Goal: Feedback & Contribution: Submit feedback/report problem

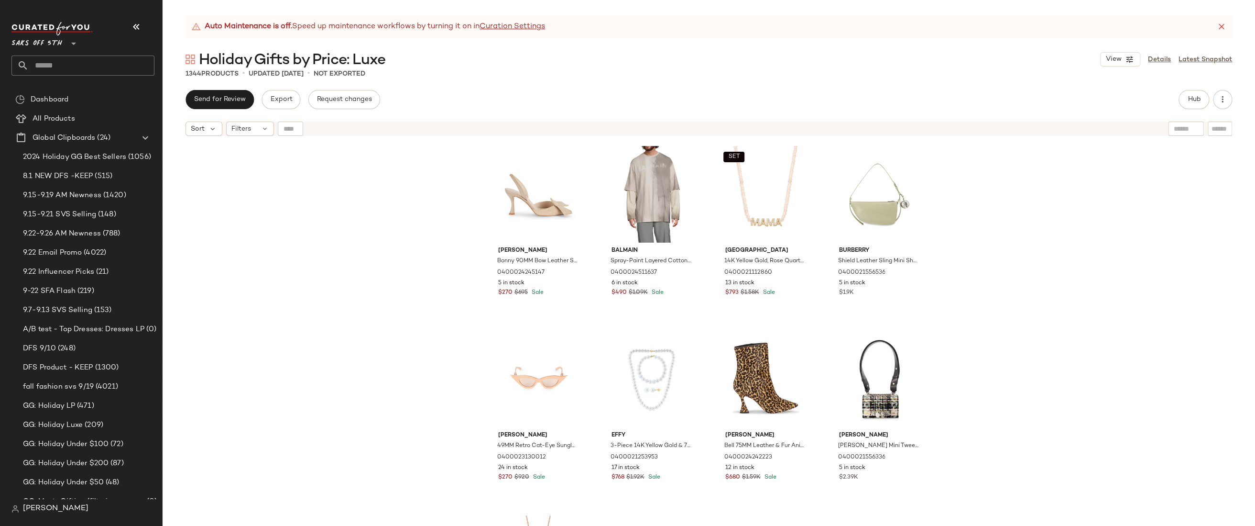
click at [40, 43] on span "Saks OFF 5TH" at bounding box center [36, 41] width 51 height 17
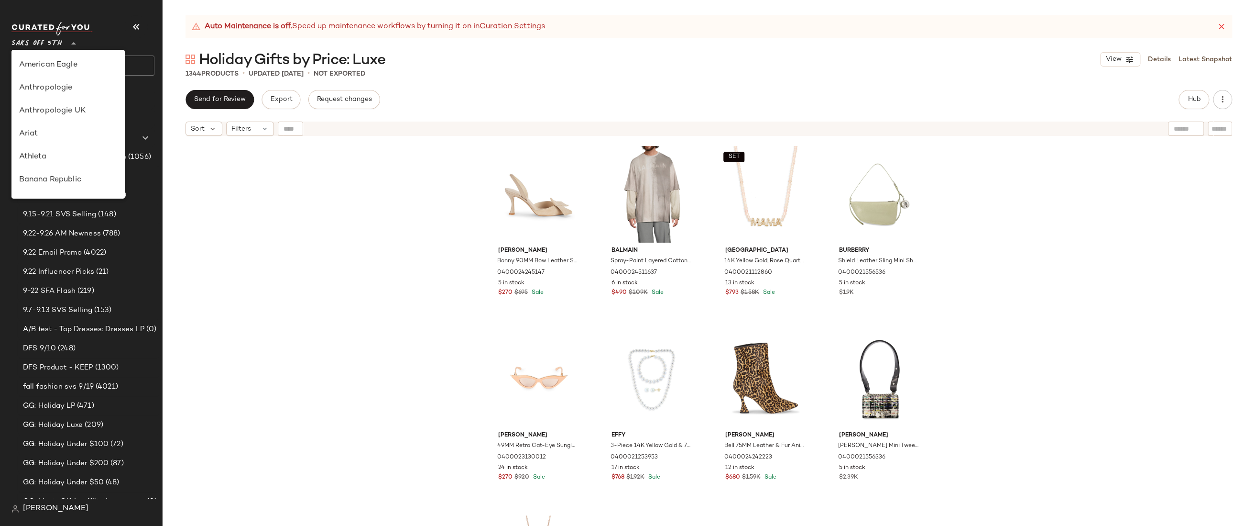
scroll to position [505, 0]
click at [51, 67] on div "Saks OFF 5TH" at bounding box center [68, 64] width 99 height 11
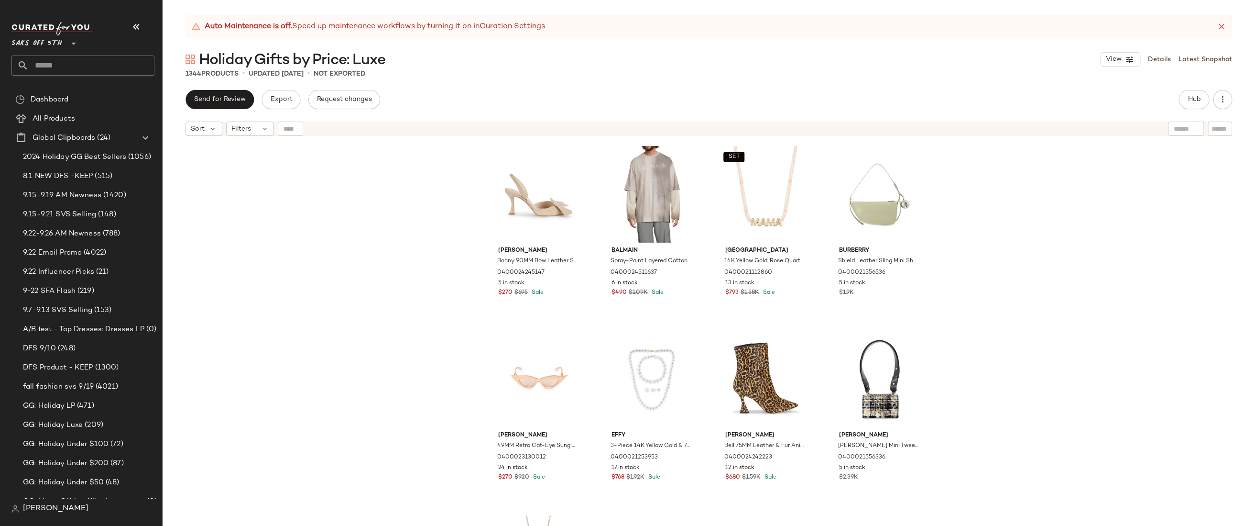
click at [72, 65] on input "text" at bounding box center [92, 65] width 126 height 20
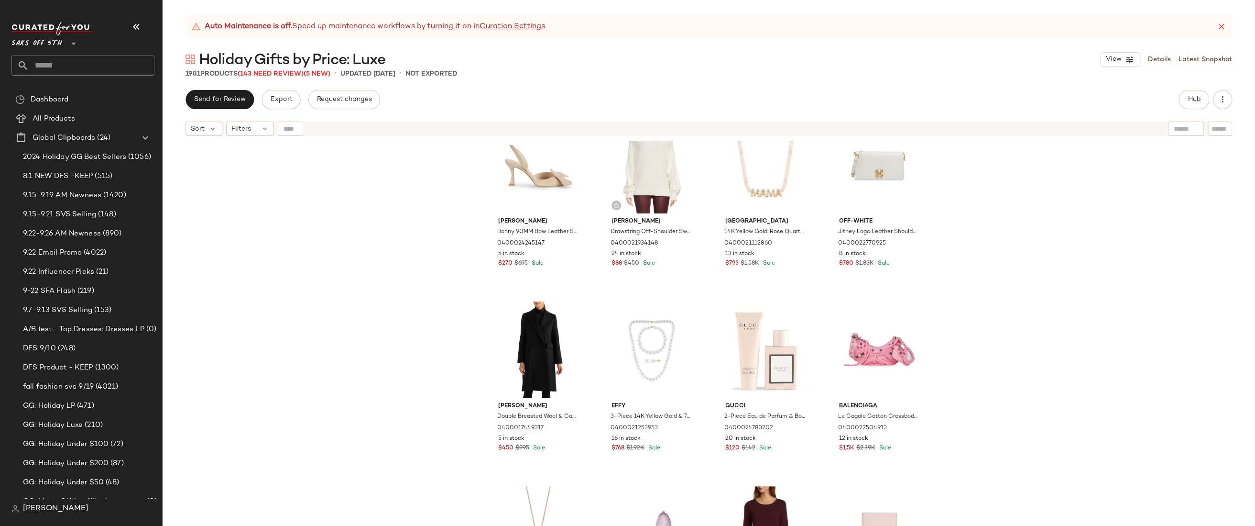
scroll to position [28, 0]
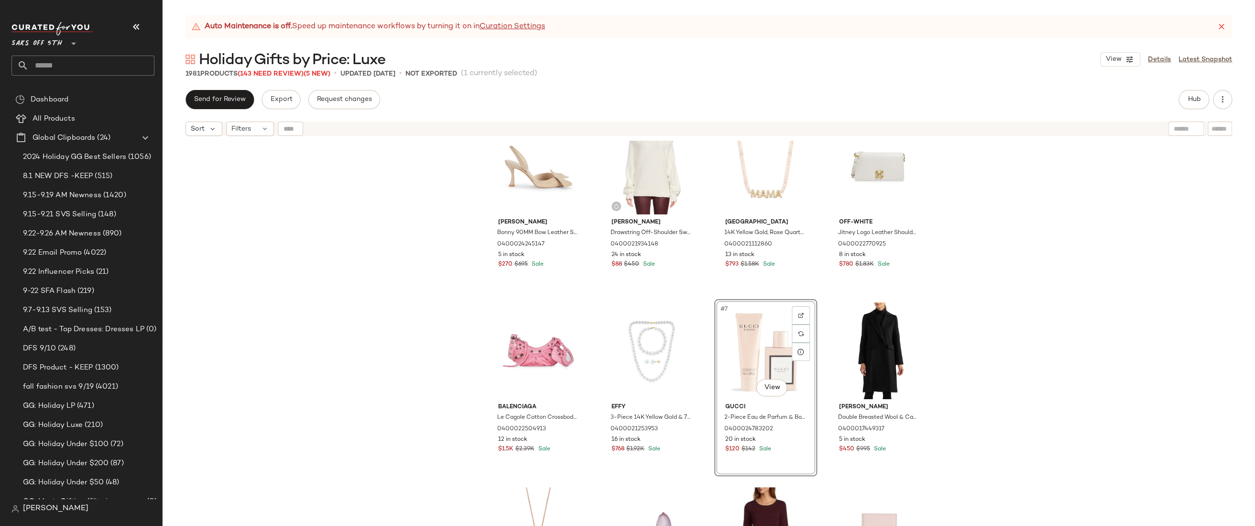
click at [1015, 233] on div "Alexandre Birman Bonny 90MM Bow Leather Slingback Pumps 0400024245147 5 in stoc…" at bounding box center [709, 345] width 1093 height 409
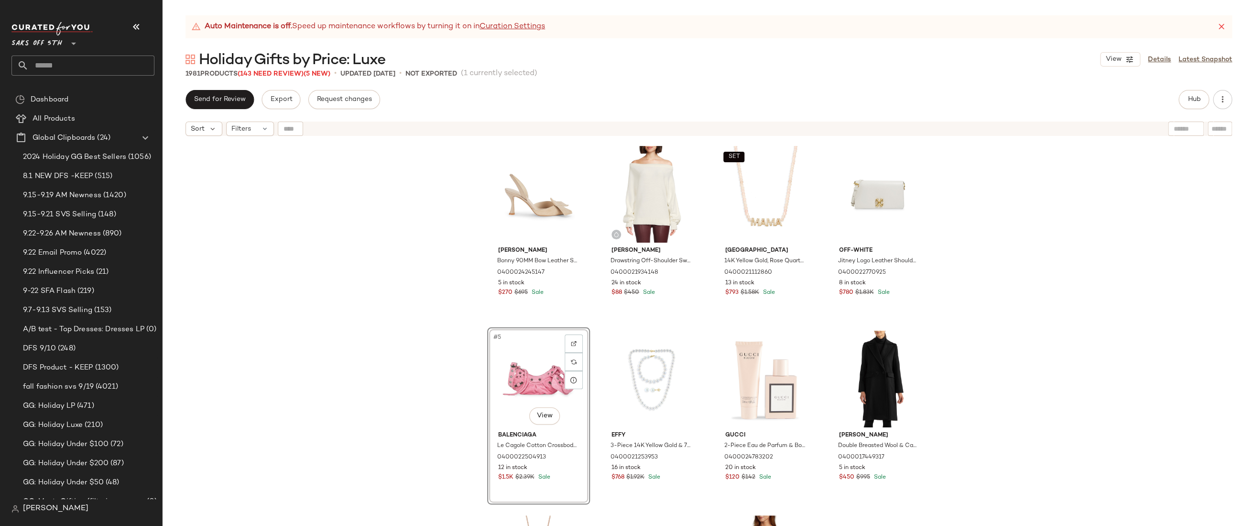
click at [989, 193] on div "Alexandre Birman Bonny 90MM Bow Leather Slingback Pumps 0400024245147 5 in stoc…" at bounding box center [709, 345] width 1093 height 409
click at [52, 63] on input "text" at bounding box center [92, 65] width 126 height 20
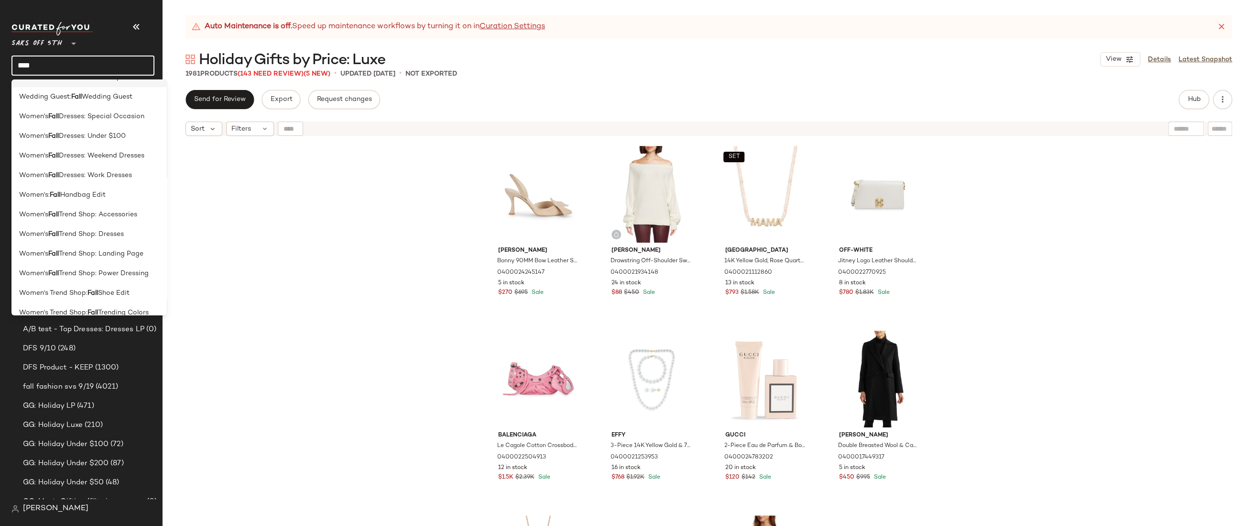
scroll to position [399, 0]
type input "****"
click at [81, 242] on span "Trend Shop: Landing Page" at bounding box center [101, 243] width 85 height 10
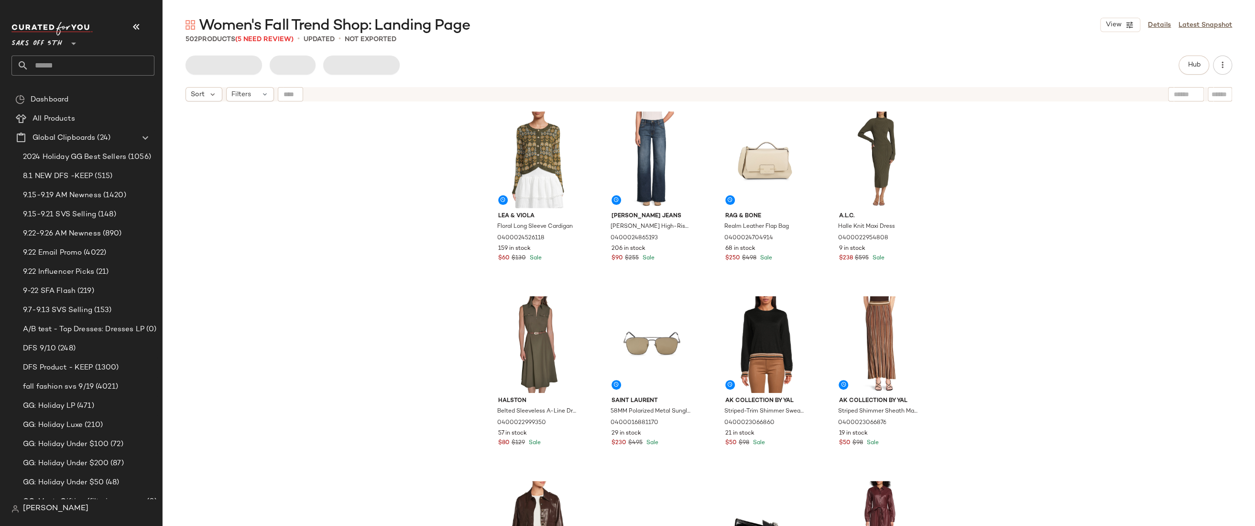
click at [362, 195] on div "Lea & Viola Floral Long Sleeve Cardigan 0400024526118 159 in stock $60 $130 Sal…" at bounding box center [709, 327] width 1093 height 443
click at [410, 155] on div "Lea & Viola Floral Long Sleeve Cardigan 0400024526118 159 in stock $60 $130 Sal…" at bounding box center [709, 327] width 1093 height 443
click at [404, 220] on div "Lea & Viola Floral Long Sleeve Cardigan 0400024526118 159 in stock $60 $130 Sal…" at bounding box center [709, 327] width 1093 height 443
click at [1082, 192] on div "Lea & Viola Floral Long Sleeve Cardigan 0400024526118 159 in stock $60 $130 Sal…" at bounding box center [709, 327] width 1093 height 443
click at [1180, 161] on div "Lea & Viola Floral Long Sleeve Cardigan 0400024526118 159 in stock $60 $130 Sal…" at bounding box center [709, 327] width 1093 height 443
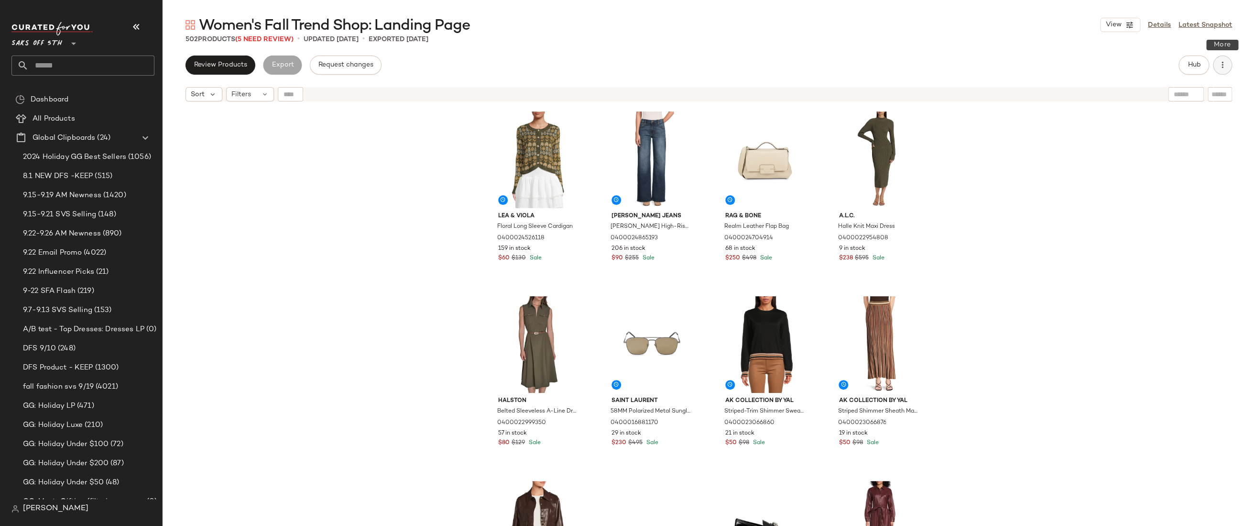
click at [1226, 70] on button "button" at bounding box center [1222, 64] width 19 height 19
click at [1021, 163] on div "Lea & Viola Floral Long Sleeve Cardigan 0400024526118 159 in stock $60 $130 Sal…" at bounding box center [709, 327] width 1093 height 443
click at [1015, 145] on div "Lea & Viola Floral Long Sleeve Cardigan 0400024526118 159 in stock $60 $130 Sal…" at bounding box center [709, 327] width 1093 height 443
click at [993, 161] on div "Lea & Viola Floral Long Sleeve Cardigan 0400024526118 159 in stock $60 $130 Sal…" at bounding box center [709, 327] width 1093 height 443
click at [1085, 160] on div "Lea & Viola Floral Long Sleeve Cardigan 0400024526118 159 in stock $60 $130 Sal…" at bounding box center [709, 327] width 1093 height 443
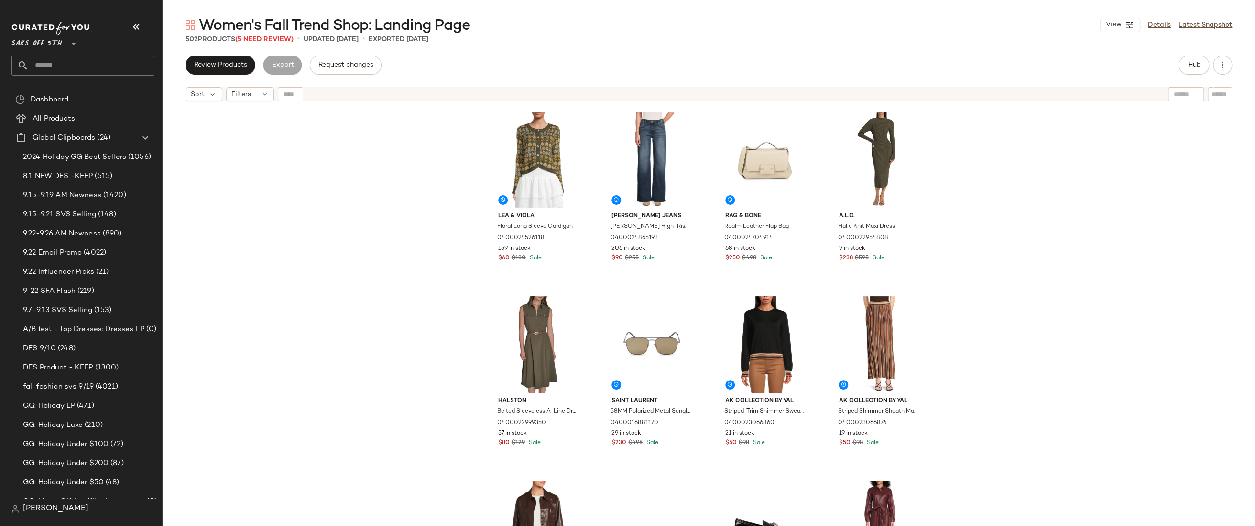
click at [1085, 160] on div "Lea & Viola Floral Long Sleeve Cardigan 0400024526118 159 in stock $60 $130 Sal…" at bounding box center [709, 327] width 1093 height 443
click at [1082, 169] on div "Lea & Viola Floral Long Sleeve Cardigan 0400024526118 159 in stock $60 $130 Sal…" at bounding box center [709, 327] width 1093 height 443
click at [1038, 157] on div "Lea & Viola Floral Long Sleeve Cardigan 0400024526118 159 in stock $60 $130 Sal…" at bounding box center [709, 327] width 1093 height 443
click at [1104, 166] on div "Lea & Viola Floral Long Sleeve Cardigan 0400024526118 159 in stock $60 $130 Sal…" at bounding box center [709, 327] width 1093 height 443
click at [1056, 179] on div "Lea & Viola Floral Long Sleeve Cardigan 0400024526118 159 in stock $60 $130 Sal…" at bounding box center [709, 327] width 1093 height 443
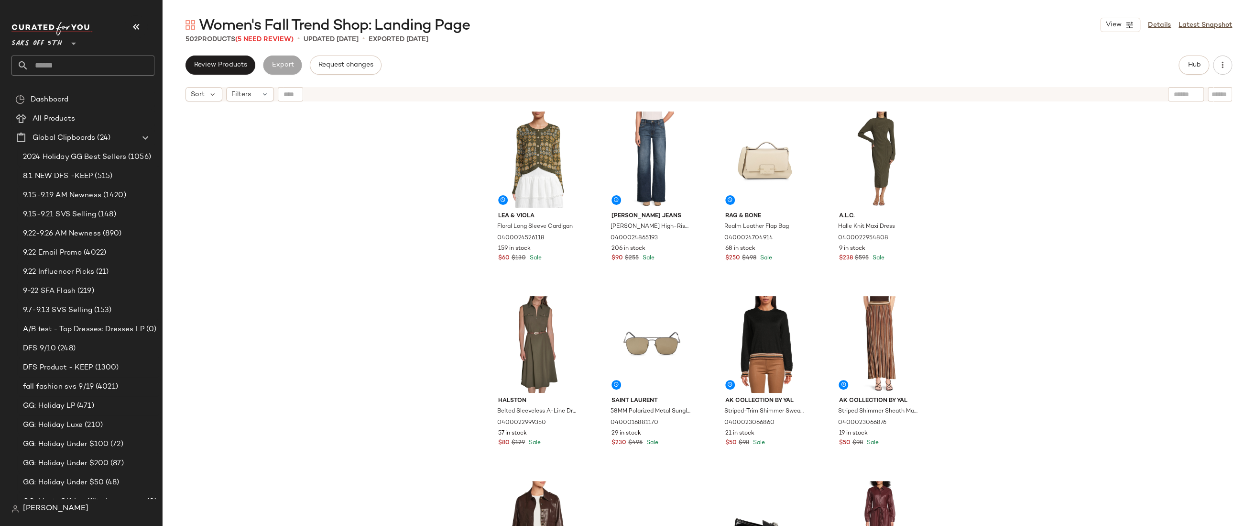
click at [1056, 179] on div "Lea & Viola Floral Long Sleeve Cardigan 0400024526118 159 in stock $60 $130 Sal…" at bounding box center [709, 327] width 1093 height 443
click at [1018, 162] on div "Lea & Viola Floral Long Sleeve Cardigan 0400024526118 159 in stock $60 $130 Sal…" at bounding box center [709, 327] width 1093 height 443
click at [344, 59] on button "Request changes" at bounding box center [346, 64] width 72 height 19
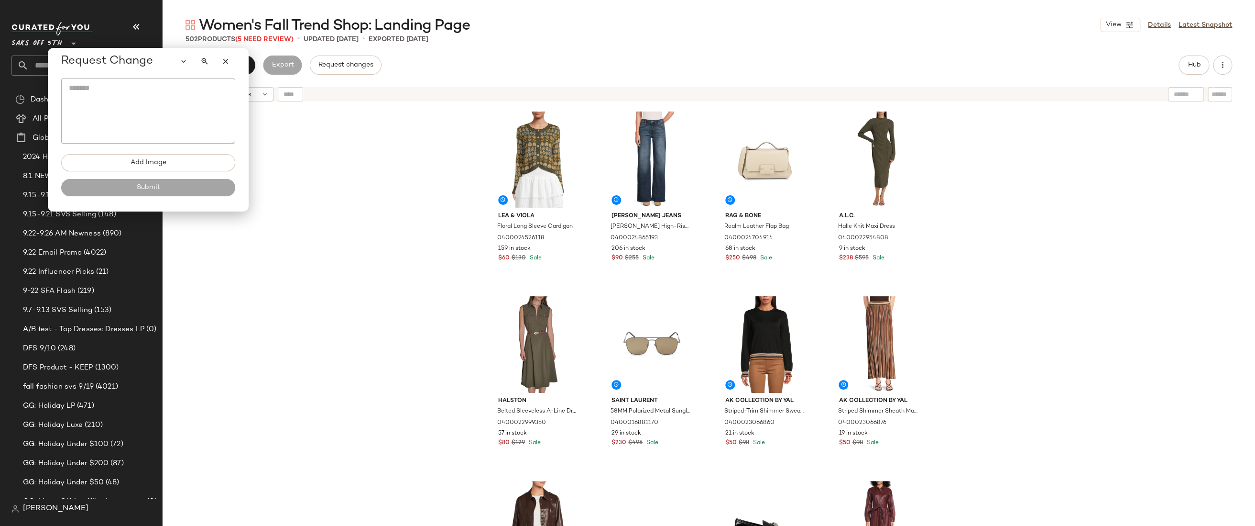
click at [90, 85] on textarea at bounding box center [148, 110] width 174 height 65
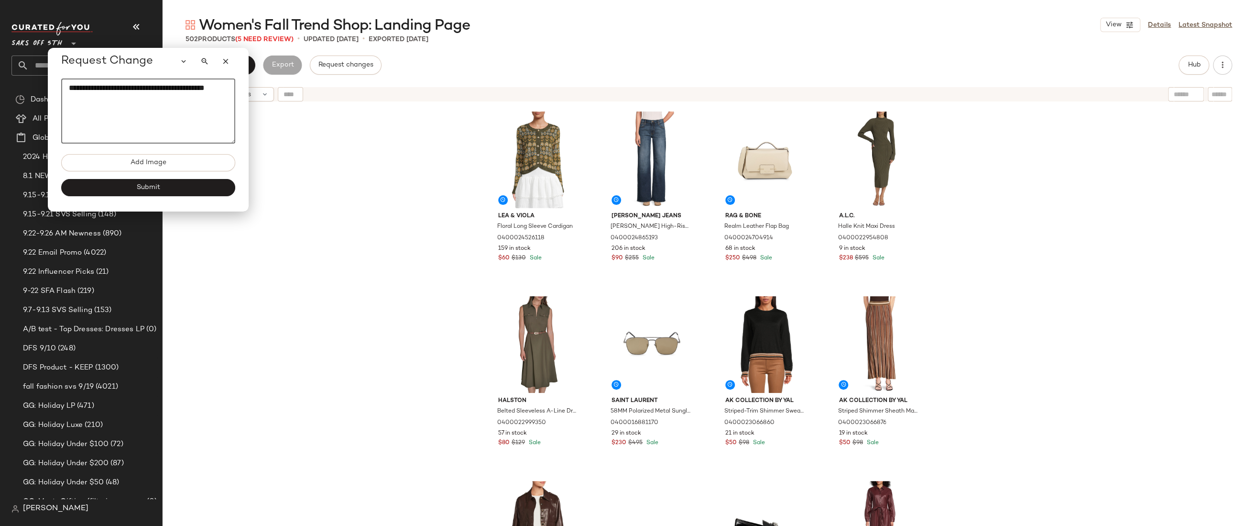
click at [142, 88] on textarea "**********" at bounding box center [148, 110] width 174 height 65
click at [144, 88] on textarea "**********" at bounding box center [148, 110] width 174 height 65
click at [117, 95] on textarea "**********" at bounding box center [148, 110] width 174 height 65
click at [138, 88] on textarea "**********" at bounding box center [148, 110] width 174 height 65
click at [141, 88] on textarea "**********" at bounding box center [149, 110] width 174 height 65
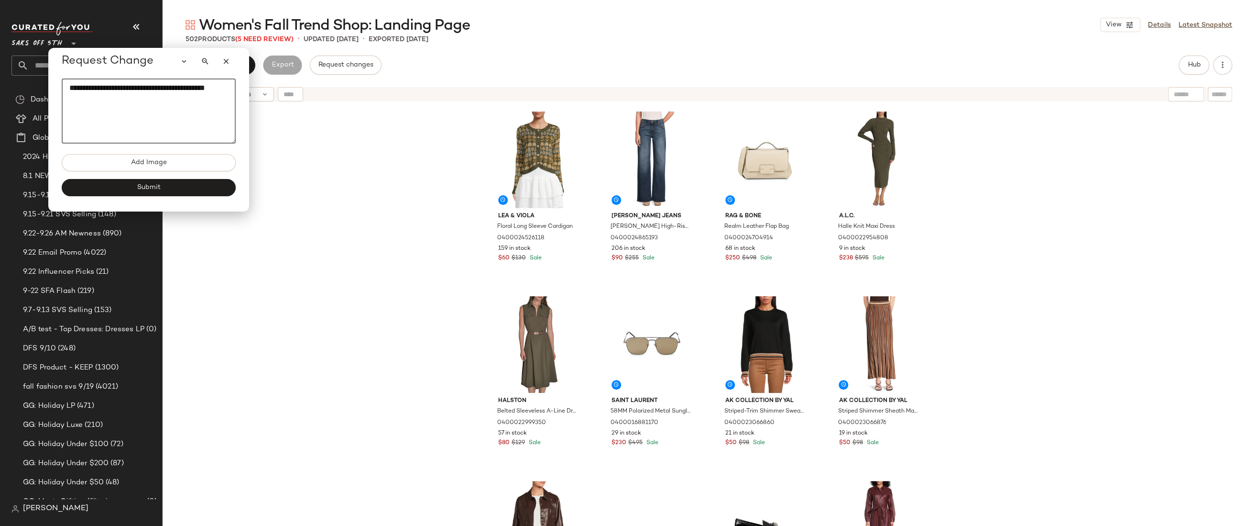
click at [141, 88] on textarea "**********" at bounding box center [149, 110] width 174 height 65
click at [143, 88] on textarea "**********" at bounding box center [149, 110] width 174 height 65
click at [110, 97] on textarea "**********" at bounding box center [149, 110] width 174 height 65
click at [89, 101] on textarea "**********" at bounding box center [149, 110] width 174 height 65
click at [95, 100] on textarea "**********" at bounding box center [149, 110] width 174 height 65
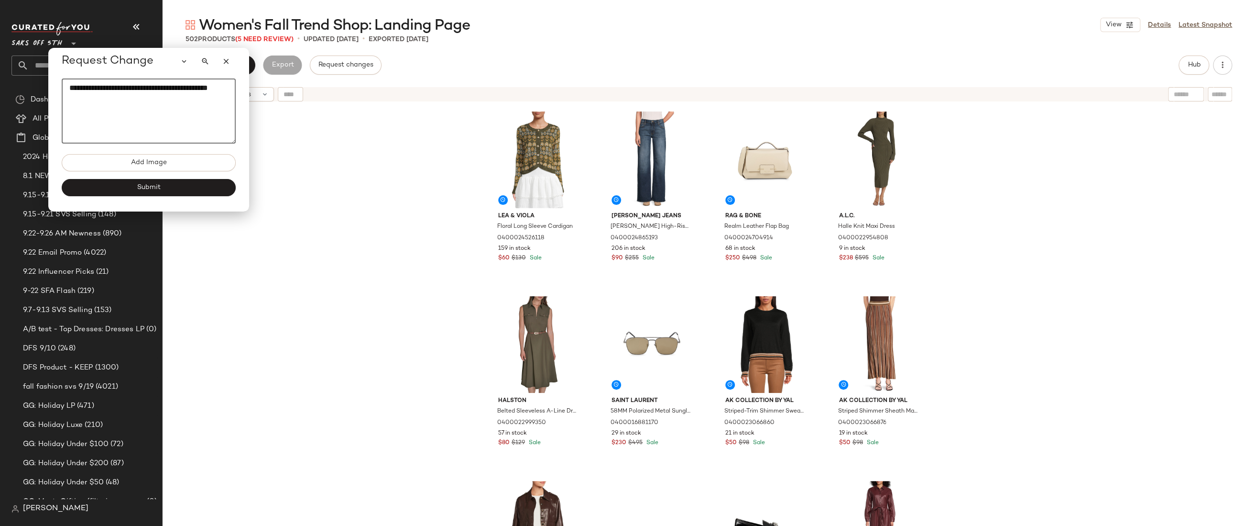
click at [95, 100] on textarea "**********" at bounding box center [149, 110] width 174 height 65
click at [965, 160] on div "Lea & Viola Floral Long Sleeve Cardigan 0400024526118 159 in stock $60 $130 Sal…" at bounding box center [709, 327] width 1093 height 443
click at [996, 205] on div "Lea & Viola Floral Long Sleeve Cardigan 0400024526118 159 in stock $60 $130 Sal…" at bounding box center [709, 327] width 1093 height 443
click at [998, 219] on div "Lea & Viola Floral Long Sleeve Cardigan 0400024526118 159 in stock $60 $130 Sal…" at bounding box center [709, 327] width 1093 height 443
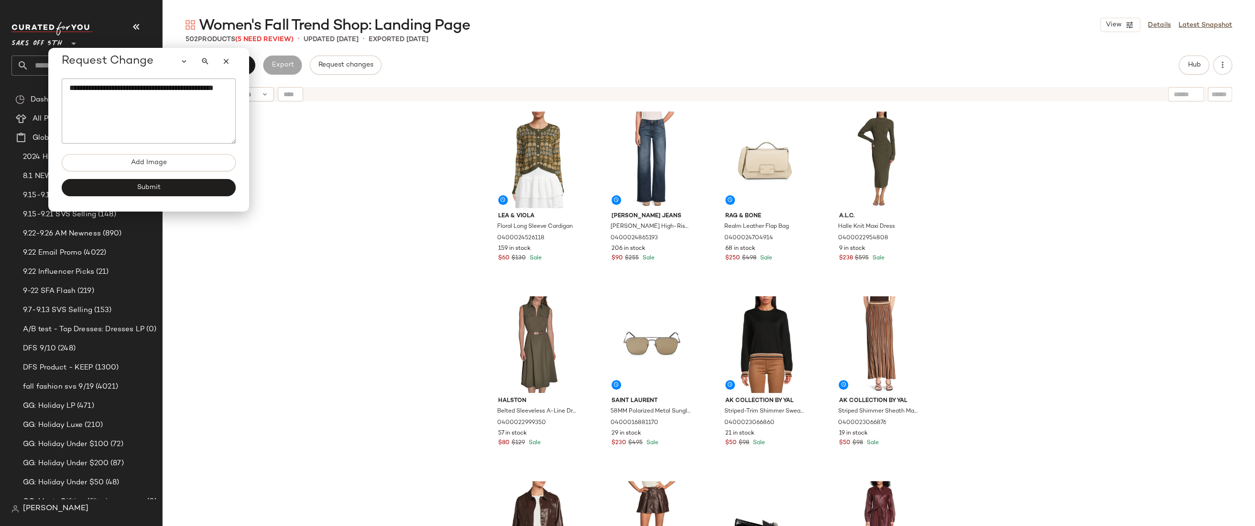
click at [997, 146] on div "Lea & Viola Floral Long Sleeve Cardigan 0400024526118 159 in stock $60 $130 Sal…" at bounding box center [709, 327] width 1093 height 443
click at [1199, 70] on button "Hub" at bounding box center [1194, 64] width 31 height 19
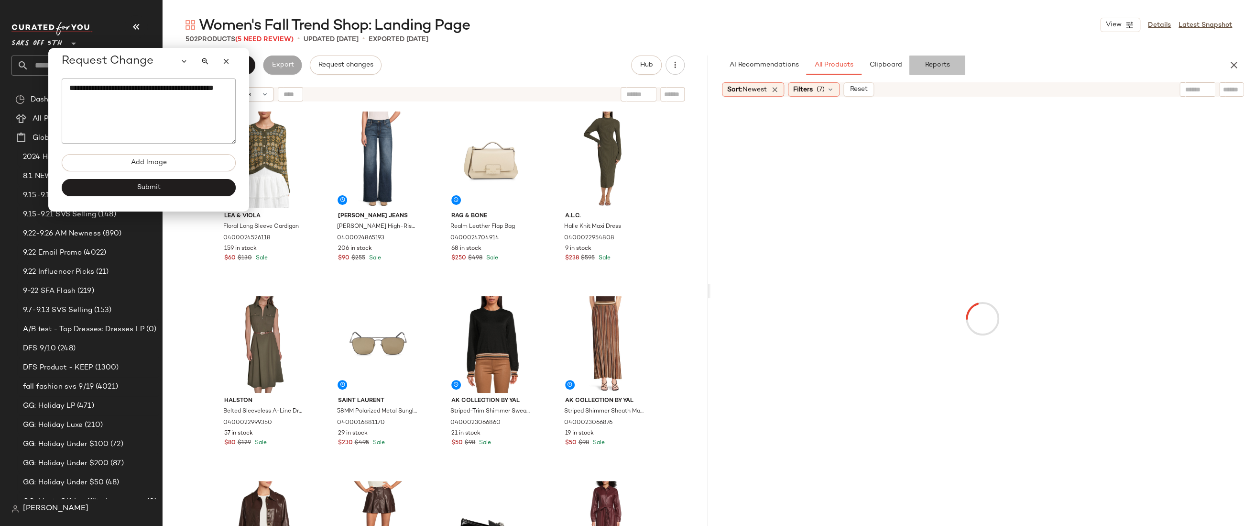
click at [935, 65] on span "Reports" at bounding box center [937, 65] width 25 height 8
click at [777, 94] on span "Category" at bounding box center [760, 97] width 44 height 14
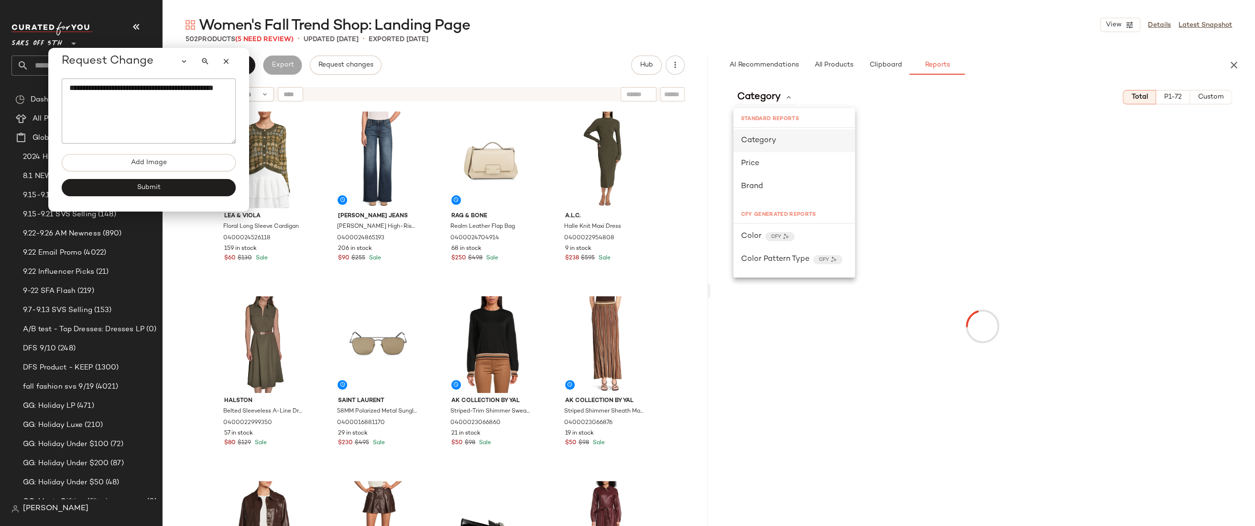
click at [777, 147] on div "Category" at bounding box center [794, 140] width 121 height 23
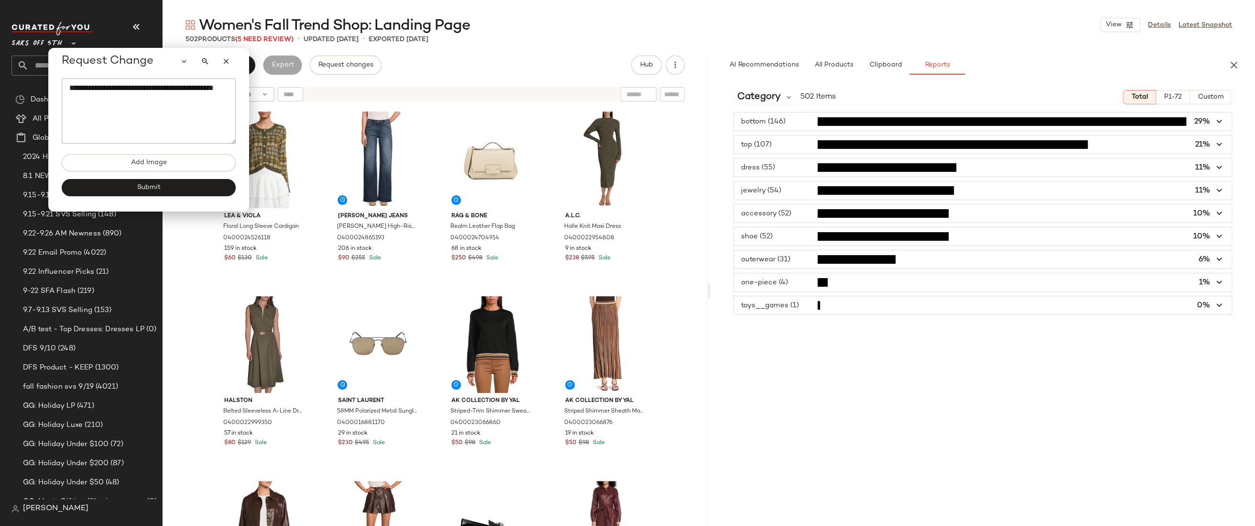
click at [798, 168] on span "button" at bounding box center [983, 167] width 498 height 18
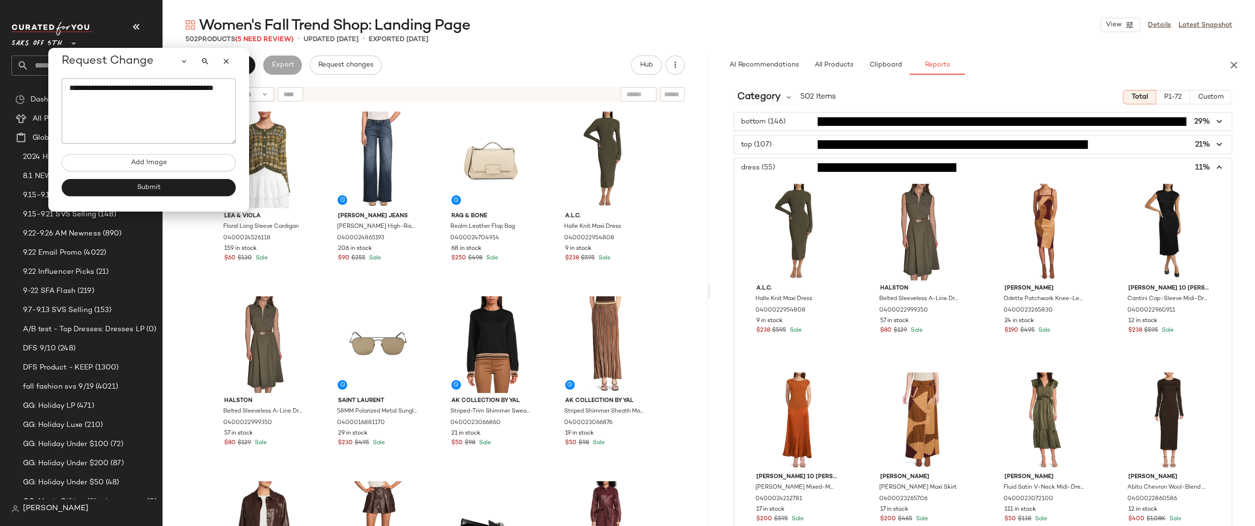
click at [798, 166] on span "button" at bounding box center [983, 167] width 498 height 18
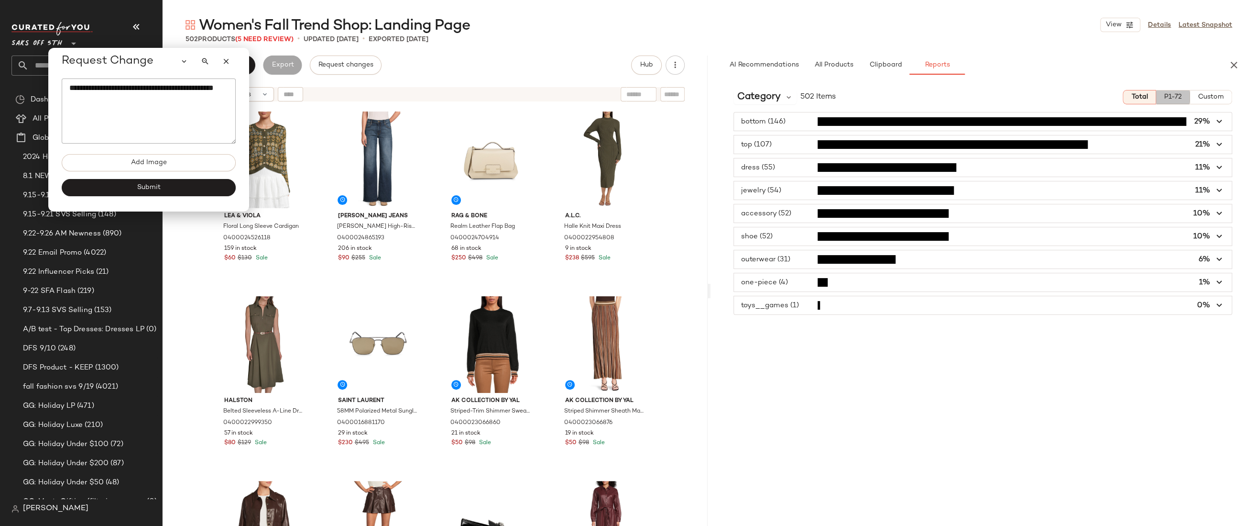
click at [1171, 93] on span "P1-72" at bounding box center [1173, 97] width 18 height 8
click at [112, 102] on textarea "**********" at bounding box center [149, 110] width 174 height 65
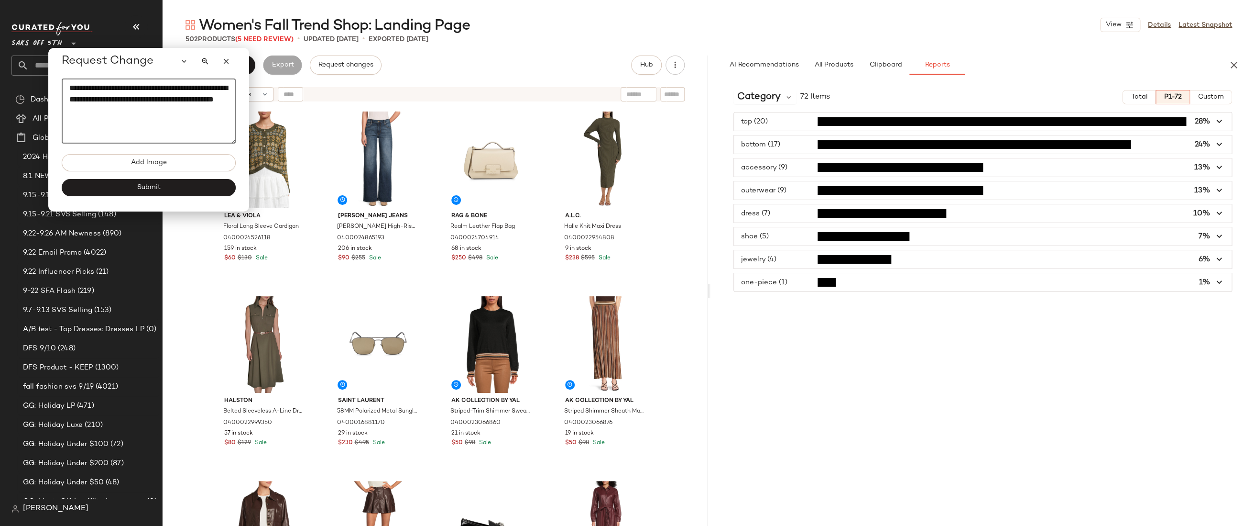
click at [1215, 234] on icon "button" at bounding box center [1219, 236] width 11 height 11
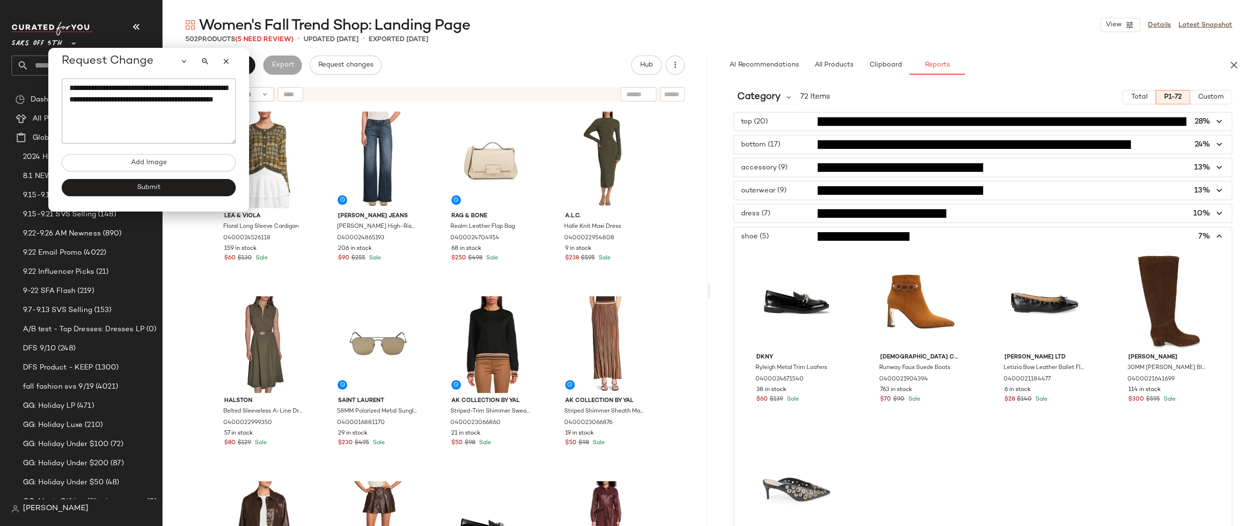
click at [1214, 233] on icon "button" at bounding box center [1219, 236] width 11 height 11
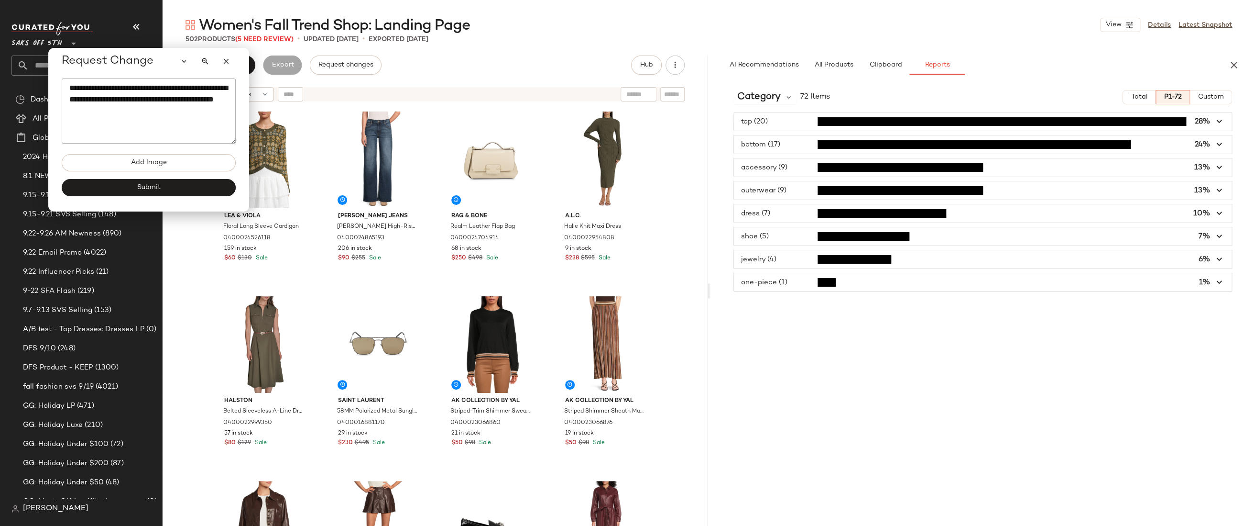
click at [154, 110] on textarea "**********" at bounding box center [149, 110] width 174 height 65
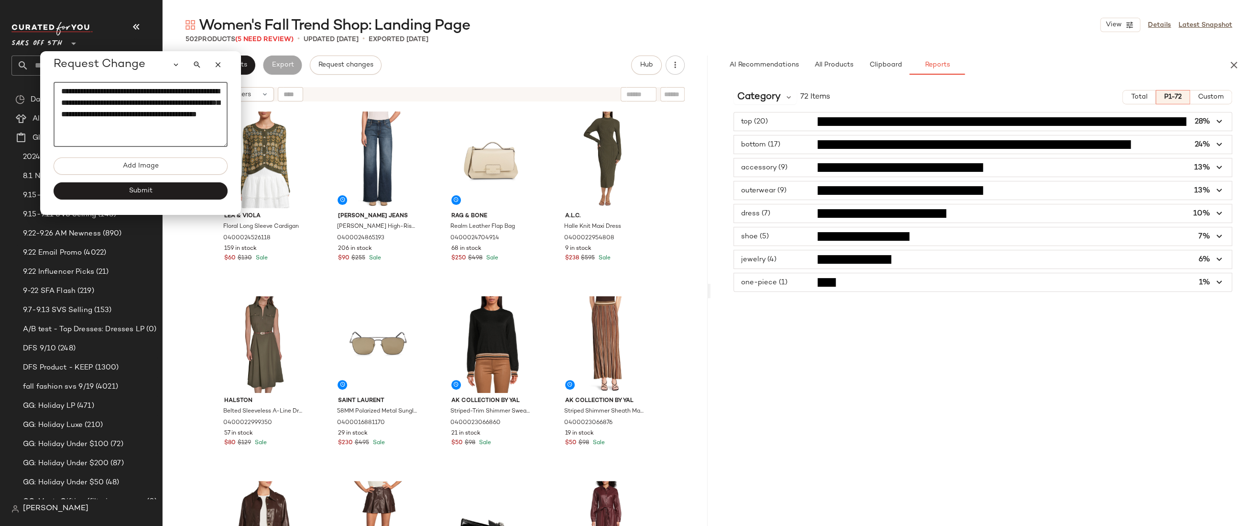
drag, startPoint x: 205, startPoint y: 120, endPoint x: 198, endPoint y: 123, distance: 8.1
click at [198, 123] on textarea "**********" at bounding box center [141, 114] width 174 height 65
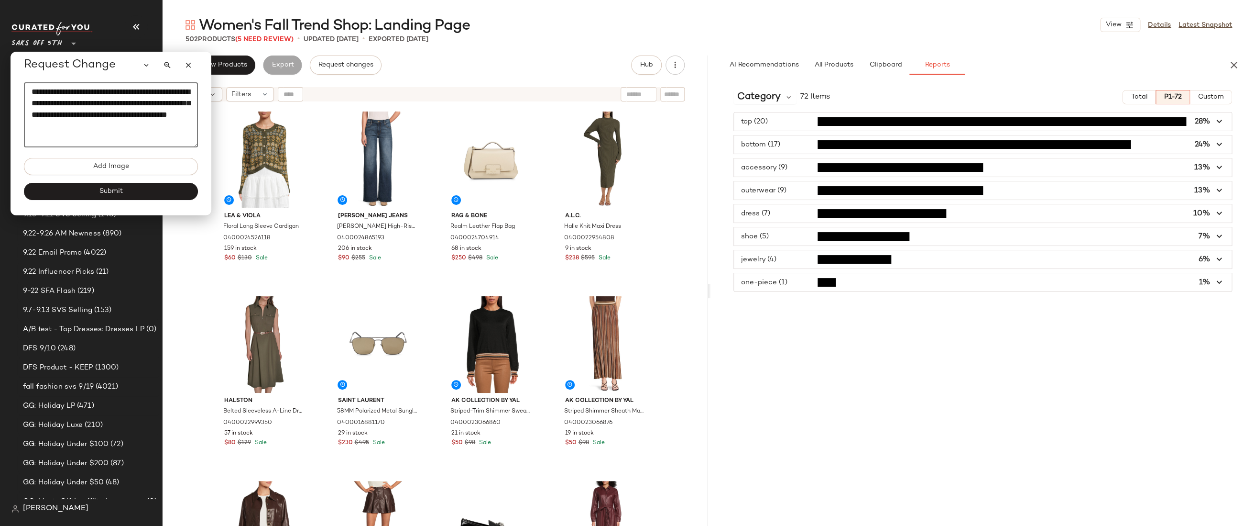
drag, startPoint x: 198, startPoint y: 126, endPoint x: 185, endPoint y: 132, distance: 15.0
click at [185, 132] on textarea "**********" at bounding box center [111, 114] width 174 height 65
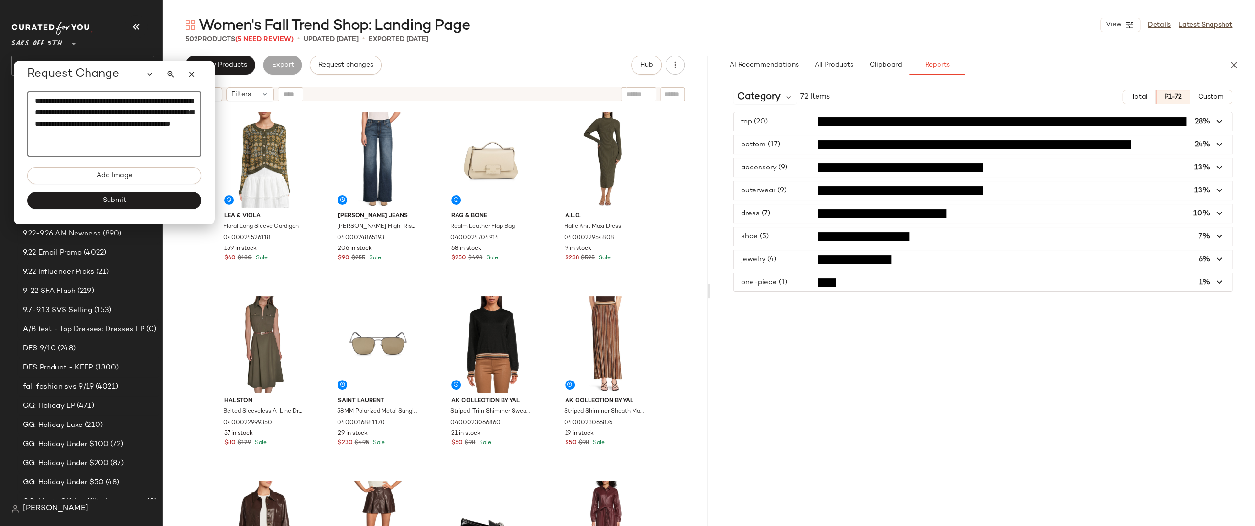
drag, startPoint x: 182, startPoint y: 132, endPoint x: 169, endPoint y: 135, distance: 13.3
click at [169, 135] on textarea "**********" at bounding box center [114, 123] width 174 height 65
click at [189, 101] on textarea "**********" at bounding box center [114, 123] width 174 height 65
click at [35, 110] on textarea "**********" at bounding box center [114, 123] width 174 height 65
click at [65, 110] on textarea "**********" at bounding box center [114, 123] width 174 height 65
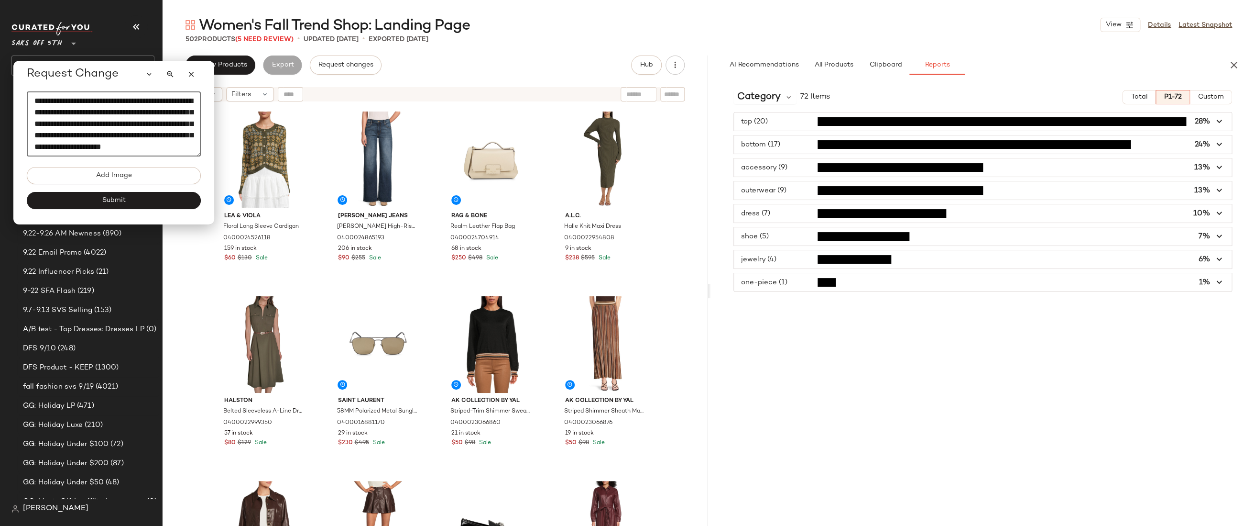
scroll to position [11, 0]
type textarea "**********"
click at [128, 176] on span "Add Image" at bounding box center [114, 176] width 36 height 8
type input "**********"
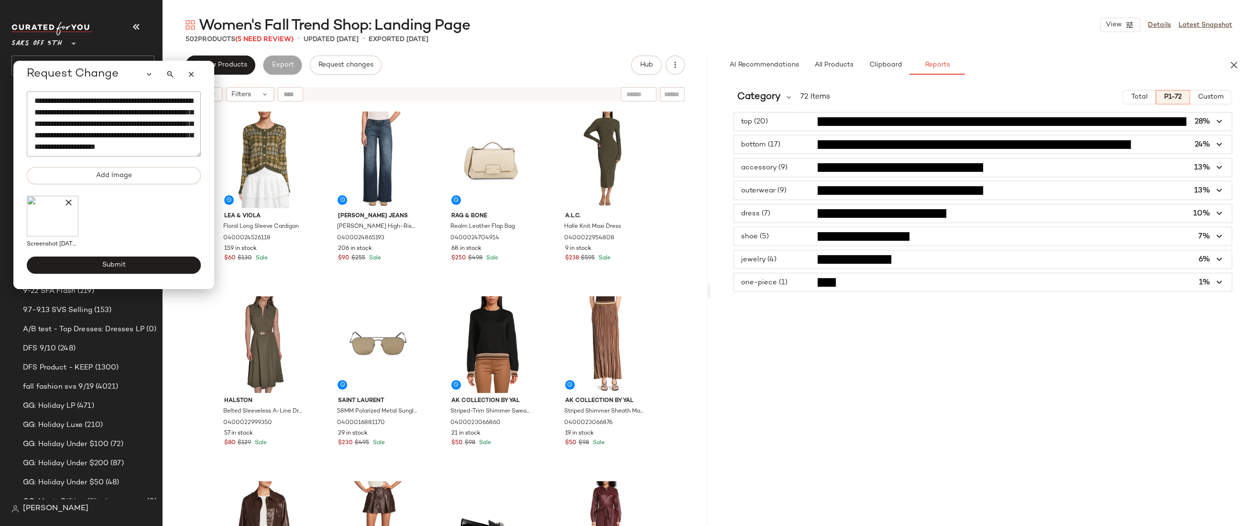
click at [67, 202] on icon at bounding box center [69, 203] width 10 height 10
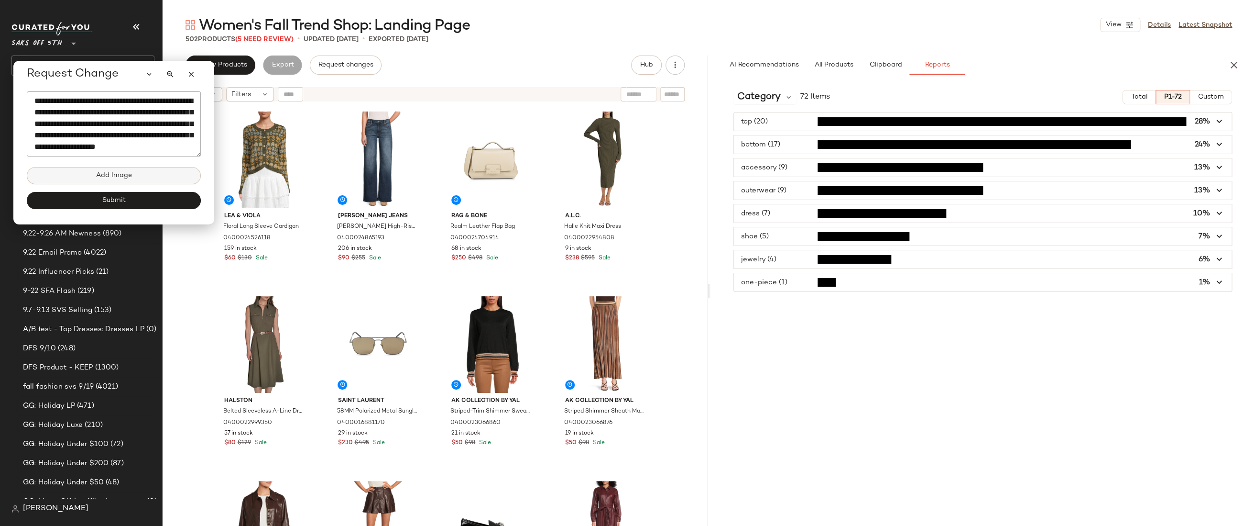
click at [132, 177] on button "Add Image" at bounding box center [114, 175] width 174 height 17
type input "**********"
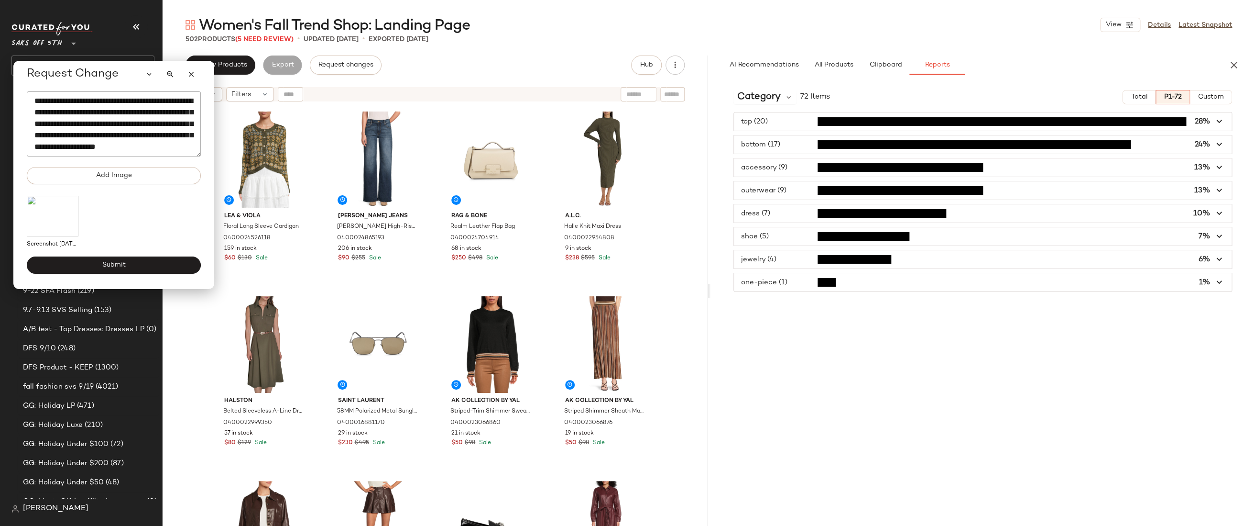
click at [89, 100] on textarea "**********" at bounding box center [114, 123] width 174 height 65
click at [184, 143] on textarea "**********" at bounding box center [114, 123] width 174 height 65
click at [173, 148] on textarea "**********" at bounding box center [114, 123] width 174 height 65
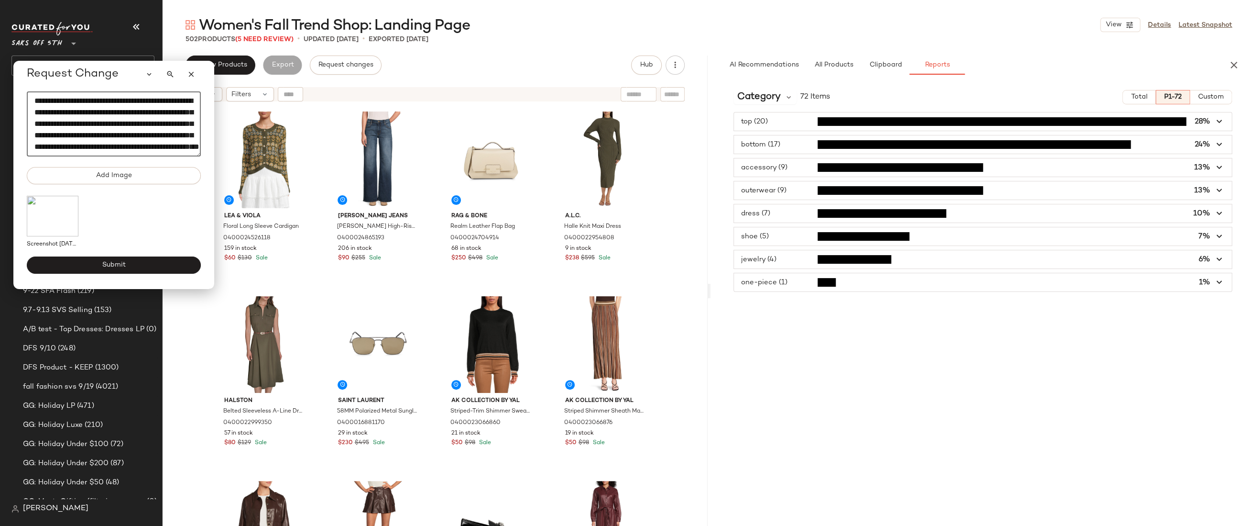
click at [160, 146] on textarea "**********" at bounding box center [114, 123] width 174 height 65
click at [170, 146] on textarea "**********" at bounding box center [114, 123] width 174 height 65
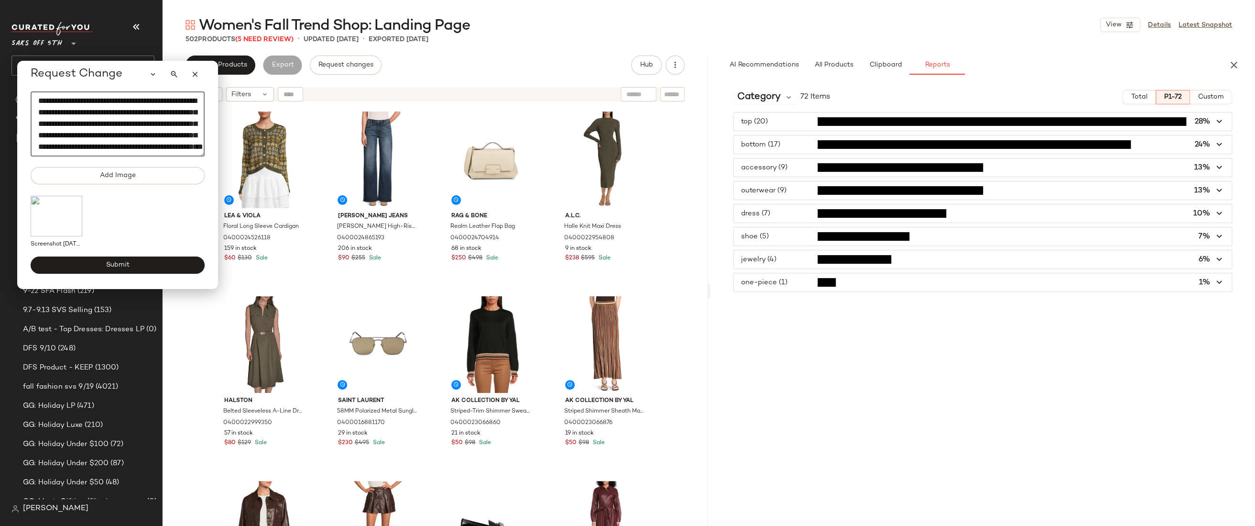
drag, startPoint x: 176, startPoint y: 146, endPoint x: 195, endPoint y: 143, distance: 19.3
click at [176, 146] on textarea "**********" at bounding box center [118, 123] width 174 height 65
type textarea "**********"
click at [716, 237] on div "top (20) 28% bottom (17) 24% accessory (9) 13% outerwear (9) 13% dress (7) 10% …" at bounding box center [983, 202] width 545 height 180
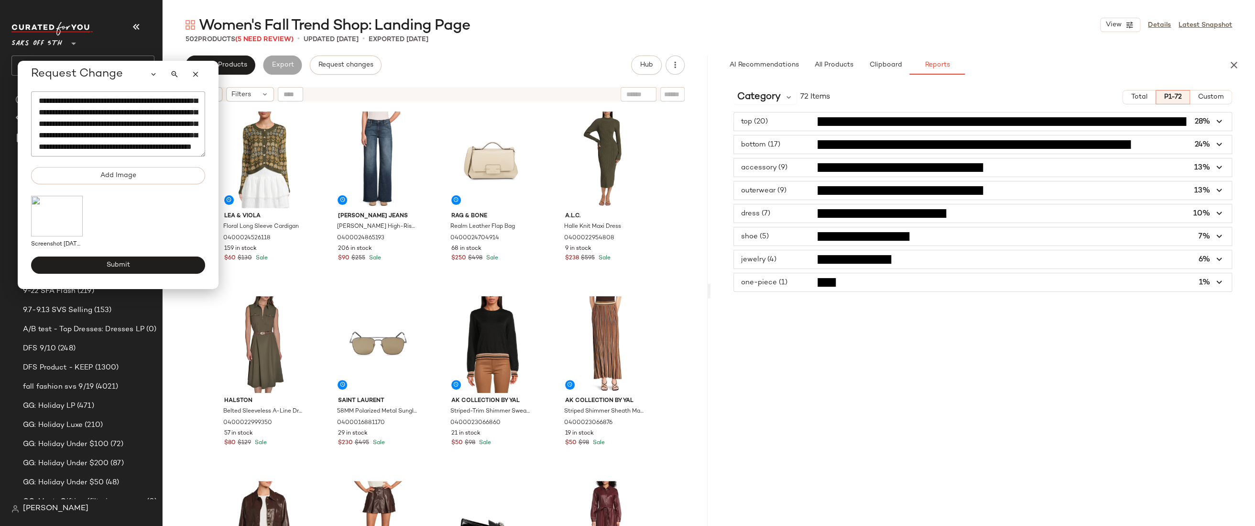
click at [803, 166] on span "button" at bounding box center [983, 167] width 498 height 18
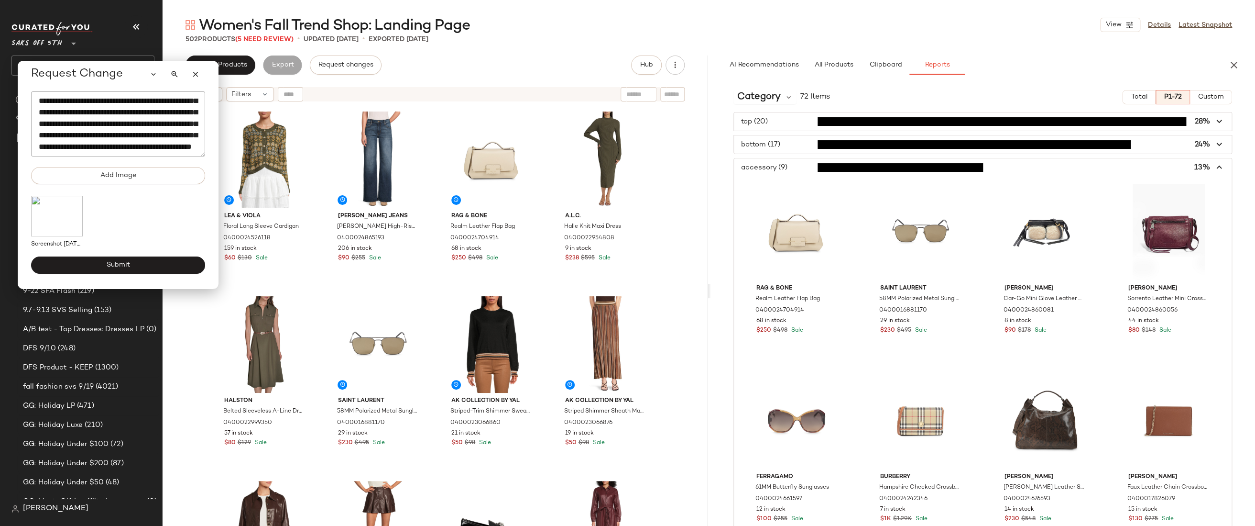
click at [803, 166] on span "button" at bounding box center [983, 167] width 498 height 18
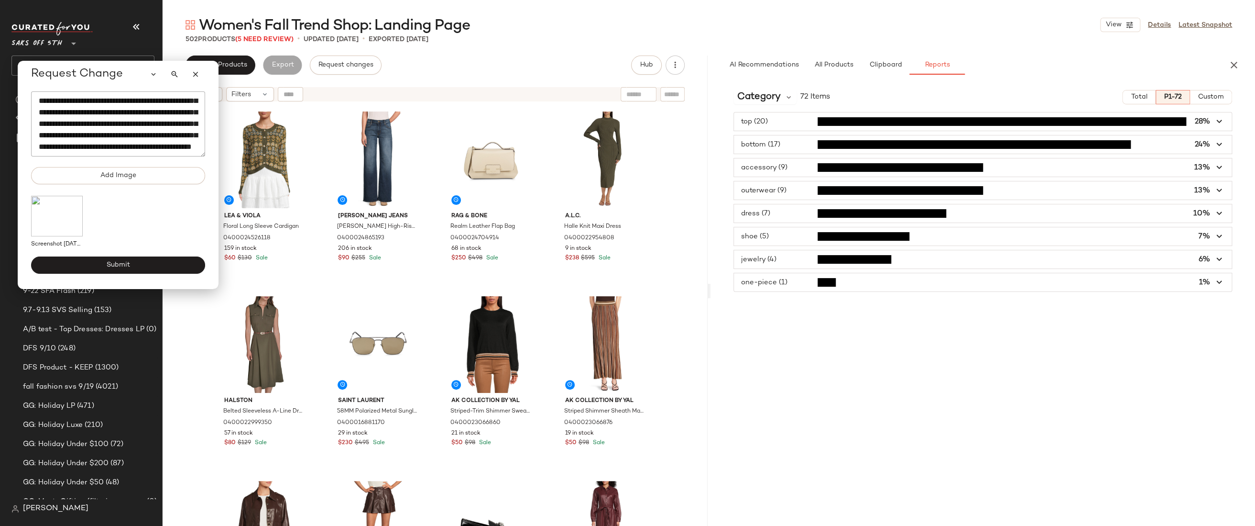
click at [778, 215] on span "button" at bounding box center [983, 213] width 498 height 18
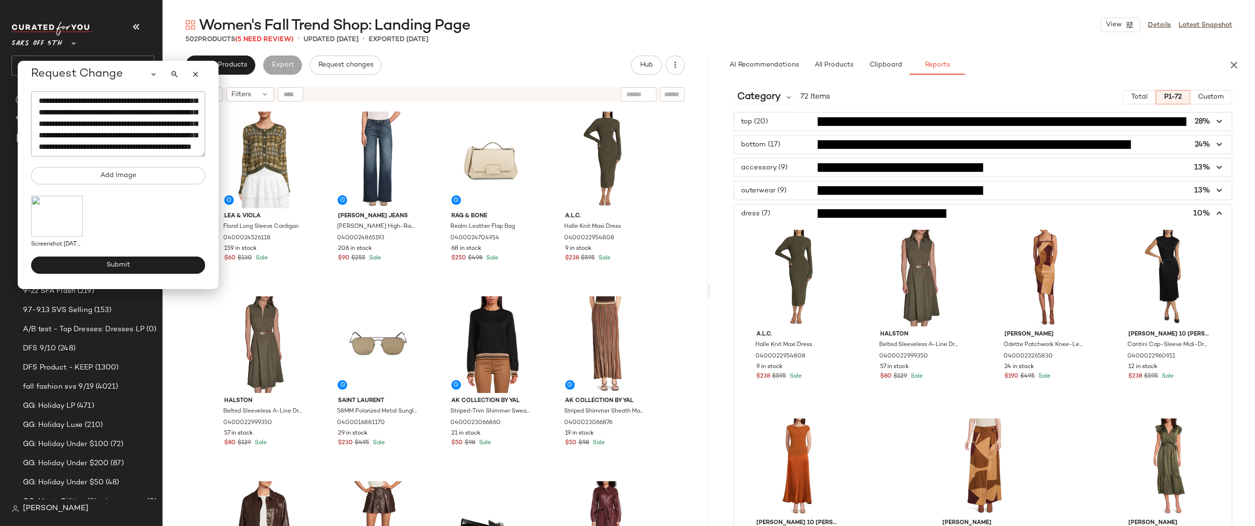
click at [782, 212] on span "button" at bounding box center [983, 213] width 498 height 18
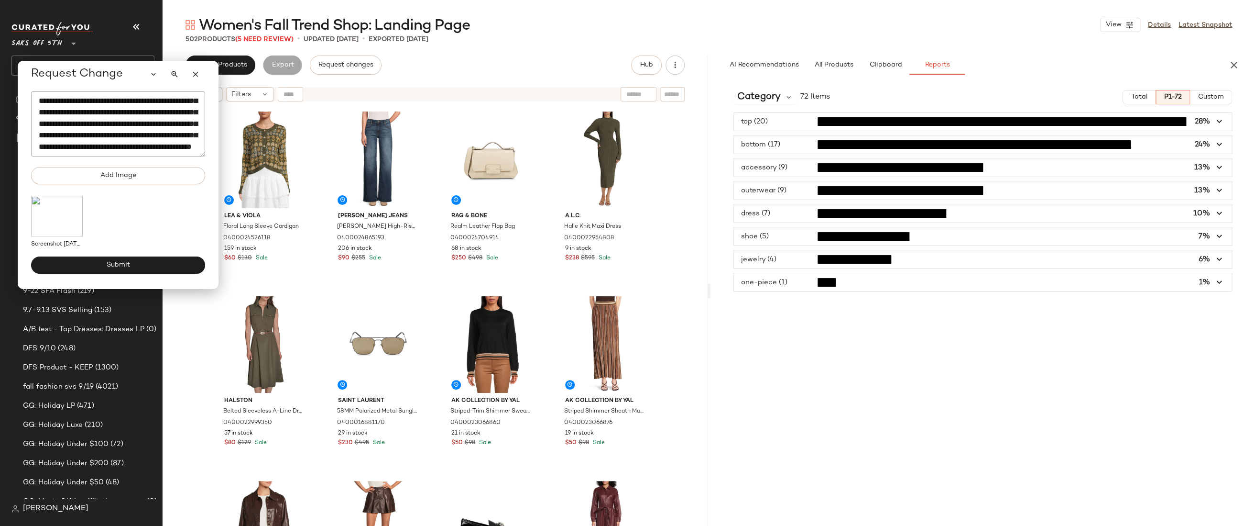
click at [787, 122] on span "button" at bounding box center [983, 121] width 498 height 18
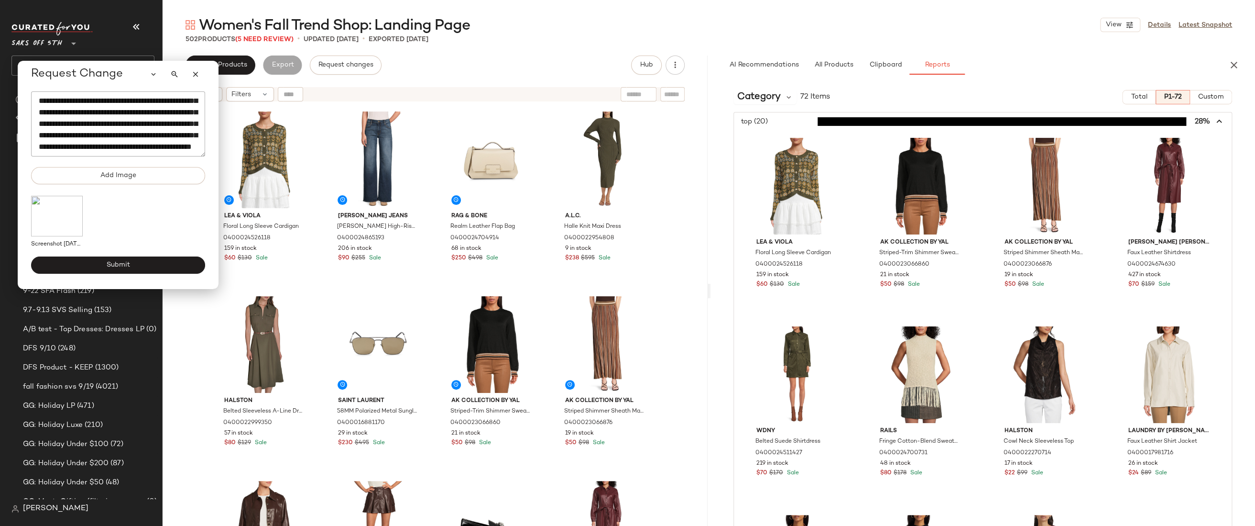
click at [787, 122] on span "button" at bounding box center [983, 121] width 498 height 18
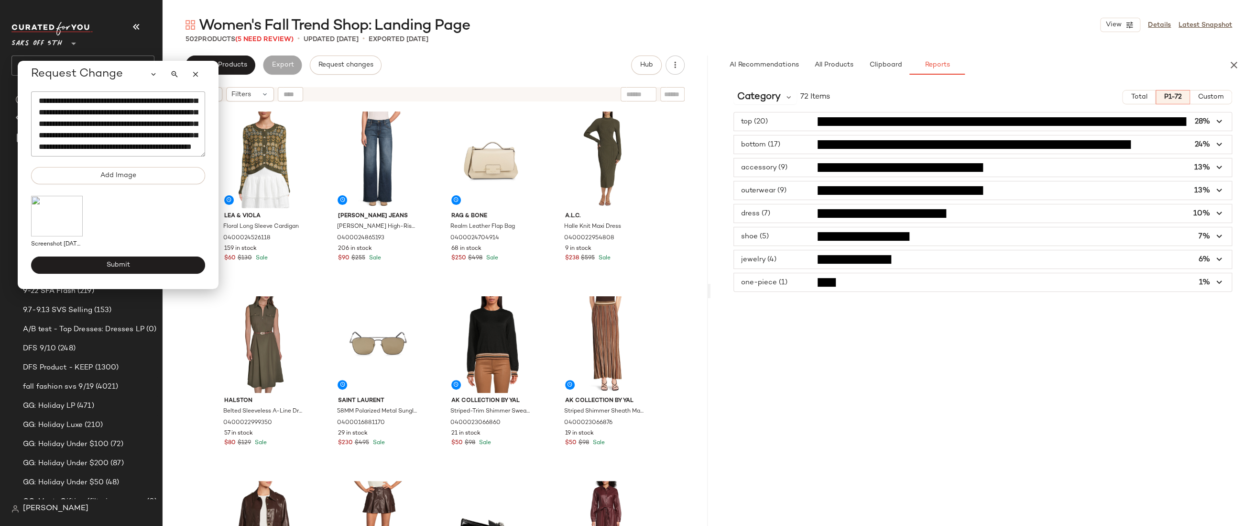
click at [785, 143] on span "button" at bounding box center [983, 144] width 498 height 18
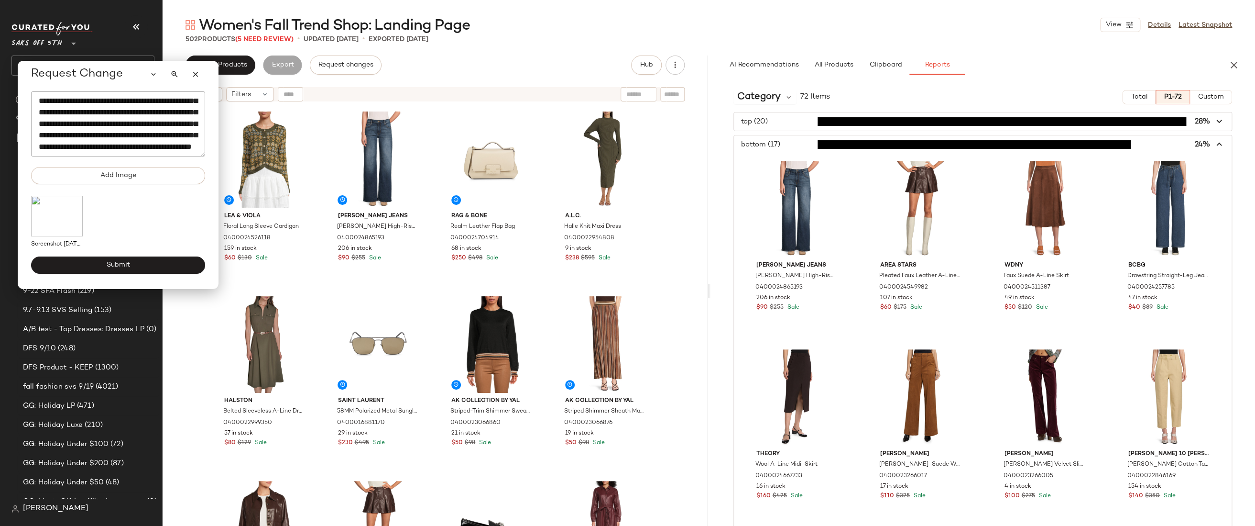
click at [785, 143] on span "button" at bounding box center [983, 144] width 498 height 18
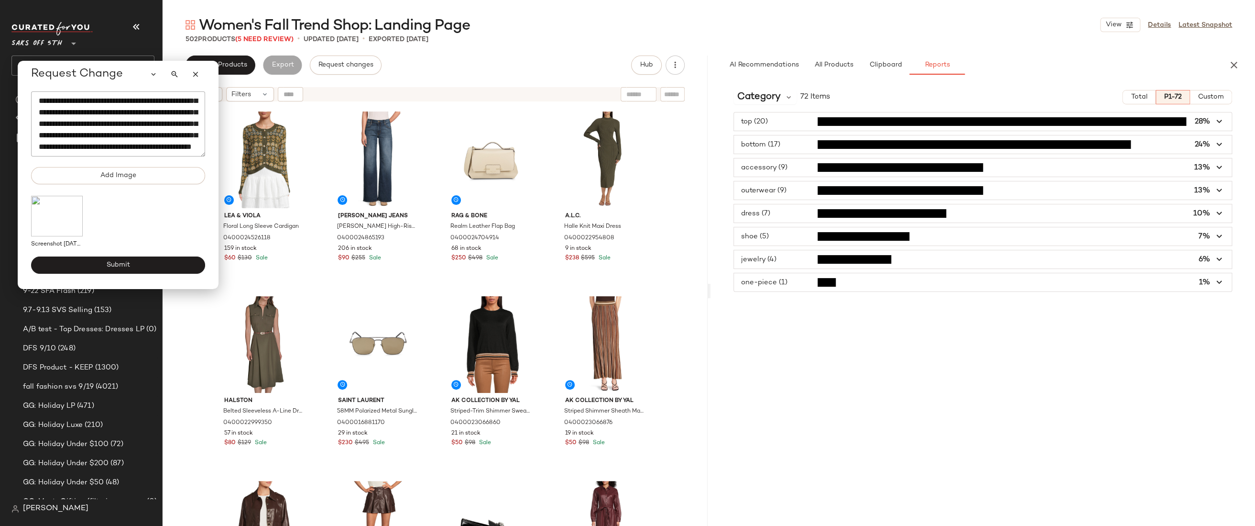
click at [787, 278] on span "button" at bounding box center [983, 282] width 498 height 18
click at [784, 261] on span "button" at bounding box center [983, 259] width 498 height 18
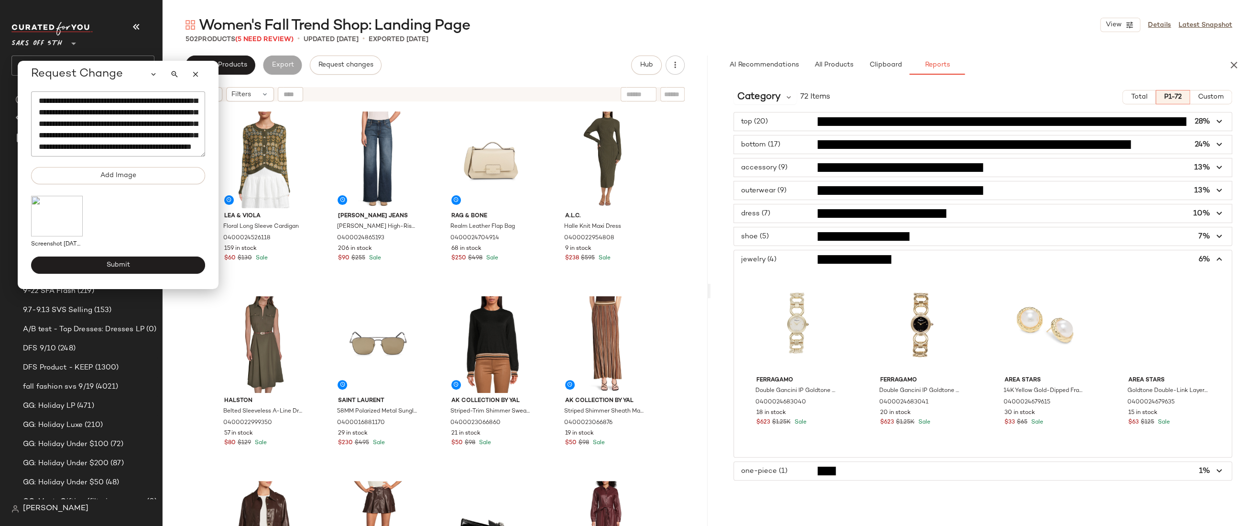
click at [784, 261] on span "button" at bounding box center [983, 259] width 498 height 18
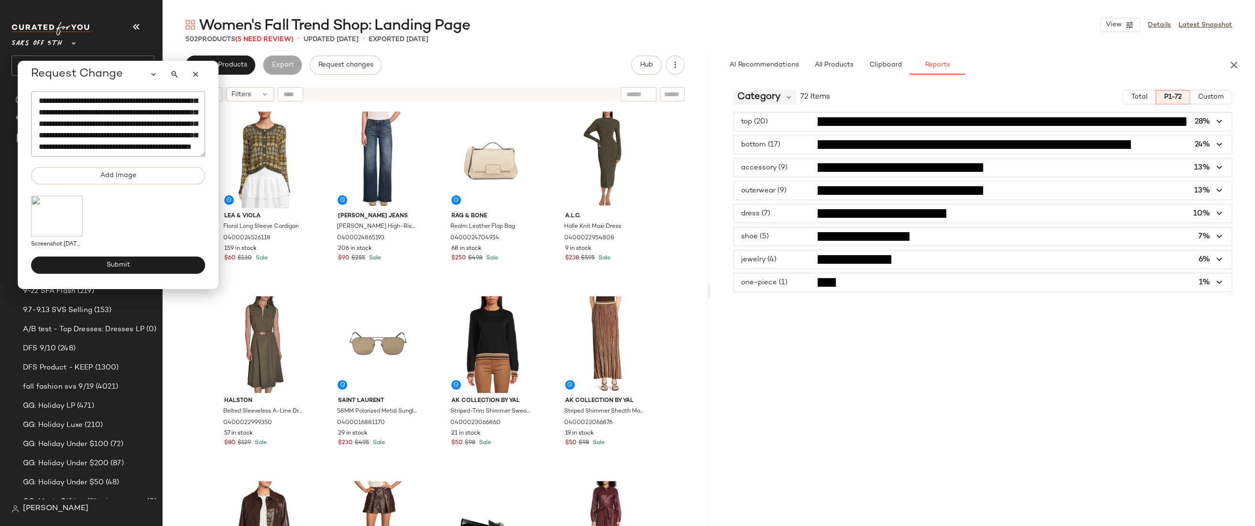
click at [761, 101] on span "Category" at bounding box center [760, 97] width 44 height 14
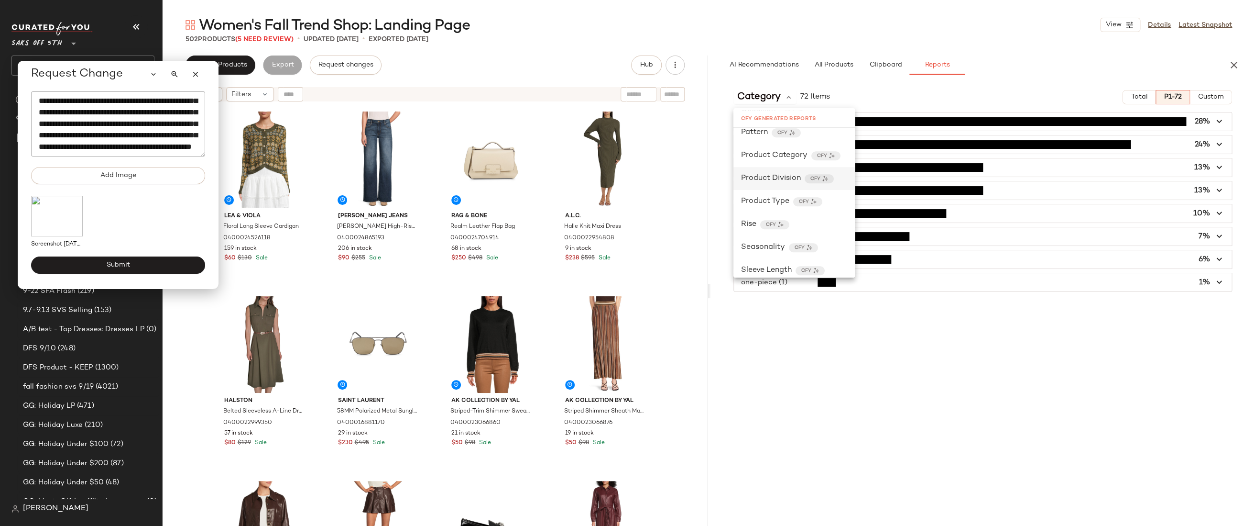
scroll to position [364, 0]
click at [770, 236] on span "Seasonality" at bounding box center [763, 239] width 44 height 11
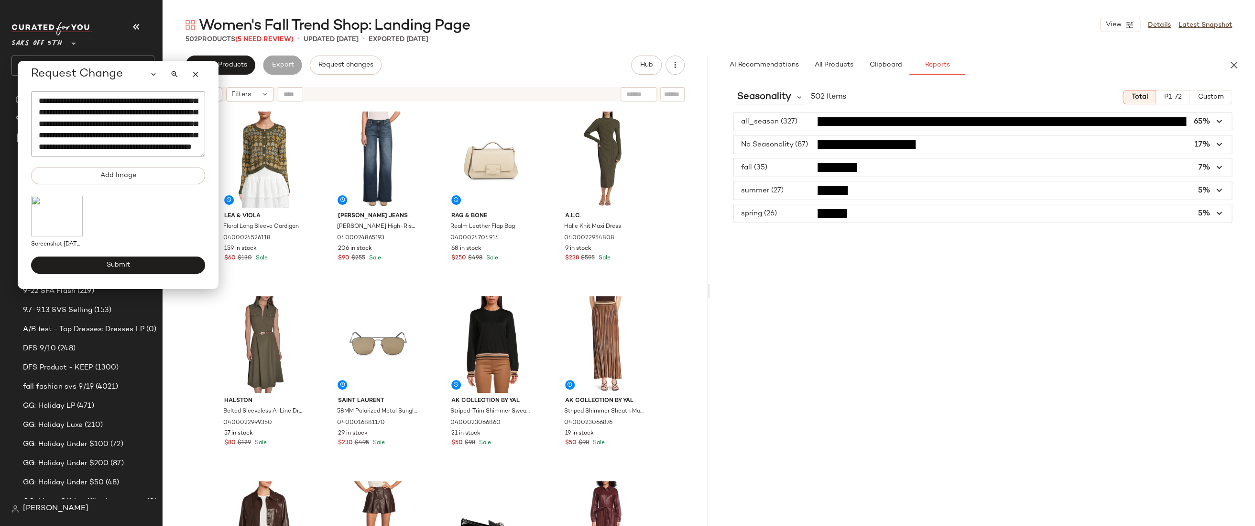
scroll to position [25, 0]
click at [117, 263] on span "Submit" at bounding box center [118, 265] width 24 height 8
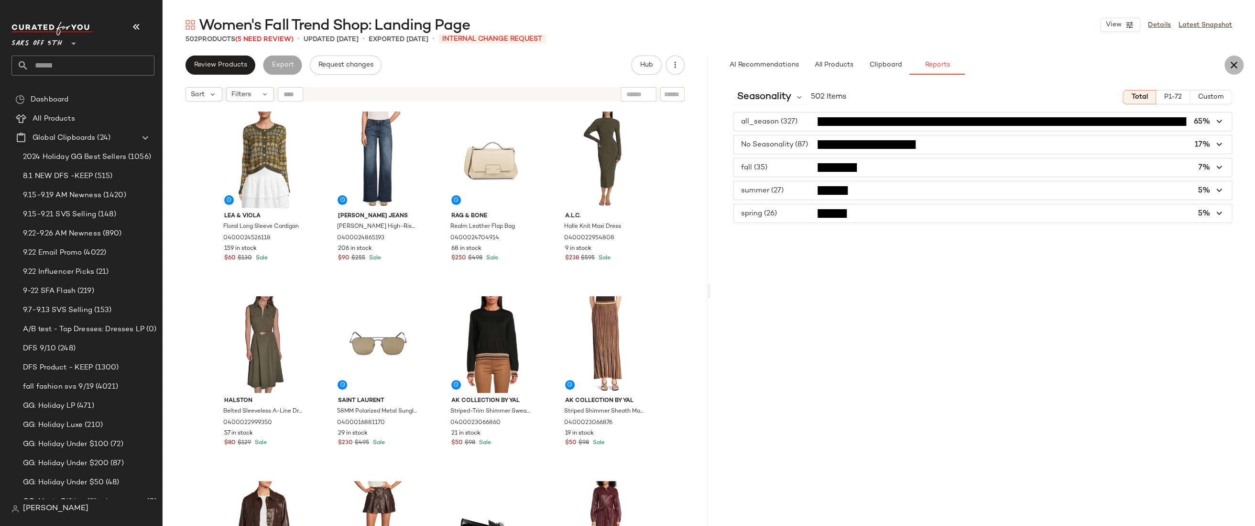
click at [1233, 66] on icon "button" at bounding box center [1234, 64] width 11 height 11
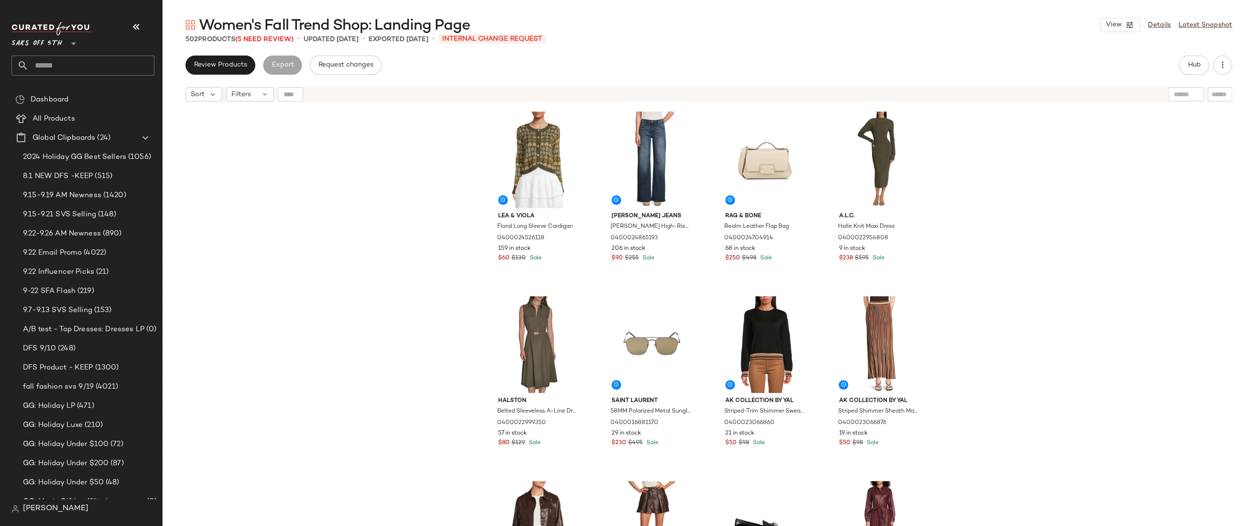
click at [1215, 134] on div "Lea & Viola Floral Long Sleeve Cardigan 0400024526118 159 in stock $60 $130 Sal…" at bounding box center [709, 327] width 1093 height 443
click at [1203, 159] on div "Lea & Viola Floral Long Sleeve Cardigan 0400024526118 159 in stock $60 $130 Sal…" at bounding box center [709, 327] width 1093 height 443
click at [991, 162] on div "Lea & Viola Floral Long Sleeve Cardigan 0400024526118 159 in stock $60 $130 Sal…" at bounding box center [709, 327] width 1093 height 443
click at [980, 190] on div "Lea & Viola Floral Long Sleeve Cardigan 0400024526118 159 in stock $60 $130 Sal…" at bounding box center [709, 327] width 1093 height 443
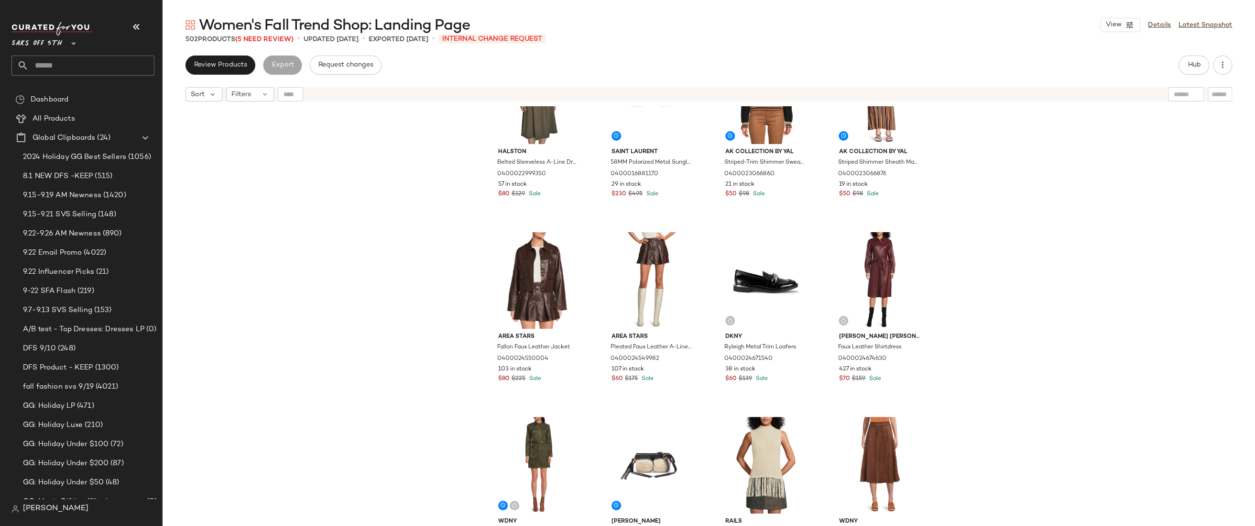
scroll to position [0, 0]
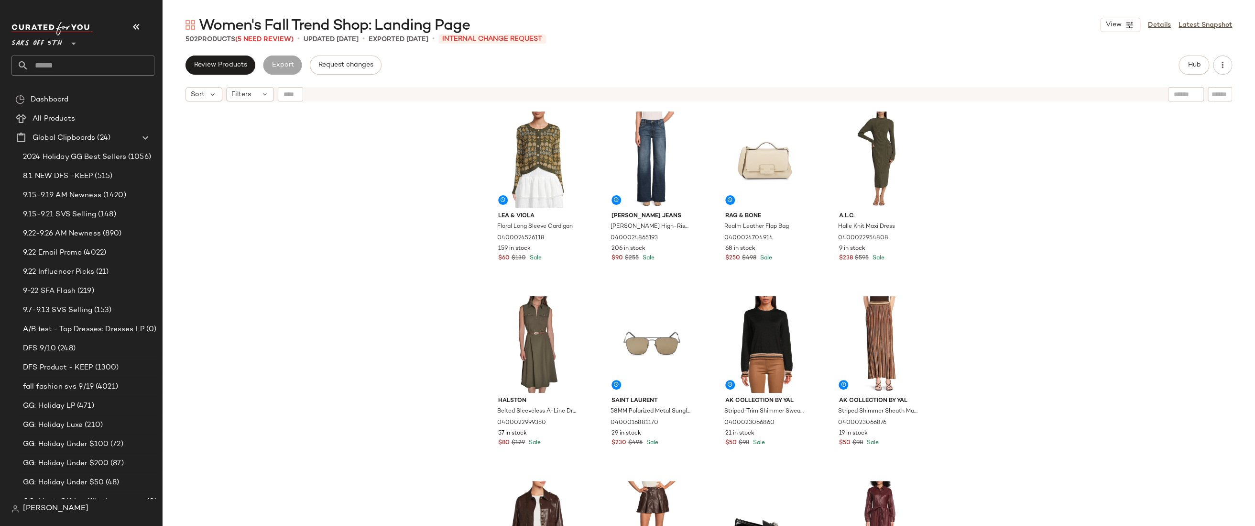
click at [290, 189] on div "Lea & Viola Floral Long Sleeve Cardigan 0400024526118 159 in stock $60 $130 Sal…" at bounding box center [709, 327] width 1093 height 443
click at [84, 66] on input "text" at bounding box center [92, 65] width 126 height 20
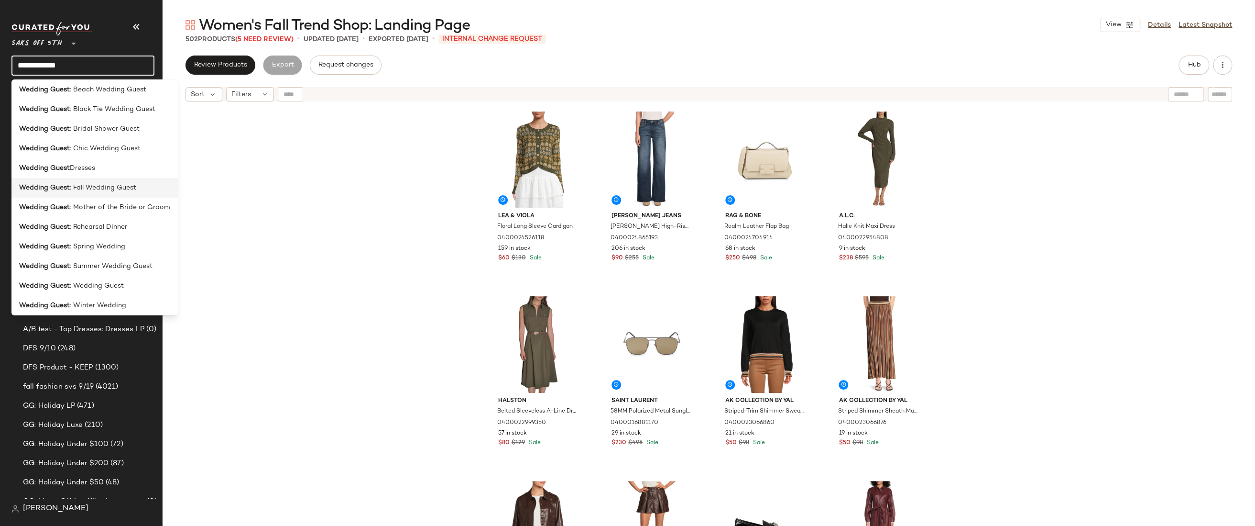
scroll to position [46, 0]
type input "**********"
click at [76, 160] on span "Dresses" at bounding box center [82, 164] width 25 height 10
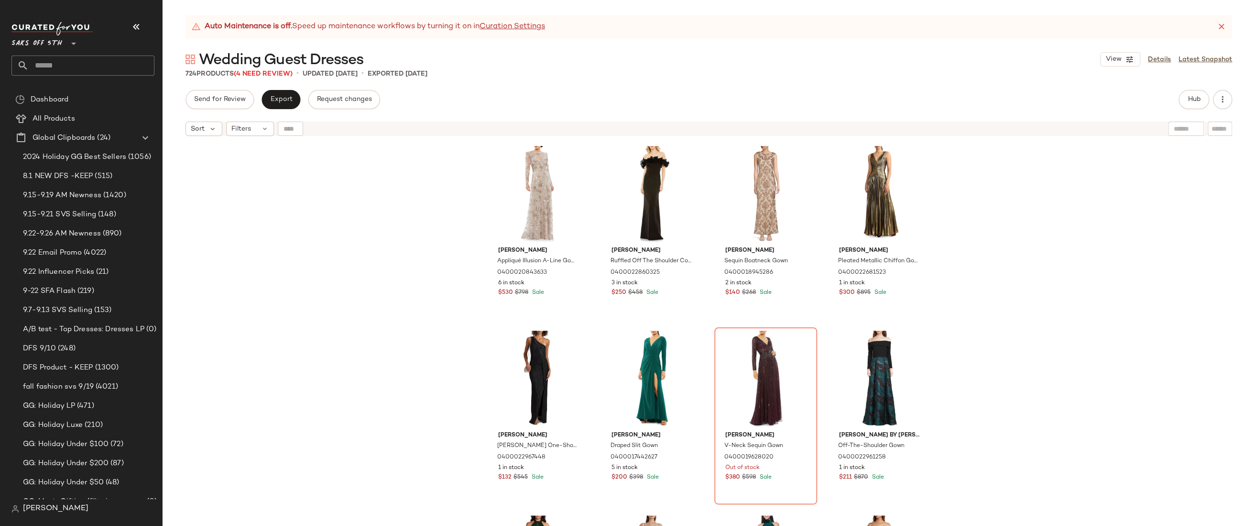
click at [402, 271] on div "Mac Duggal Appliqué Illusion A-Line Gown 0400020843633 6 in stock $530 $798 Sal…" at bounding box center [709, 345] width 1093 height 409
click at [992, 213] on div "Mac Duggal Appliqué Illusion A-Line Gown 0400020843633 6 in stock $530 $798 Sal…" at bounding box center [709, 345] width 1093 height 409
click at [1019, 182] on div "Mac Duggal Appliqué Illusion A-Line Gown 0400020843633 6 in stock $530 $798 Sal…" at bounding box center [709, 345] width 1093 height 409
click at [312, 260] on div "Mac Duggal Appliqué Illusion A-Line Gown 0400020843633 6 in stock $530 $798 Sal…" at bounding box center [709, 345] width 1093 height 409
click at [253, 217] on div "Mac Duggal Appliqué Illusion A-Line Gown 0400020843633 6 in stock $530 $798 Sal…" at bounding box center [709, 345] width 1093 height 409
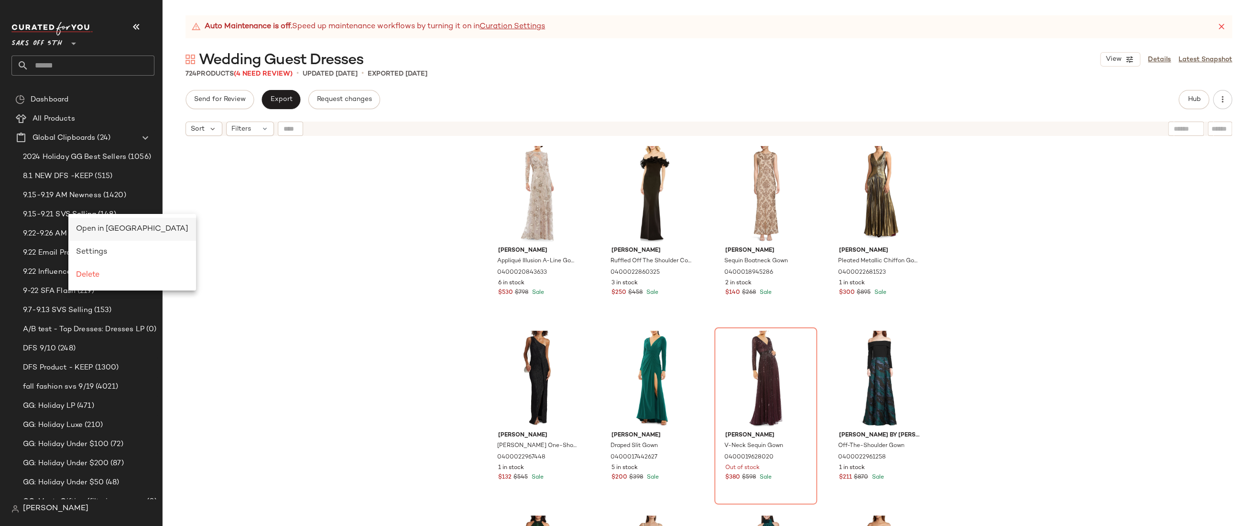
click at [87, 227] on span "Open in Split View" at bounding box center [132, 229] width 112 height 8
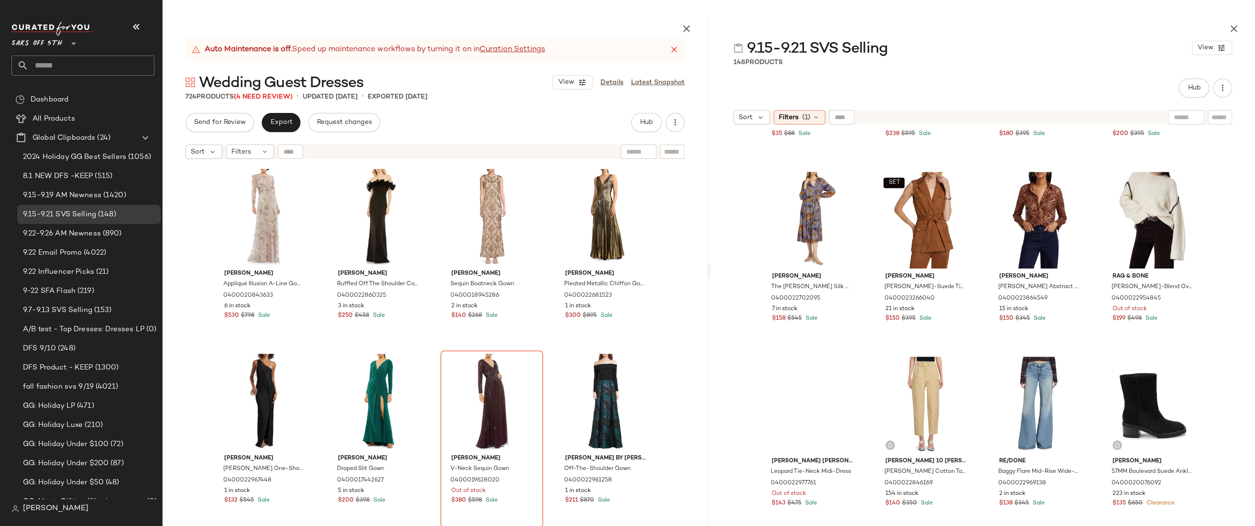
scroll to position [518, 0]
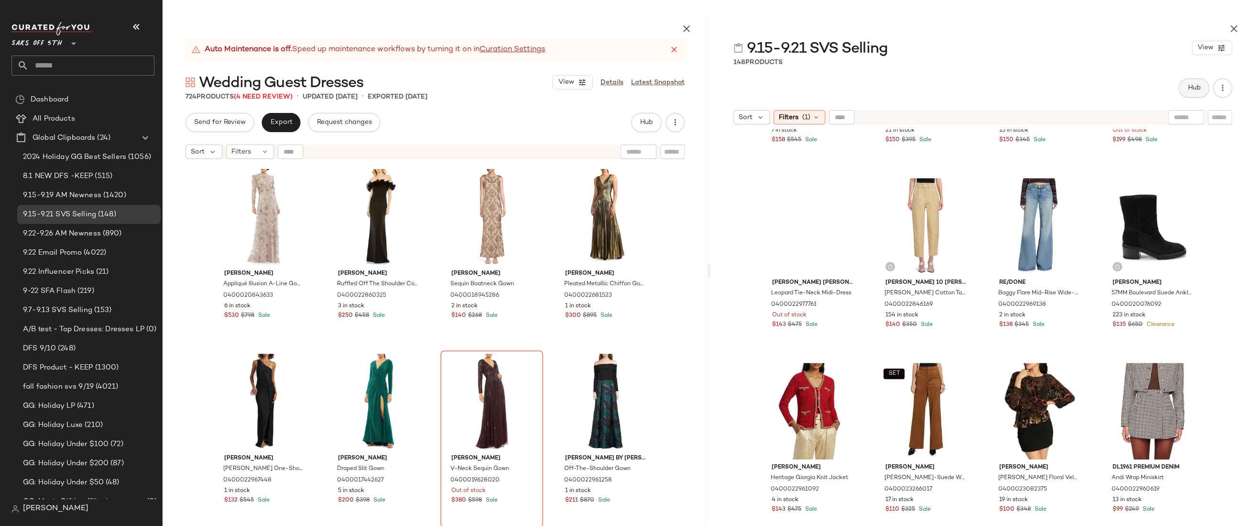
click at [1200, 90] on button "Hub" at bounding box center [1194, 87] width 31 height 19
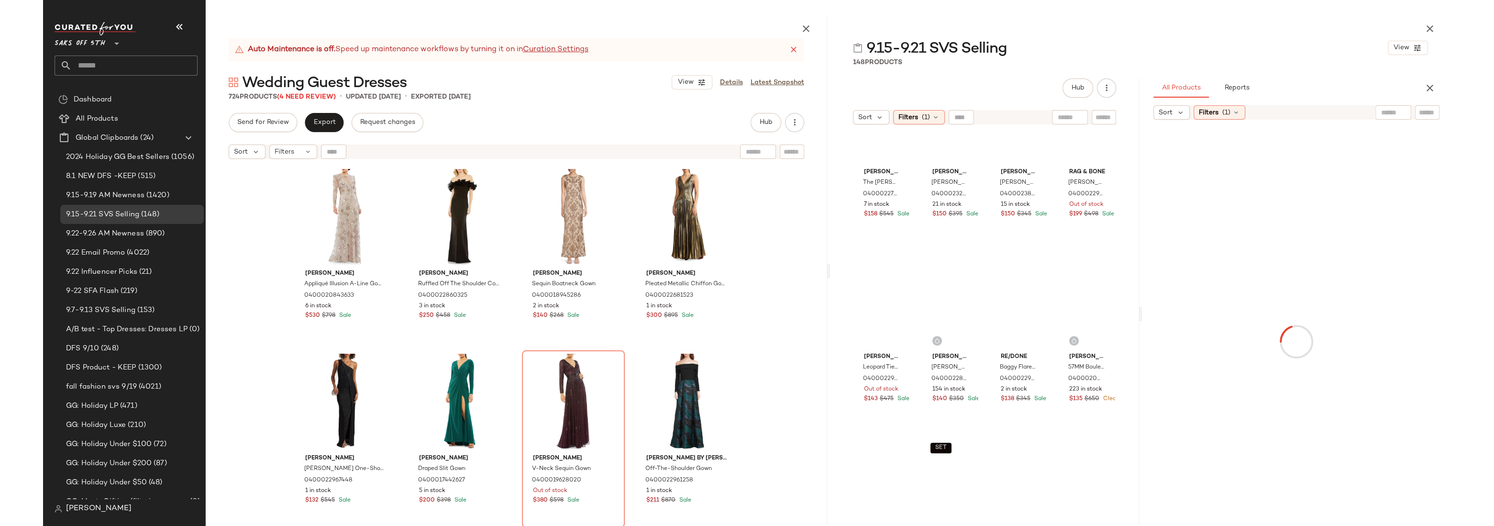
scroll to position [185, 0]
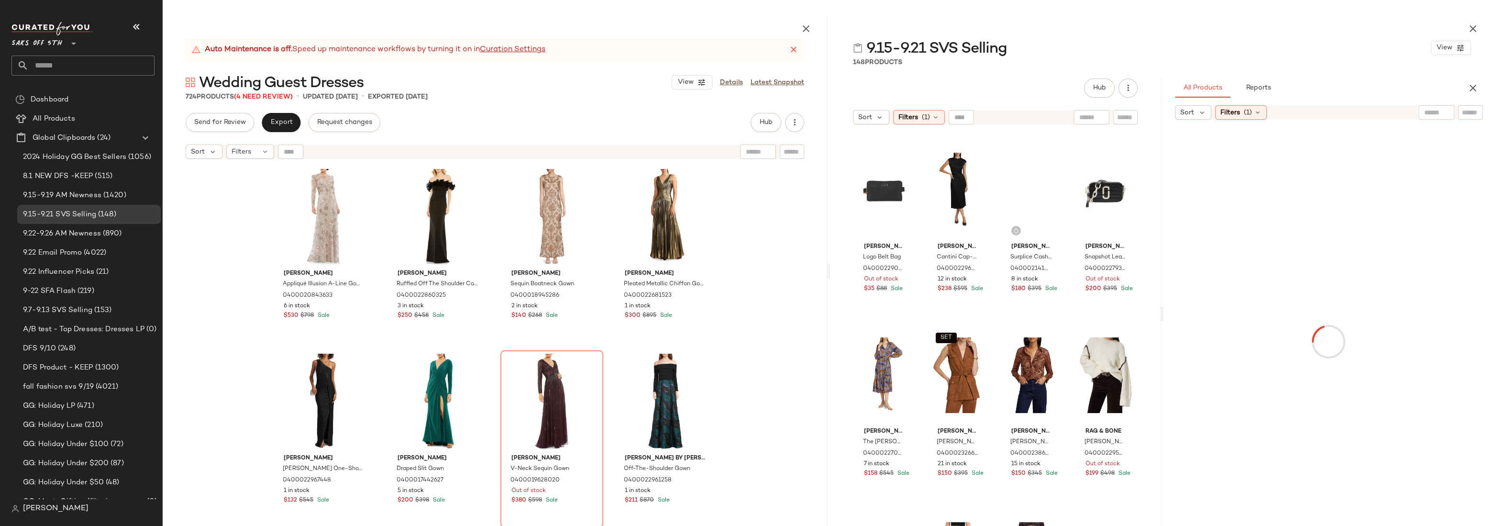
drag, startPoint x: 1160, startPoint y: 310, endPoint x: 1010, endPoint y: 303, distance: 150.3
click at [1035, 312] on div "9.15-9.21 SVS Selling View 148 Products Hub Sort Filters (1) kate spade new yor…" at bounding box center [1162, 270] width 664 height 510
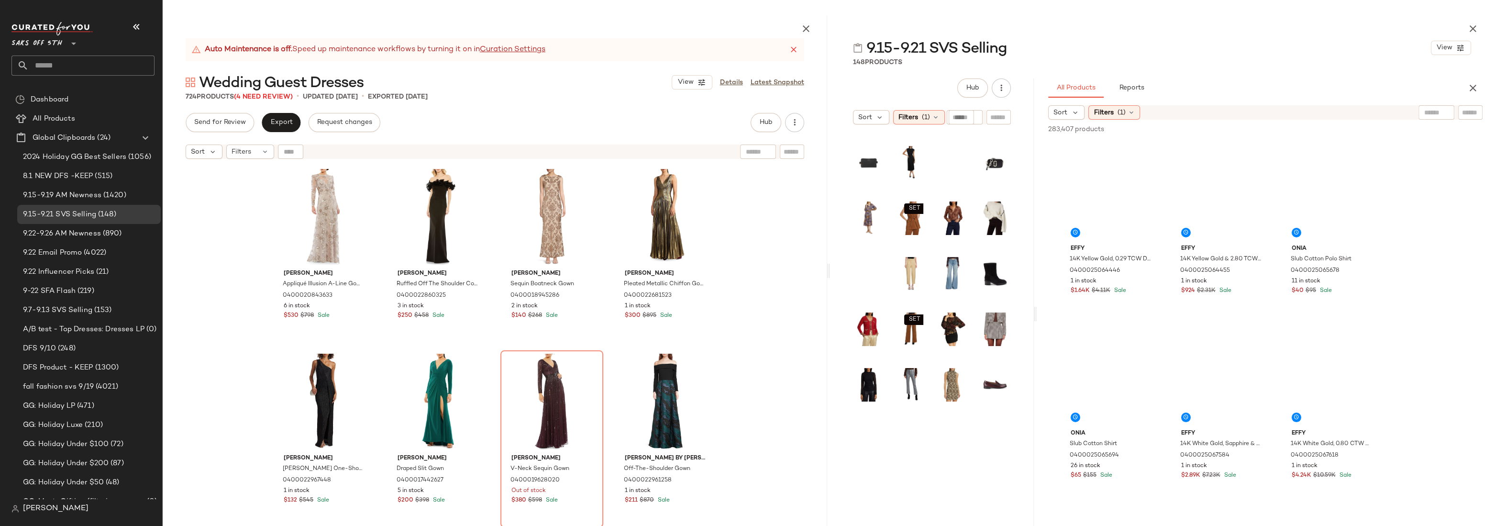
scroll to position [110, 0]
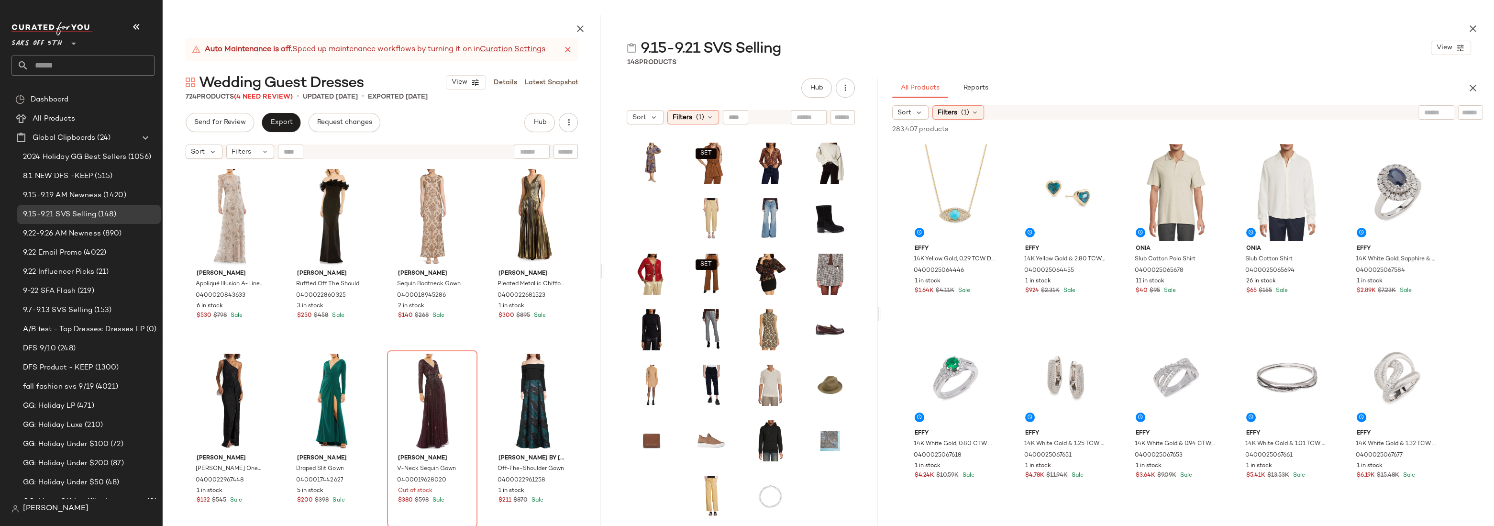
drag, startPoint x: 827, startPoint y: 268, endPoint x: 594, endPoint y: 270, distance: 233.4
click at [594, 270] on div "Auto Maintenance is off. Speed up maintenance workflows by turning it on in Cur…" at bounding box center [828, 270] width 1331 height 510
click at [982, 89] on span "Reports" at bounding box center [974, 88] width 25 height 8
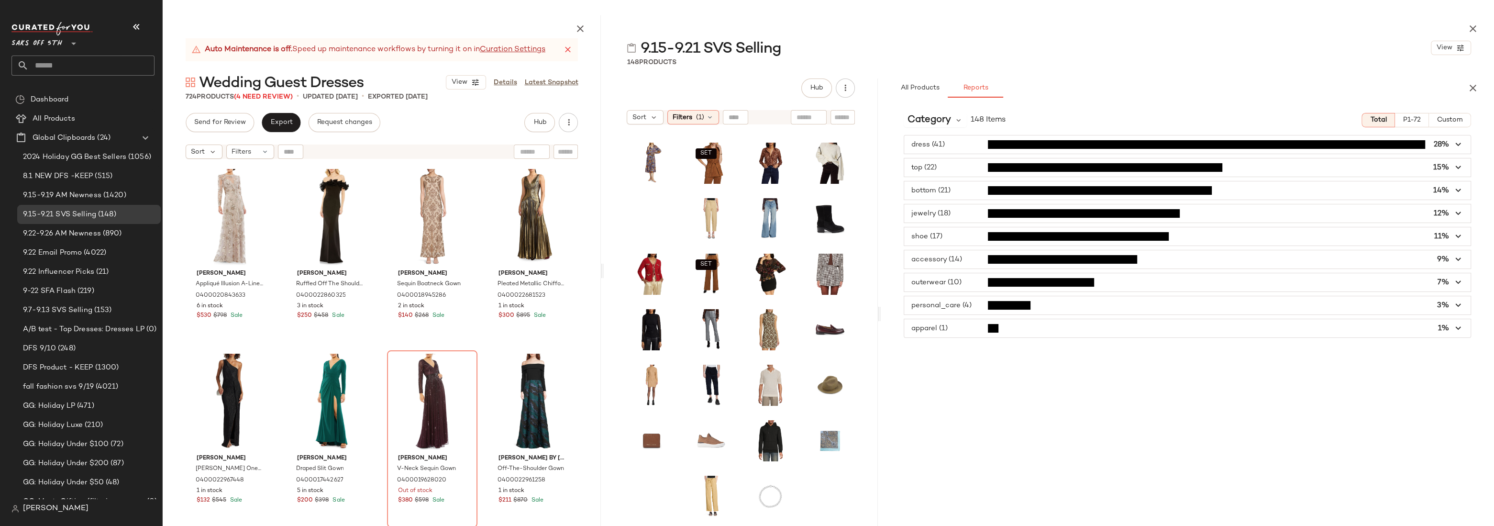
click at [960, 143] on span "button" at bounding box center [1187, 144] width 566 height 18
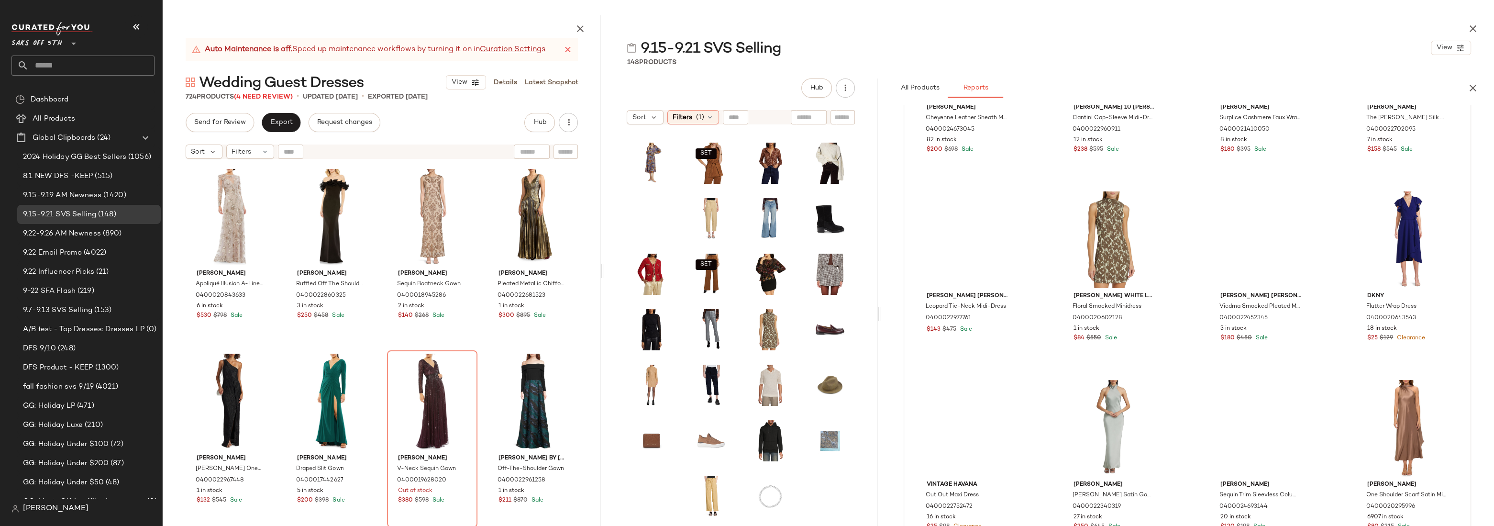
scroll to position [0, 0]
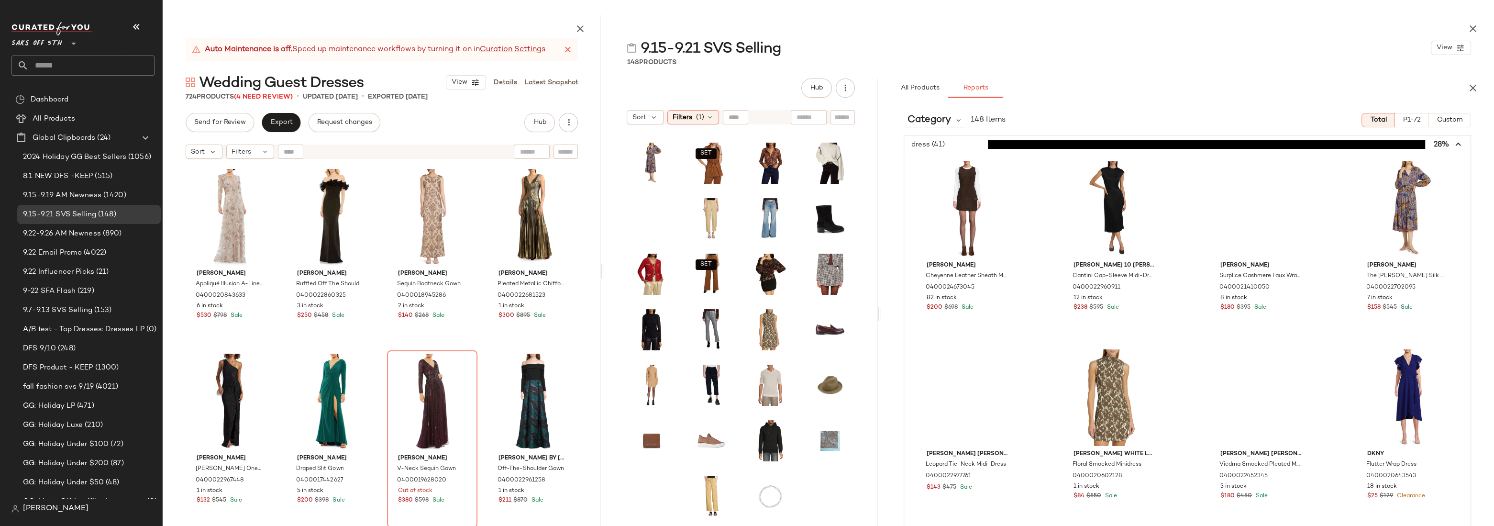
click at [1255, 143] on icon "button" at bounding box center [1458, 144] width 11 height 11
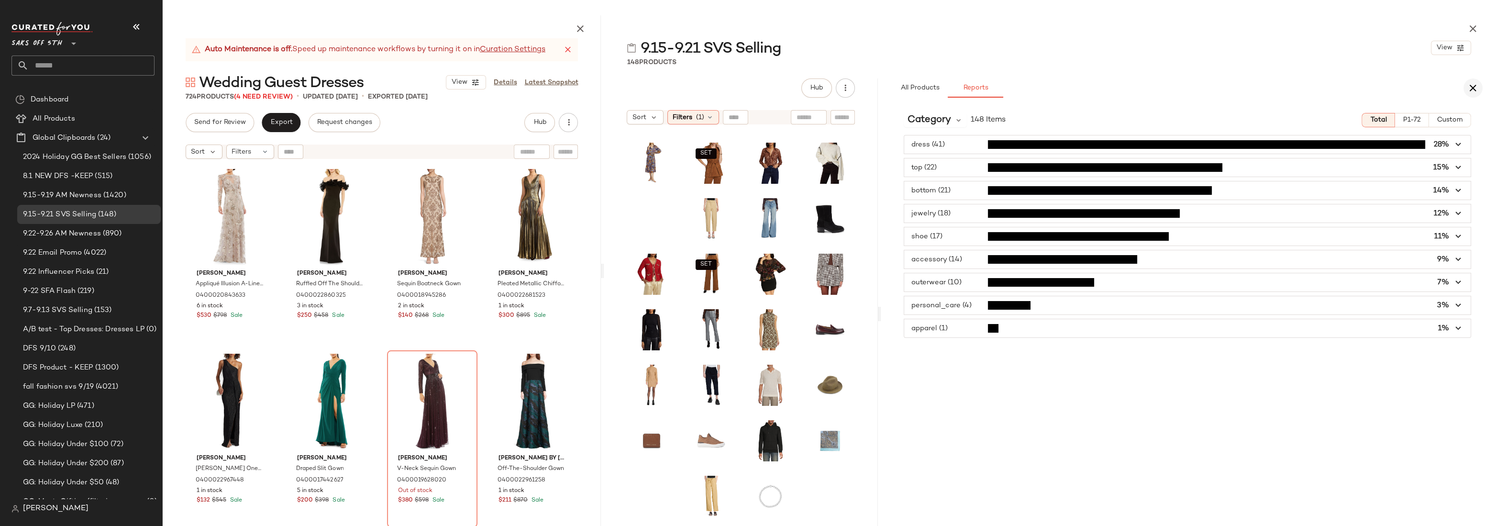
click at [1255, 88] on button "button" at bounding box center [1472, 87] width 19 height 19
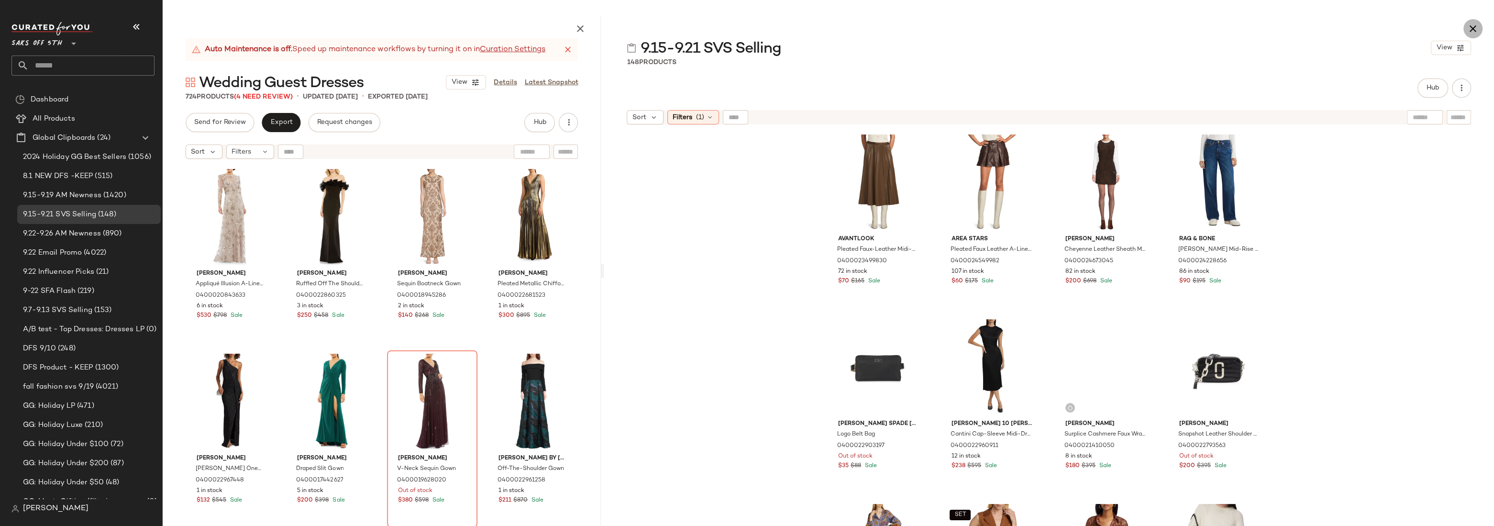
click at [1255, 32] on icon "button" at bounding box center [1472, 28] width 11 height 11
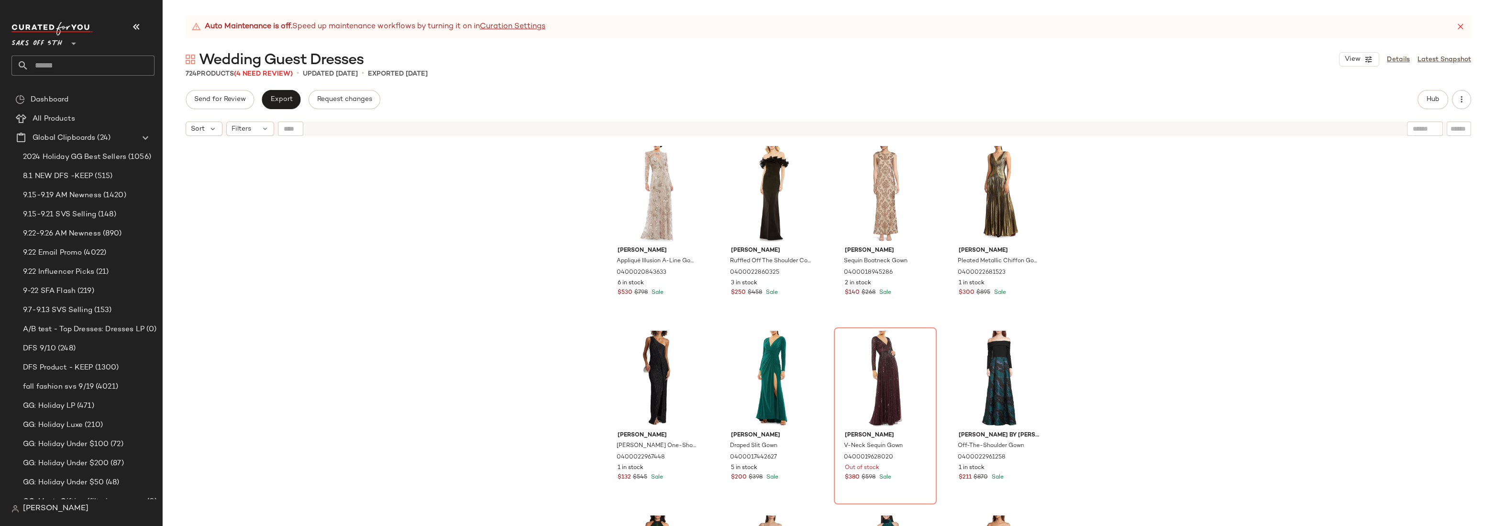
click at [479, 232] on div "Mac Duggal Appliqué Illusion A-Line Gown 0400020843633 6 in stock $530 $798 Sal…" at bounding box center [828, 345] width 1331 height 409
click at [1215, 192] on div "Mac Duggal Appliqué Illusion A-Line Gown 0400020843633 6 in stock $530 $798 Sal…" at bounding box center [828, 345] width 1331 height 409
click at [1203, 198] on div "Mac Duggal Appliqué Illusion A-Line Gown 0400020843633 6 in stock $530 $798 Sal…" at bounding box center [828, 345] width 1331 height 409
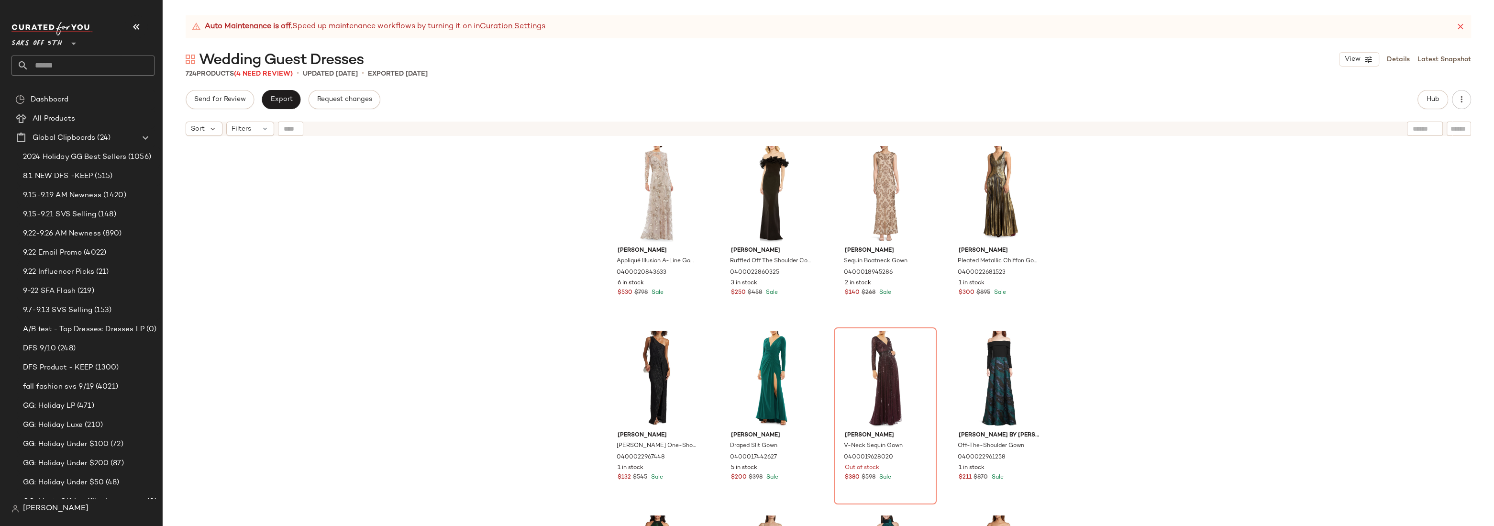
click at [1203, 198] on div "Mac Duggal Appliqué Illusion A-Line Gown 0400020843633 6 in stock $530 $798 Sal…" at bounding box center [828, 345] width 1331 height 409
click at [1160, 194] on div "Mac Duggal Appliqué Illusion A-Line Gown 0400020843633 6 in stock $530 $798 Sal…" at bounding box center [828, 345] width 1331 height 409
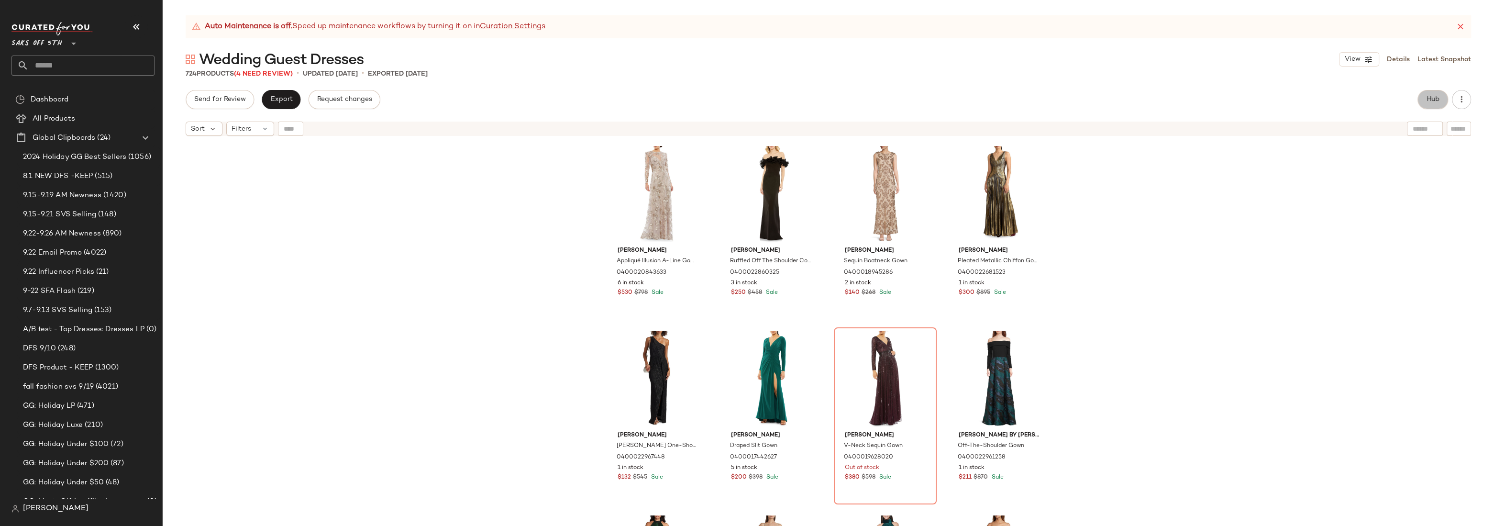
click at [1255, 97] on span "Hub" at bounding box center [1432, 100] width 13 height 8
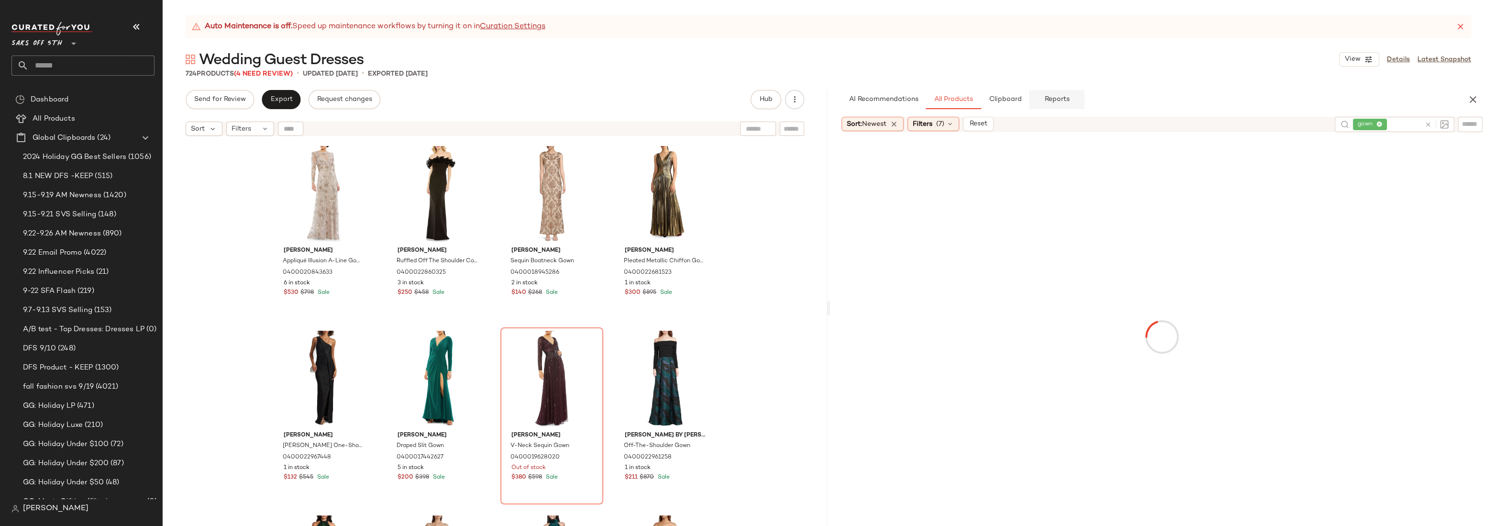
click at [1069, 97] on button "Reports" at bounding box center [1056, 99] width 55 height 19
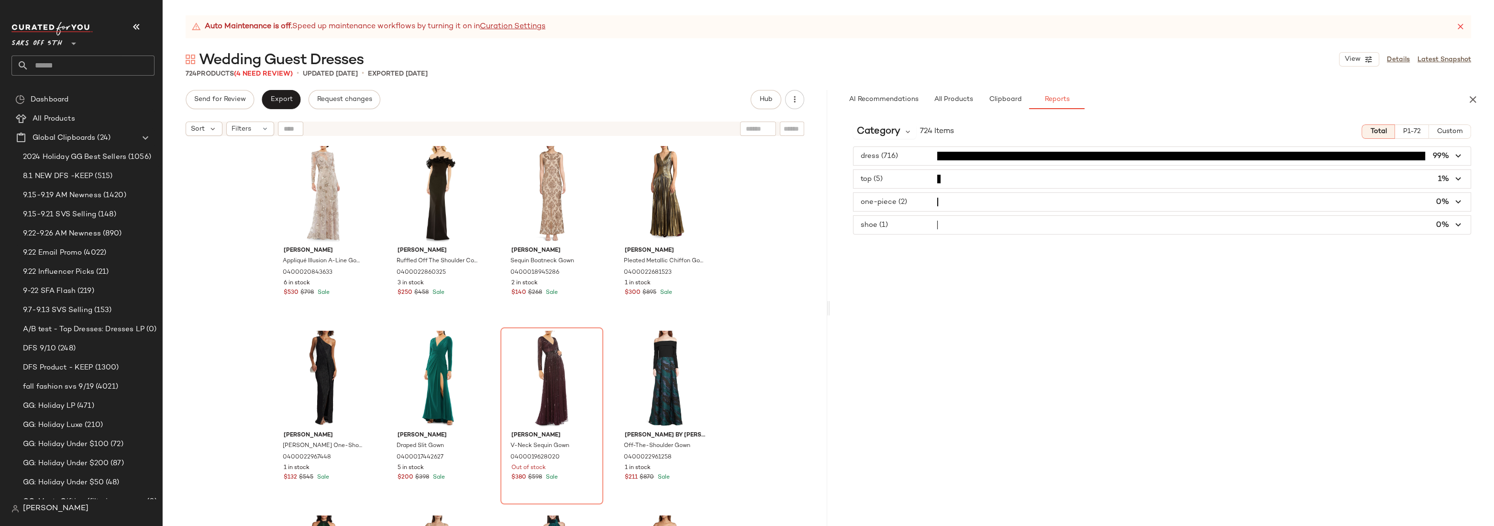
click at [928, 155] on span "button" at bounding box center [1161, 156] width 617 height 18
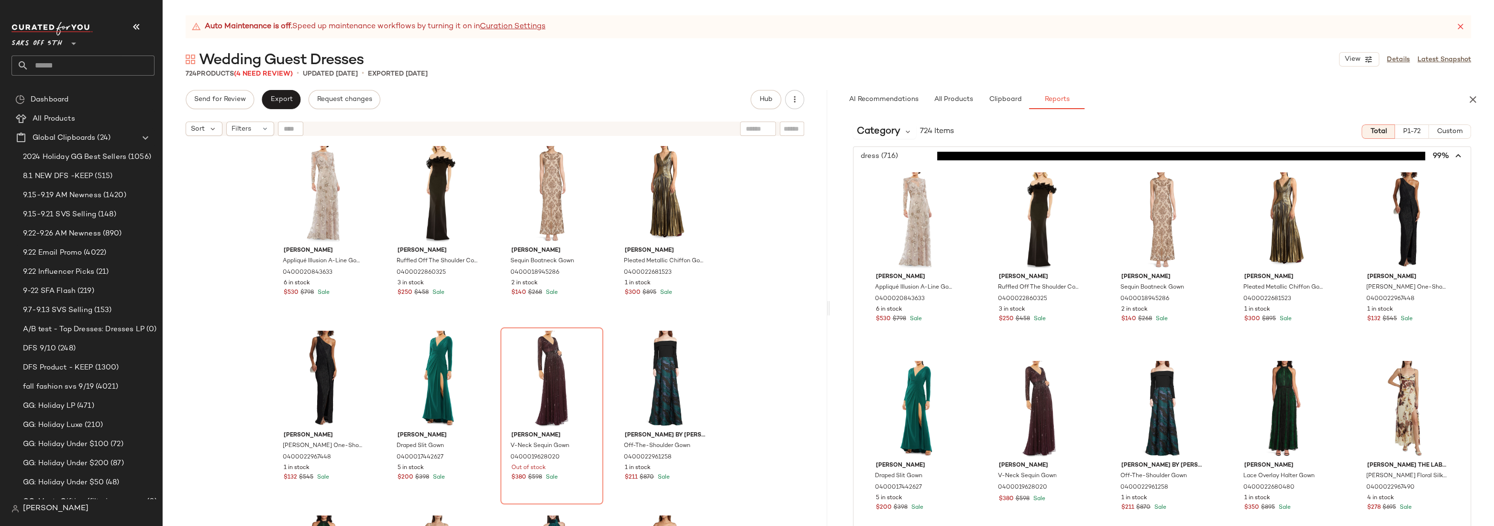
click at [1255, 153] on icon "button" at bounding box center [1458, 156] width 11 height 11
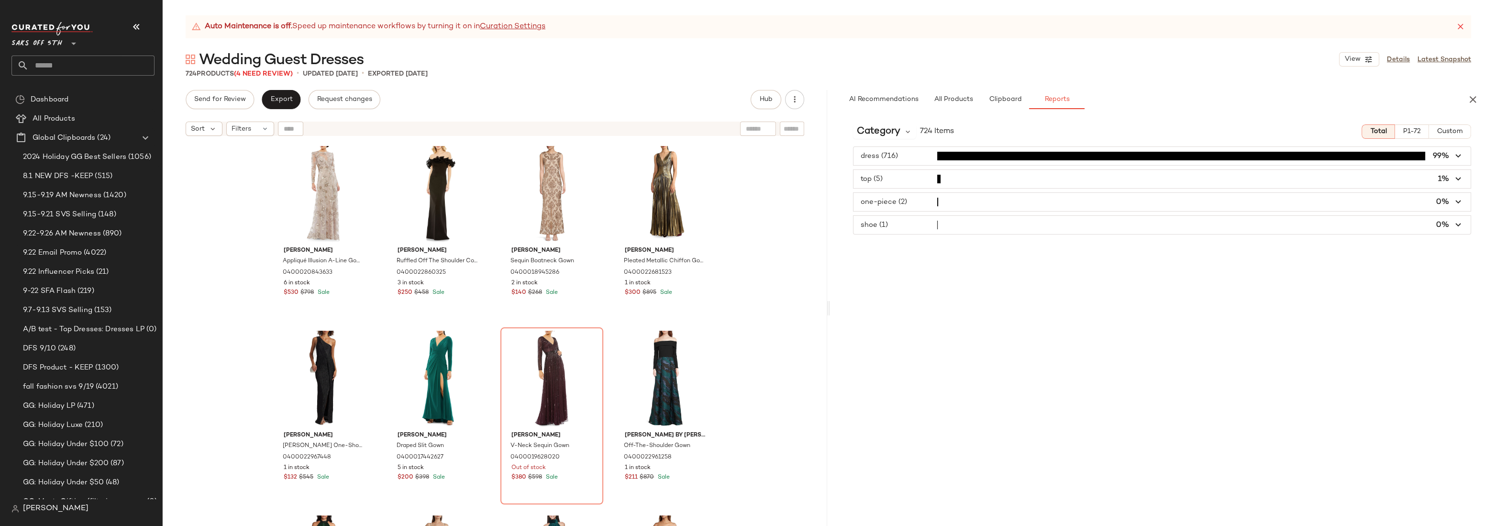
click at [1255, 140] on div "Category 724 Items Total P1-72 Custom dress (716) 99% top (5) 1% one-piece (2) …" at bounding box center [1162, 321] width 664 height 409
click at [240, 279] on div "Mac Duggal Appliqué Illusion A-Line Gown 0400020843633 6 in stock $530 $798 Sal…" at bounding box center [495, 345] width 664 height 409
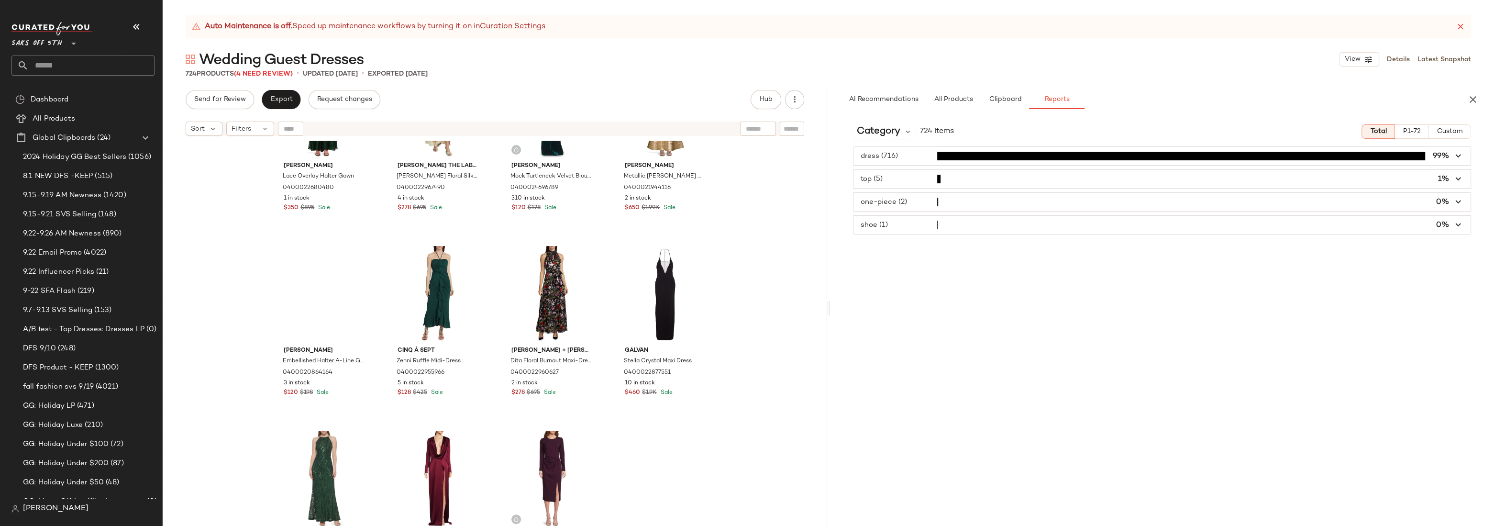
scroll to position [442, 0]
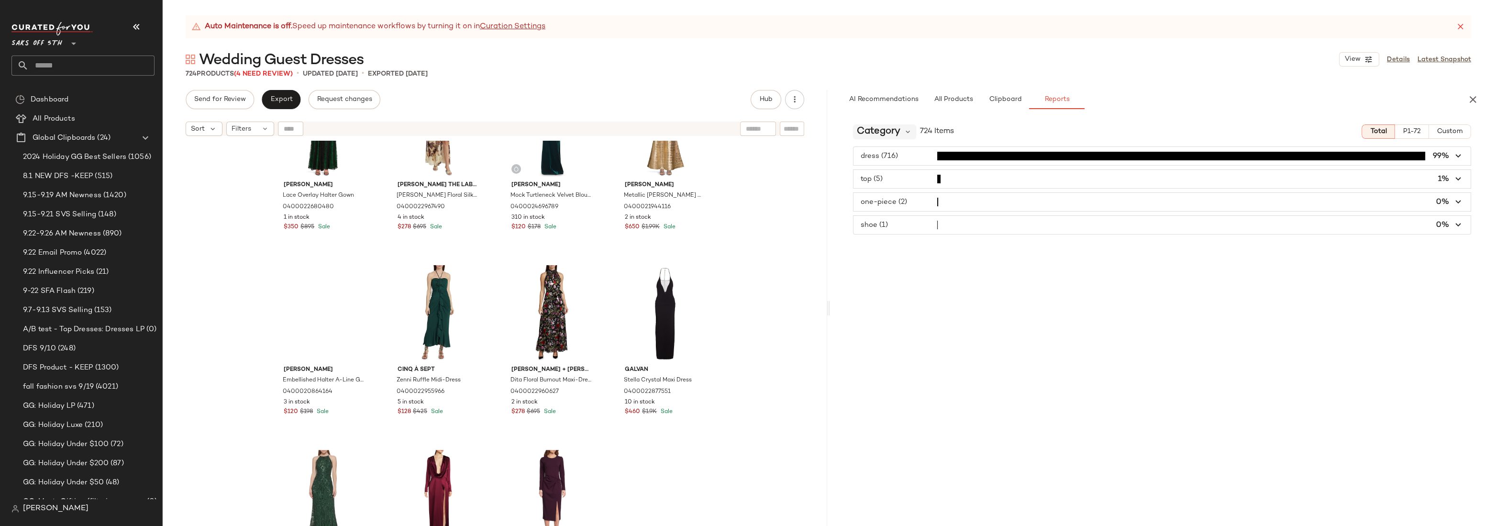
click at [898, 129] on span "Category" at bounding box center [879, 131] width 44 height 14
click at [892, 224] on div "Brand" at bounding box center [913, 220] width 106 height 11
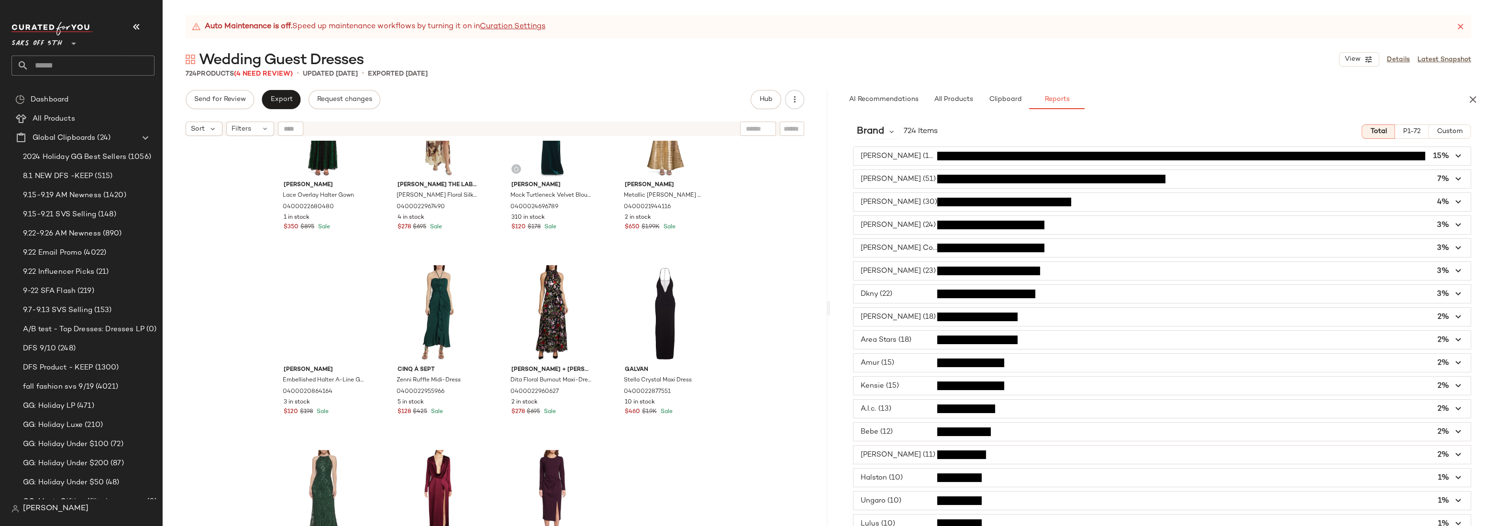
click at [1255, 132] on span "P1-72" at bounding box center [1411, 132] width 18 height 8
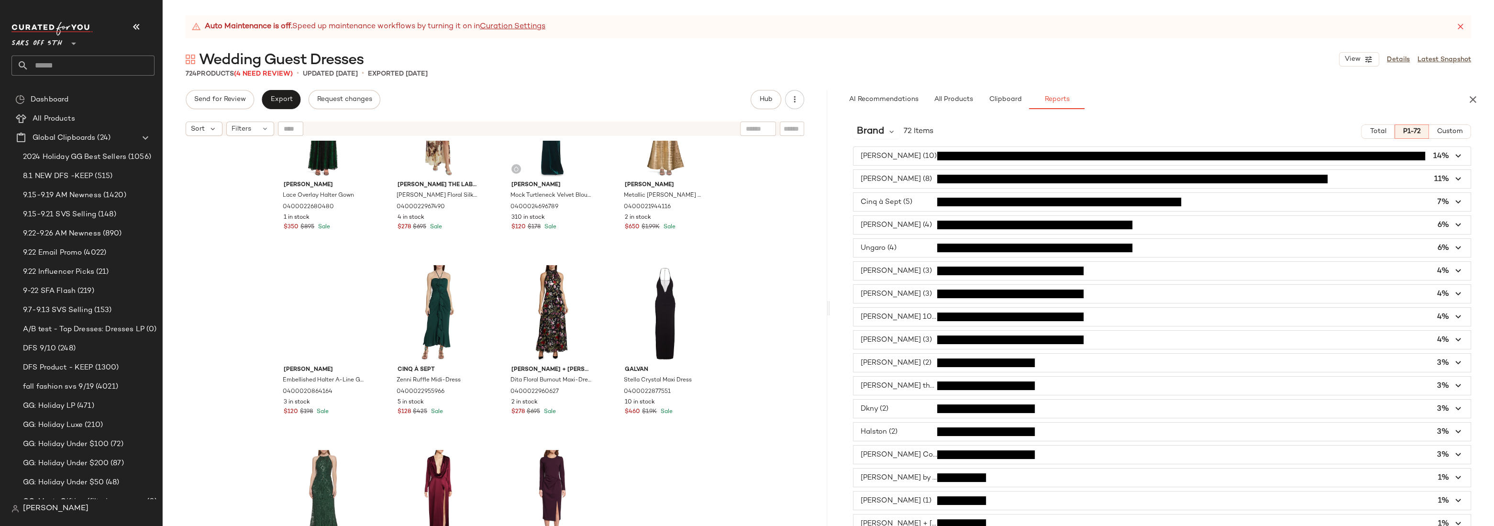
click at [760, 248] on div "Zac Posen Lace Overlay Halter Gown 0400022680480 1 in stock $350 $895 Sale Nich…" at bounding box center [495, 345] width 664 height 409
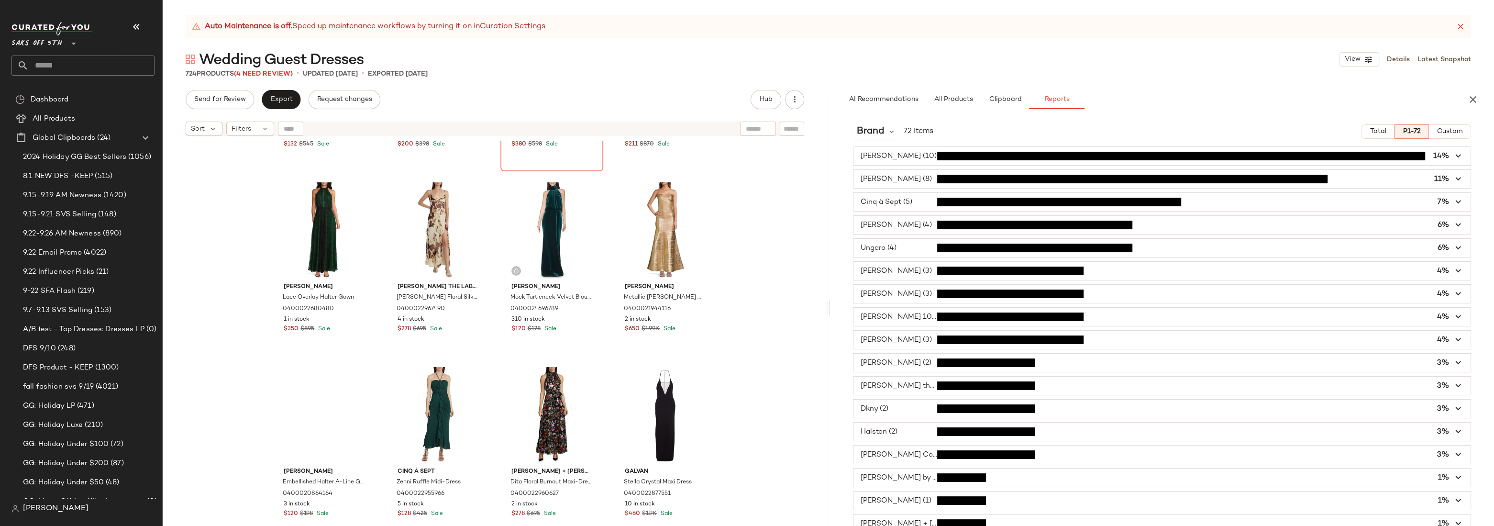
scroll to position [0, 0]
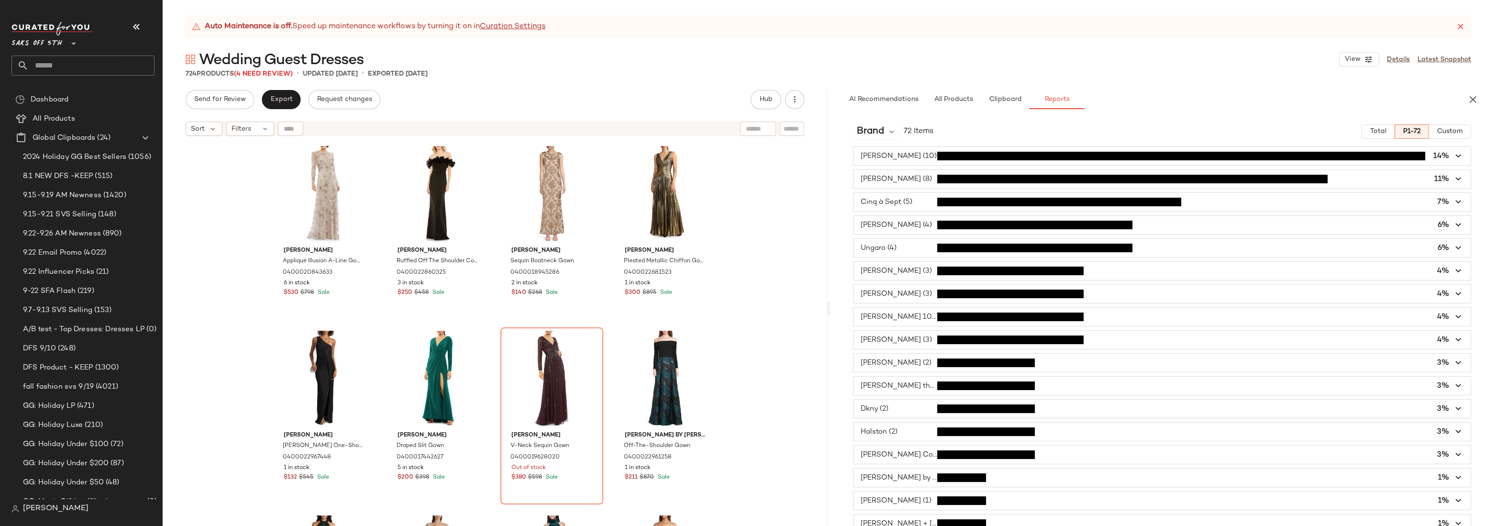
click at [781, 232] on div "Mac Duggal Appliqué Illusion A-Line Gown 0400020843633 6 in stock $530 $798 Sal…" at bounding box center [495, 345] width 664 height 409
click at [767, 270] on div "Mac Duggal Appliqué Illusion A-Line Gown 0400020843633 6 in stock $530 $798 Sal…" at bounding box center [495, 345] width 664 height 409
click at [763, 200] on div "Mac Duggal Appliqué Illusion A-Line Gown 0400020843633 6 in stock $530 $798 Sal…" at bounding box center [495, 345] width 664 height 409
click at [763, 246] on div "Mac Duggal Appliqué Illusion A-Line Gown 0400020843633 6 in stock $530 $798 Sal…" at bounding box center [495, 345] width 664 height 409
click at [793, 172] on div "Mac Duggal Appliqué Illusion A-Line Gown 0400020843633 6 in stock $530 $798 Sal…" at bounding box center [495, 345] width 664 height 409
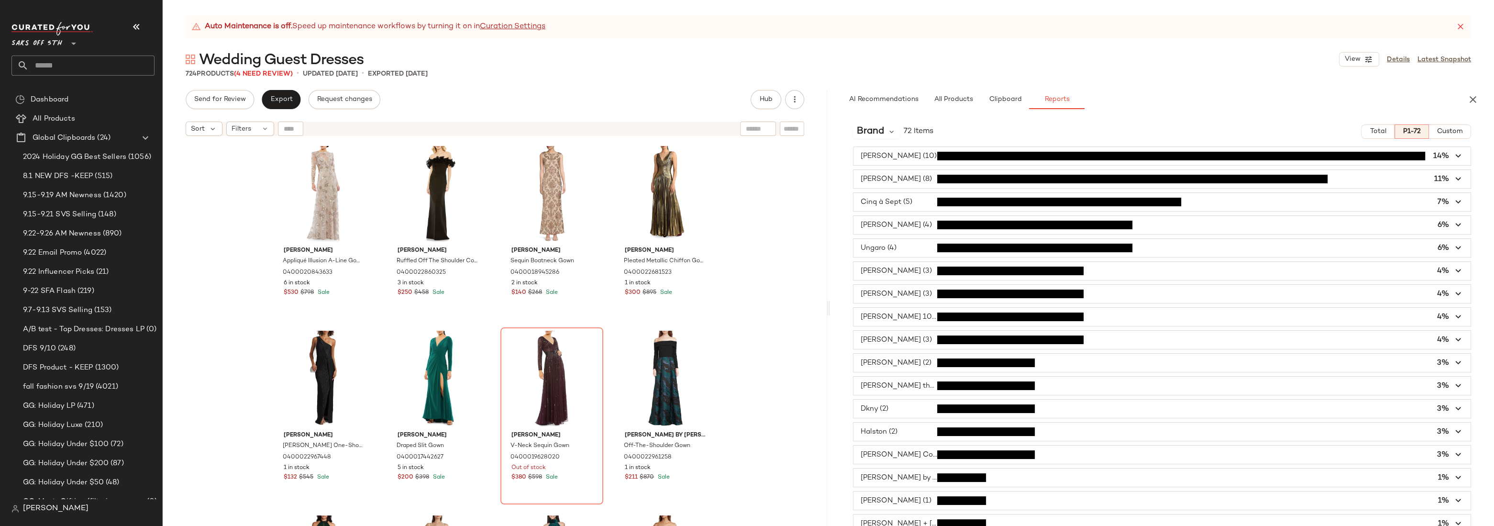
click at [914, 270] on span "button" at bounding box center [1161, 271] width 617 height 18
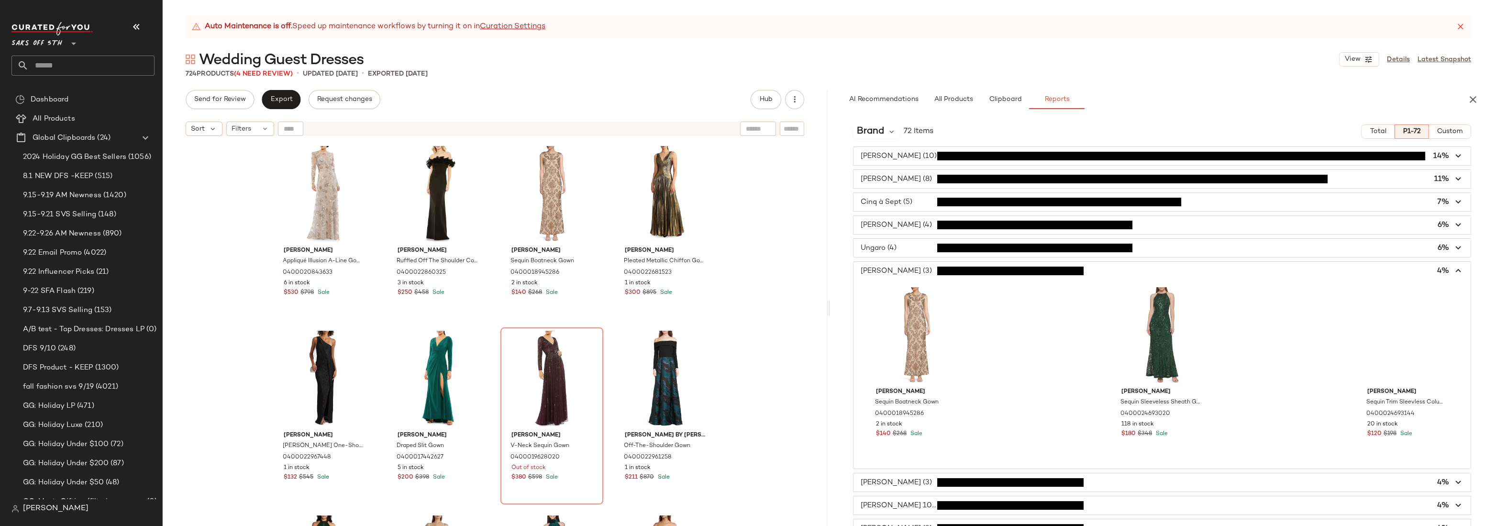
click at [914, 270] on span "button" at bounding box center [1161, 271] width 617 height 18
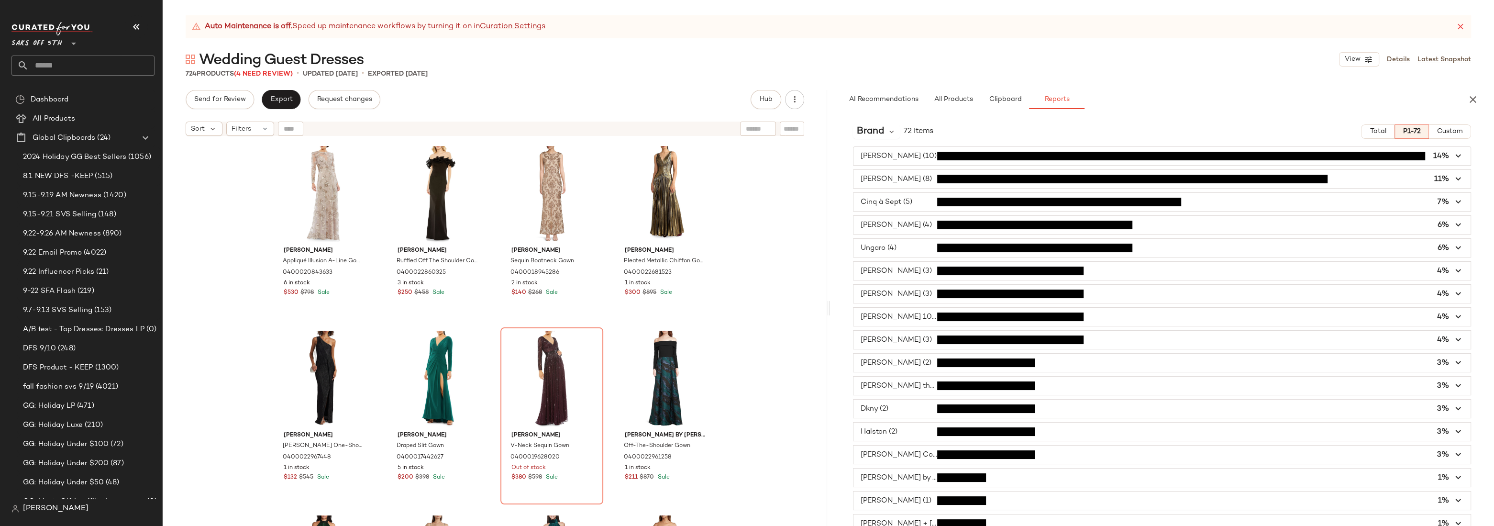
click at [914, 200] on span "button" at bounding box center [1161, 202] width 617 height 18
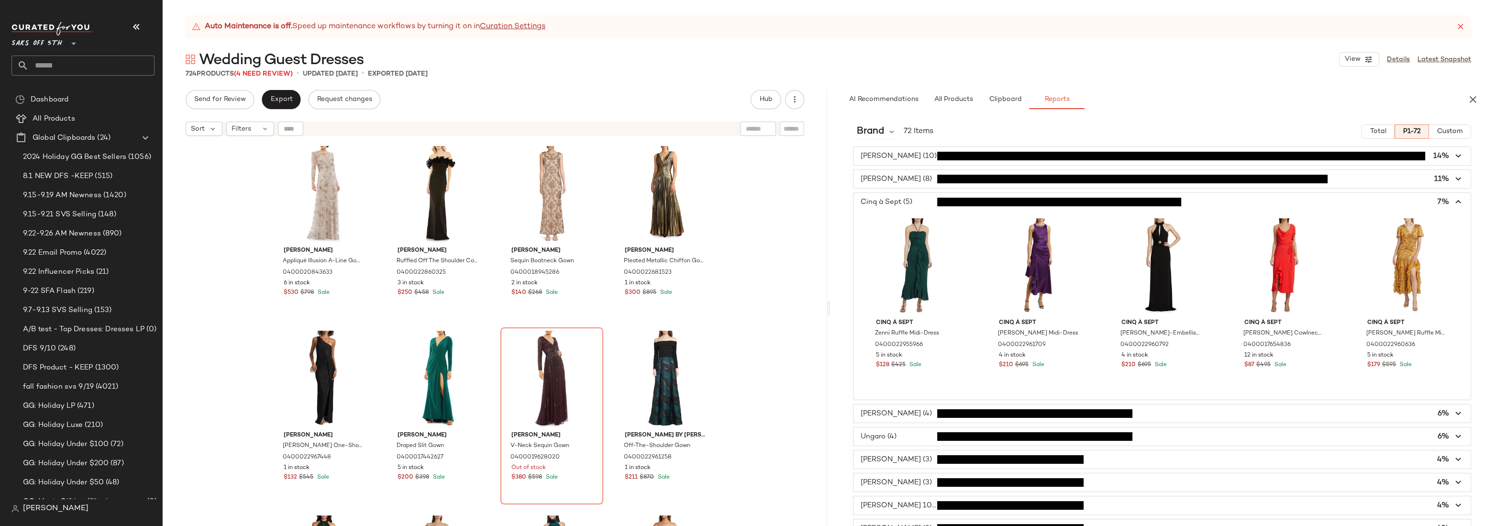
click at [914, 200] on span "button" at bounding box center [1161, 202] width 617 height 18
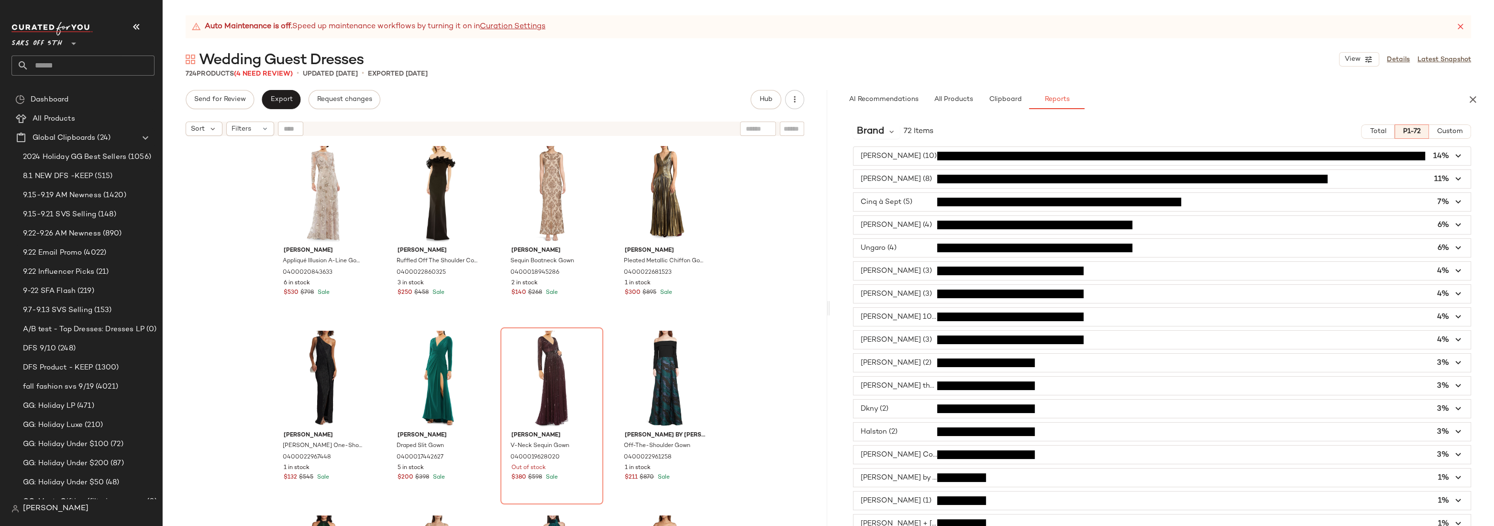
click at [1255, 132] on span "Total" at bounding box center [1377, 132] width 17 height 8
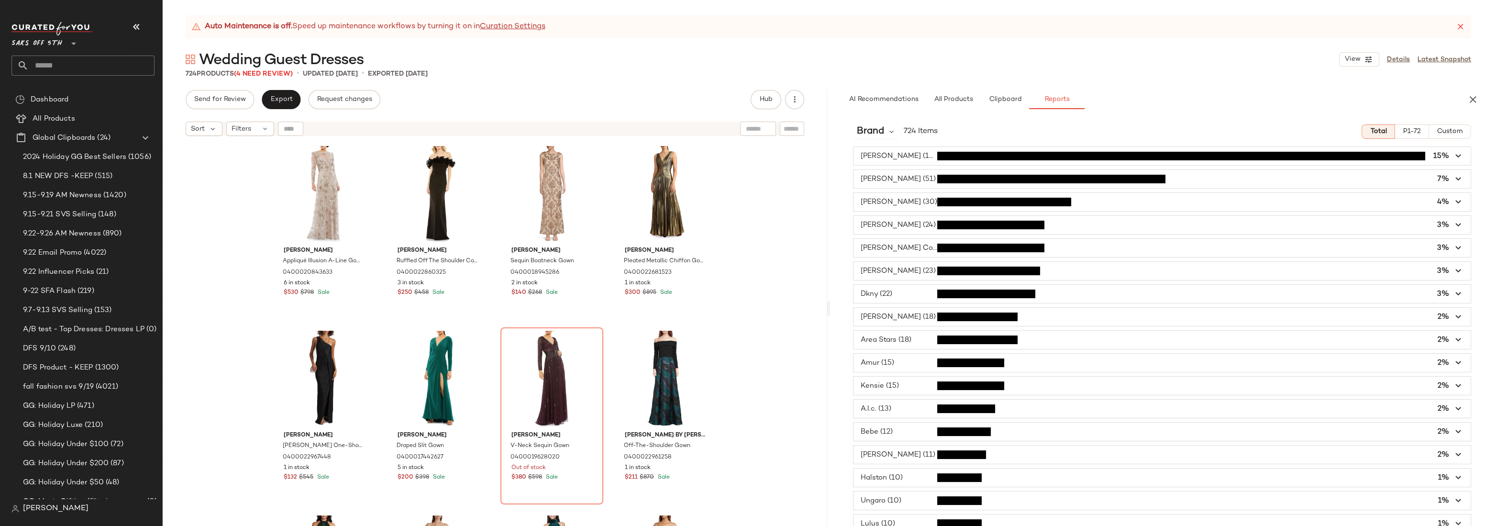
click at [1255, 133] on span "P1-72" at bounding box center [1411, 132] width 18 height 8
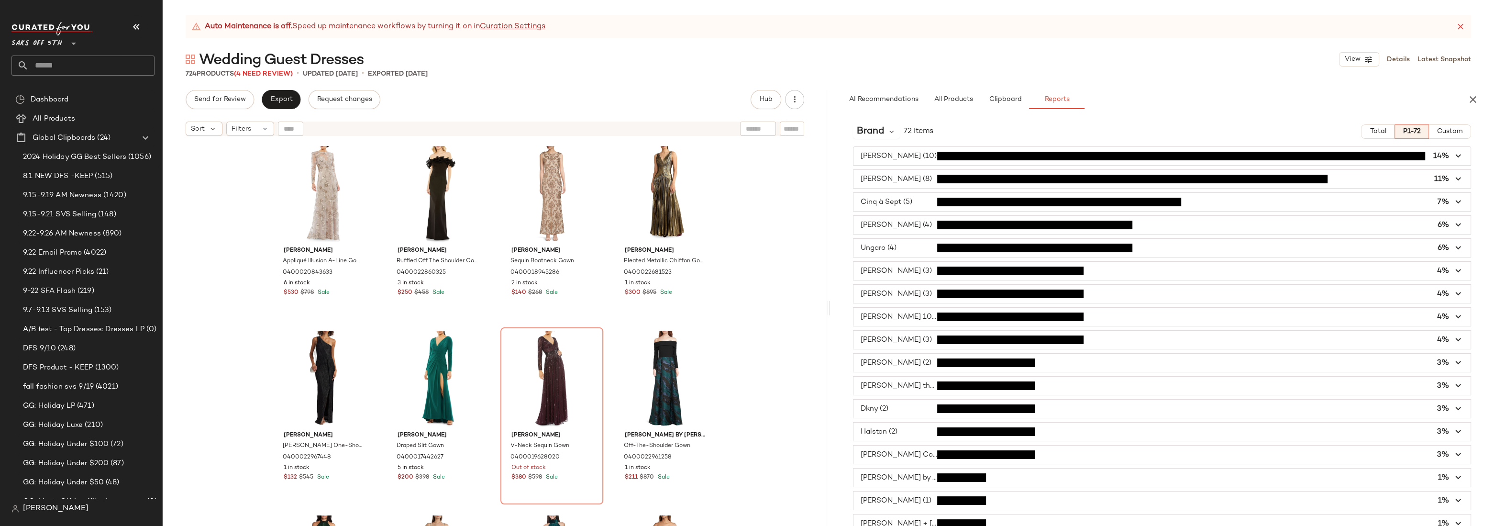
click at [924, 218] on span "button" at bounding box center [1161, 225] width 617 height 18
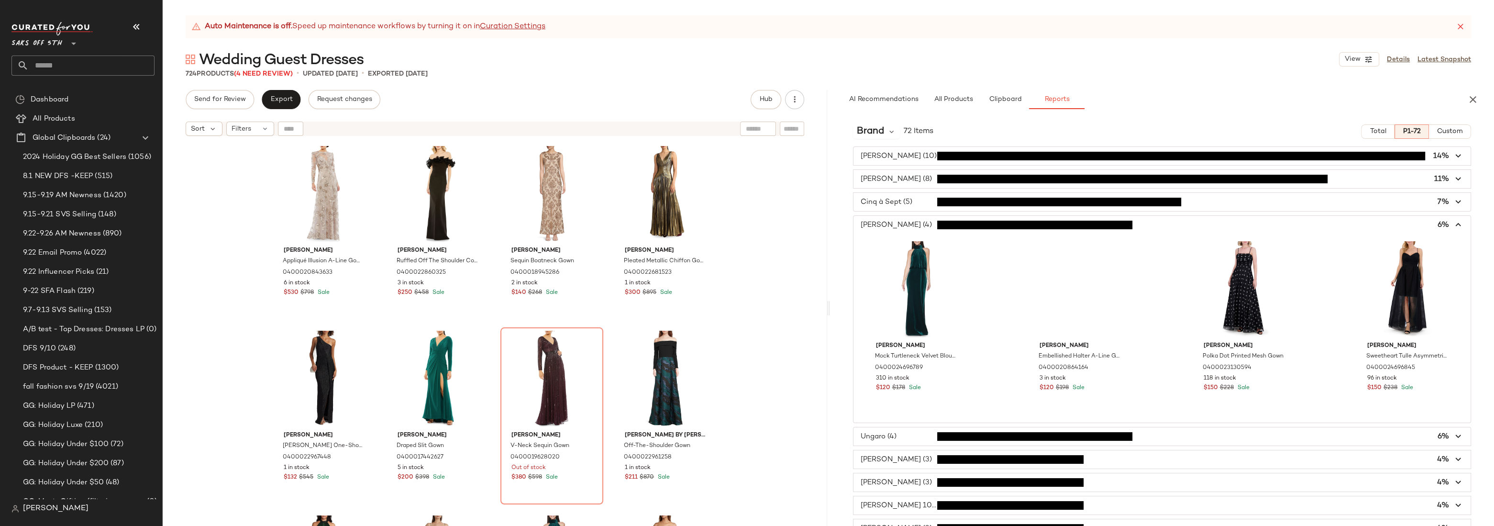
click at [922, 222] on span "button" at bounding box center [1161, 225] width 617 height 18
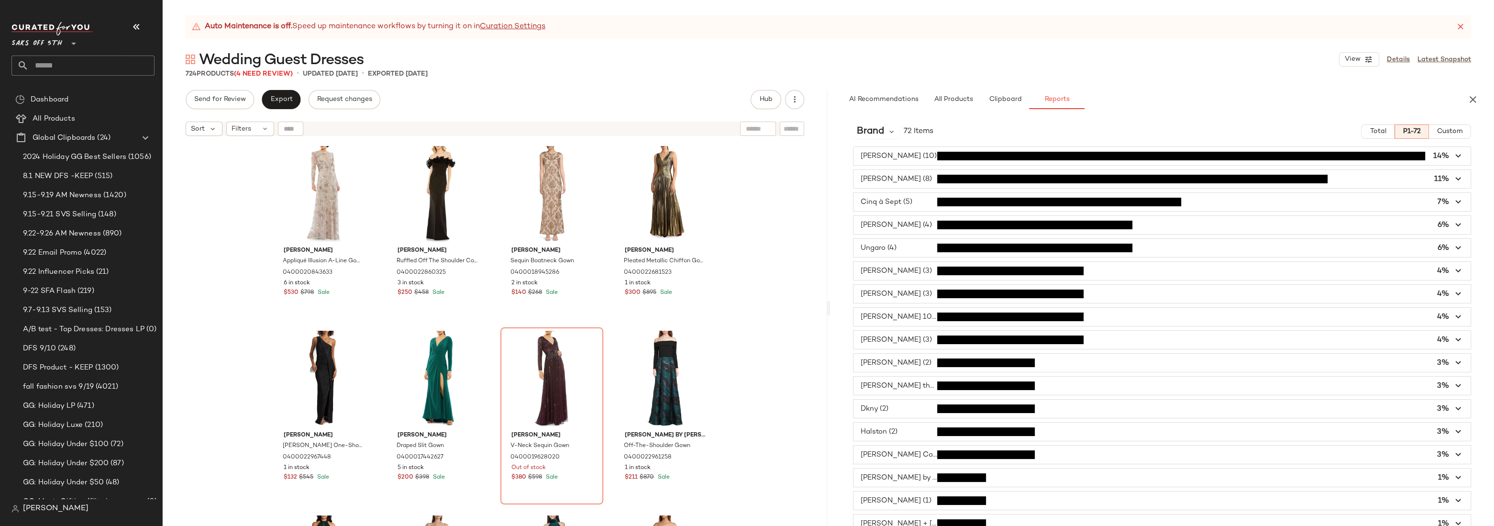
click at [813, 218] on div "Mac Duggal Appliqué Illusion A-Line Gown 0400020843633 6 in stock $530 $798 Sal…" at bounding box center [495, 345] width 664 height 409
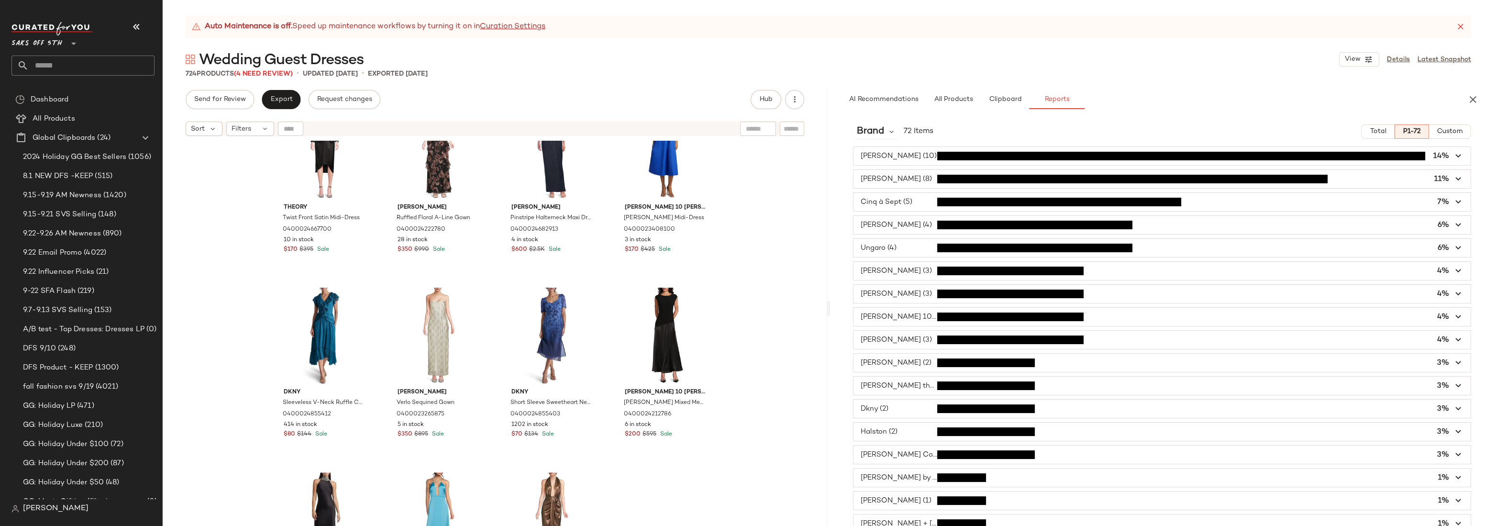
scroll to position [991, 0]
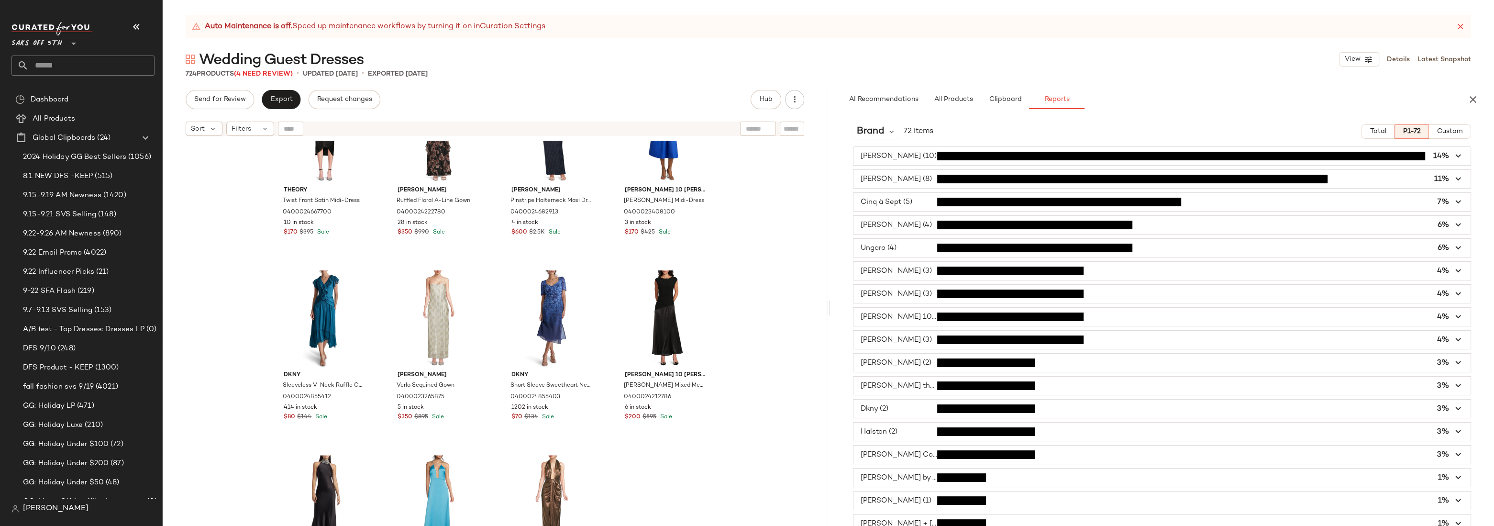
click at [209, 245] on div "Vince Camuto Sequin Sleeveless Sheath Gown 0400024693020 118 in stock $180 $348…" at bounding box center [495, 345] width 664 height 409
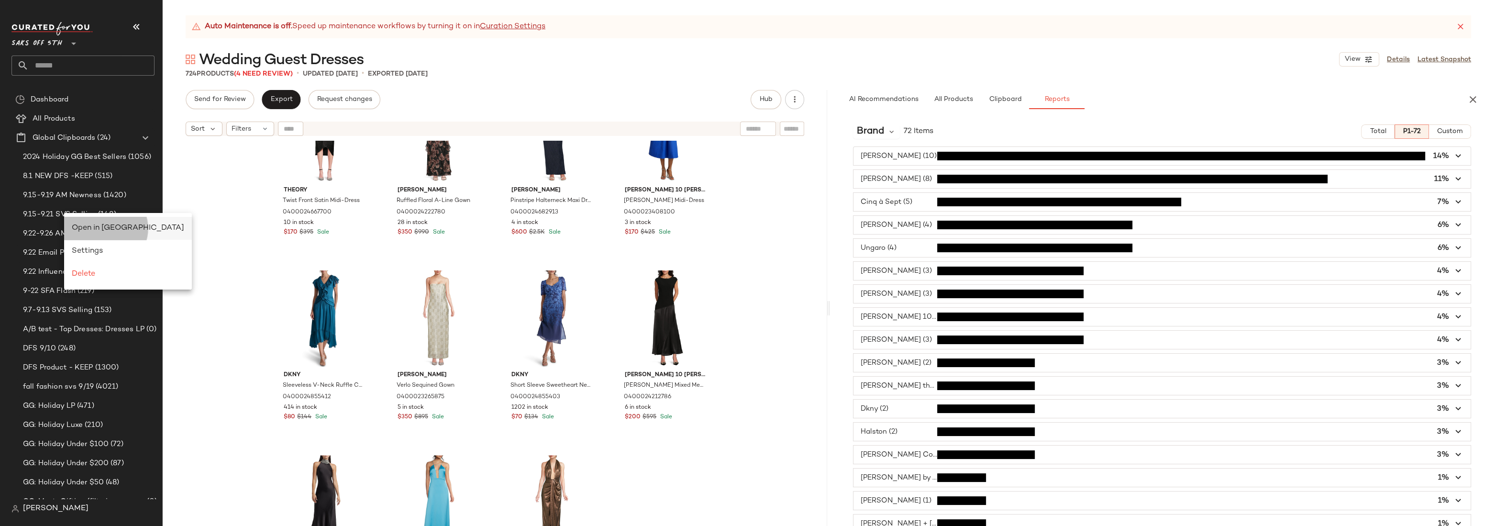
click at [99, 228] on span "Open in Split View" at bounding box center [128, 228] width 112 height 8
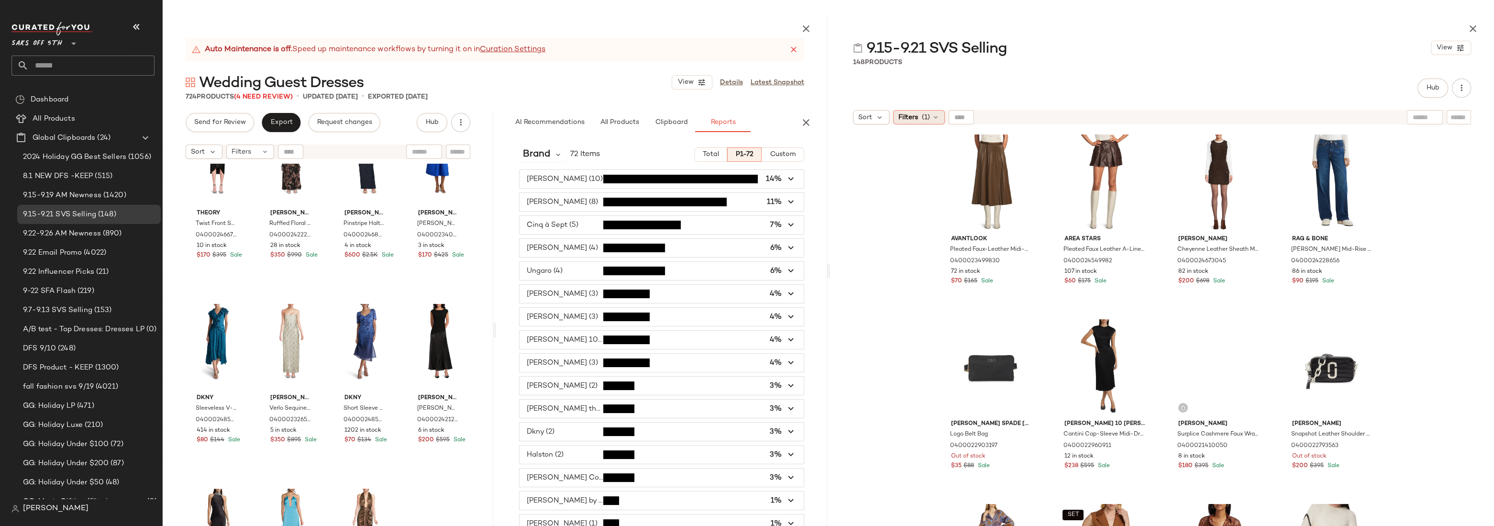
click at [934, 121] on icon at bounding box center [936, 117] width 8 height 8
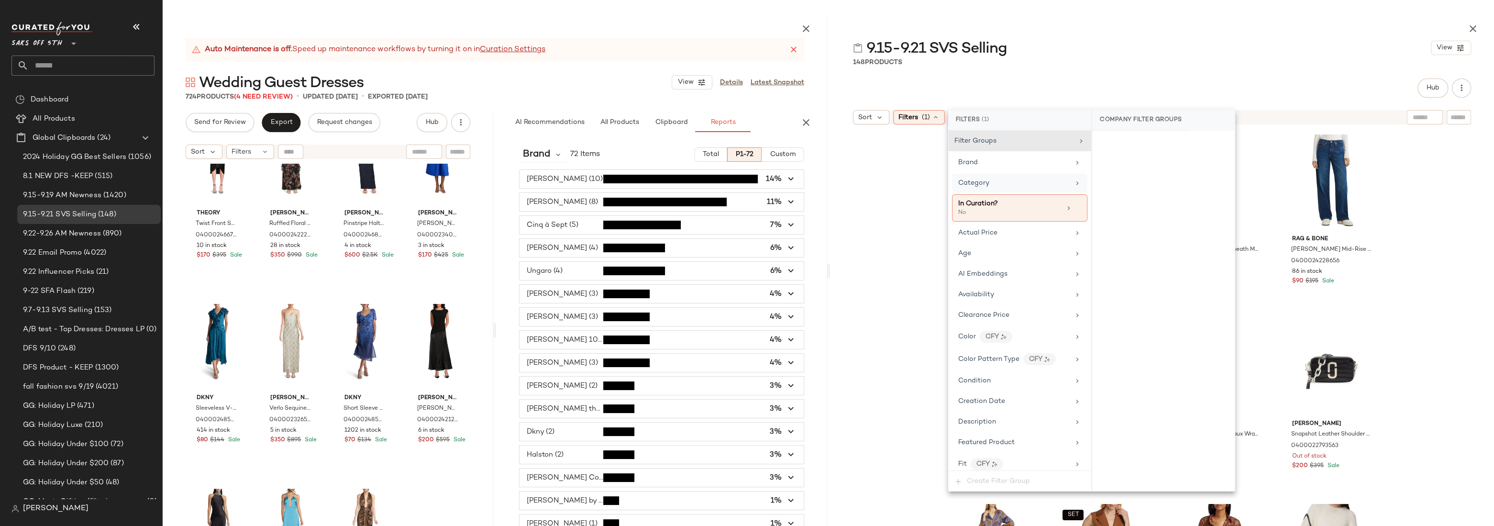
click at [982, 187] on div "Category" at bounding box center [973, 183] width 31 height 10
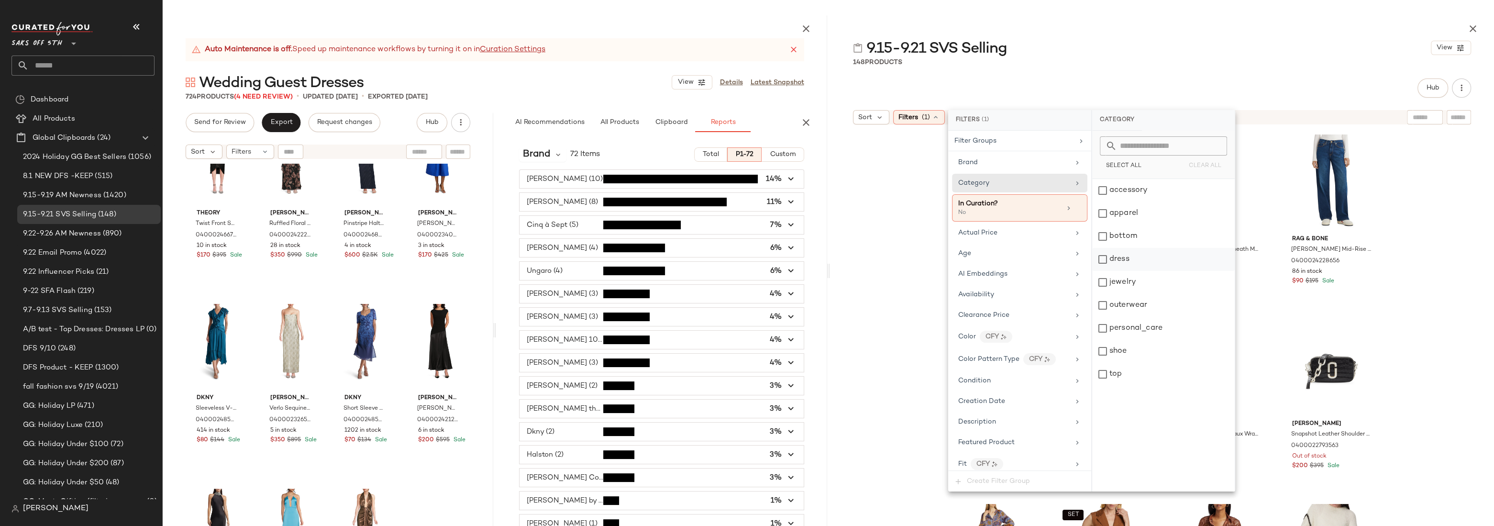
click at [1130, 261] on div "dress" at bounding box center [1163, 259] width 143 height 23
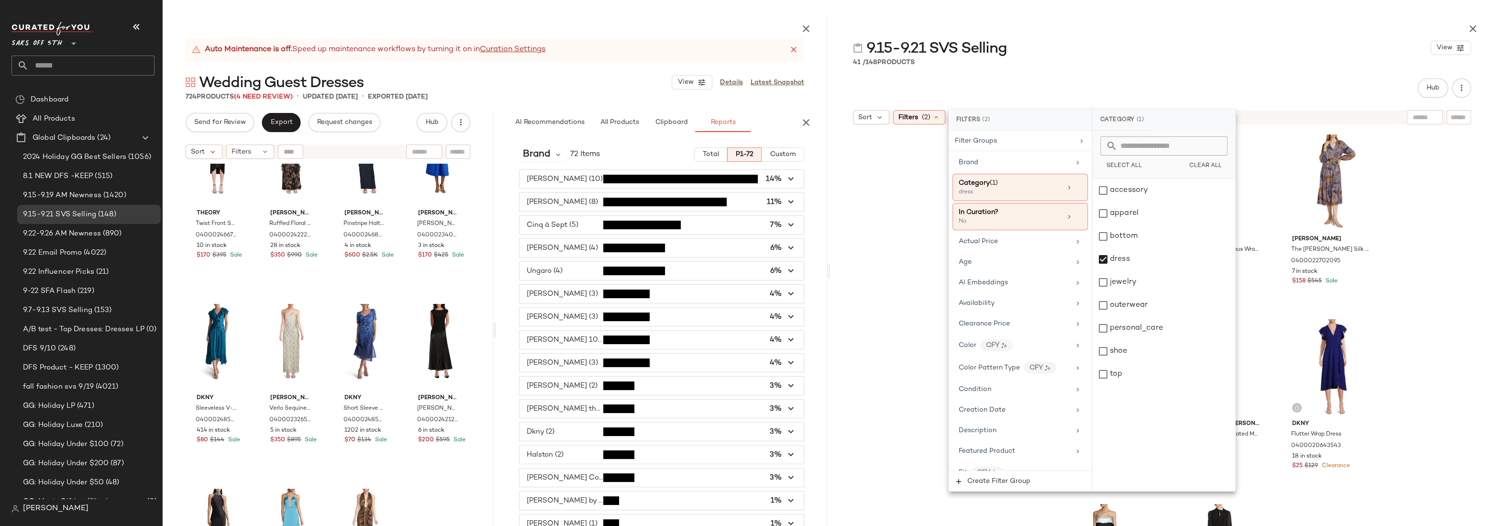
click at [1255, 173] on div "Walter Baker Cheyenne Leather Sheath Minidress 0400024673045 82 in stock $200 $…" at bounding box center [1162, 350] width 664 height 443
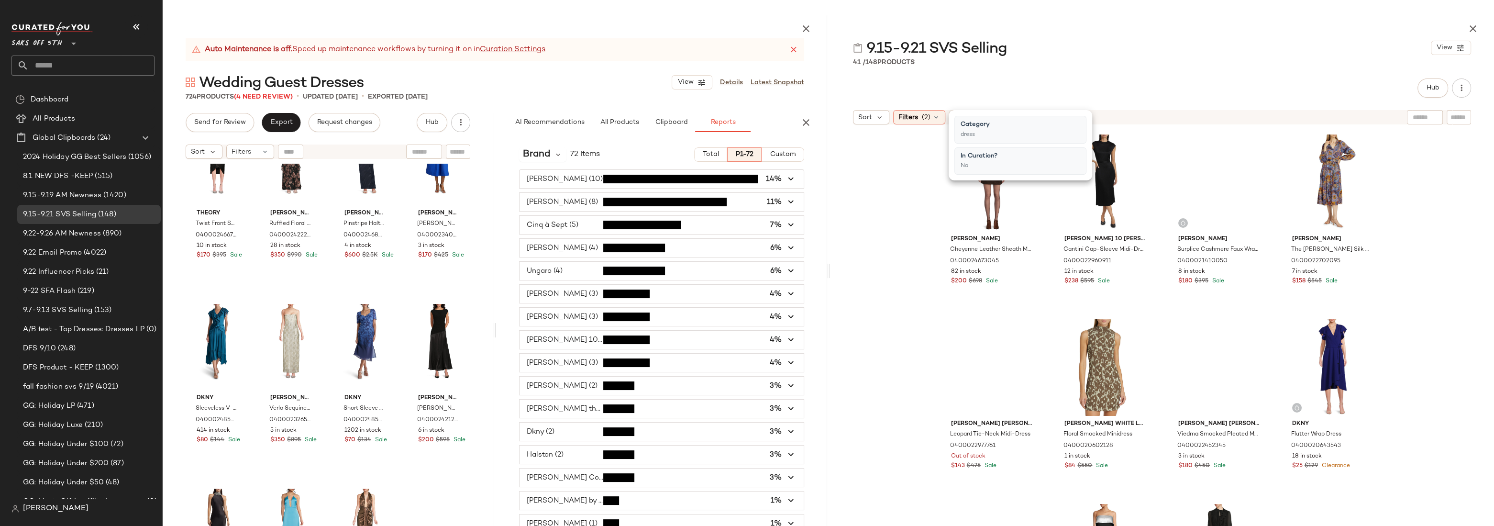
click at [1255, 173] on div "Walter Baker Cheyenne Leather Sheath Minidress 0400024673045 82 in stock $200 $…" at bounding box center [1162, 350] width 664 height 443
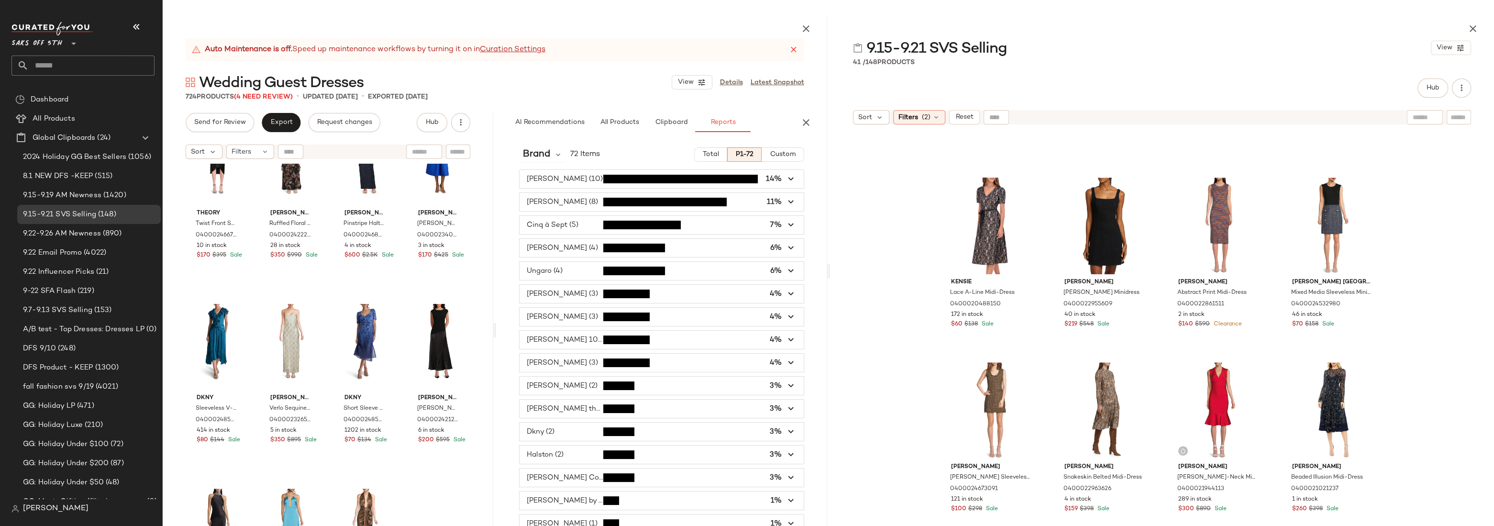
scroll to position [851, 0]
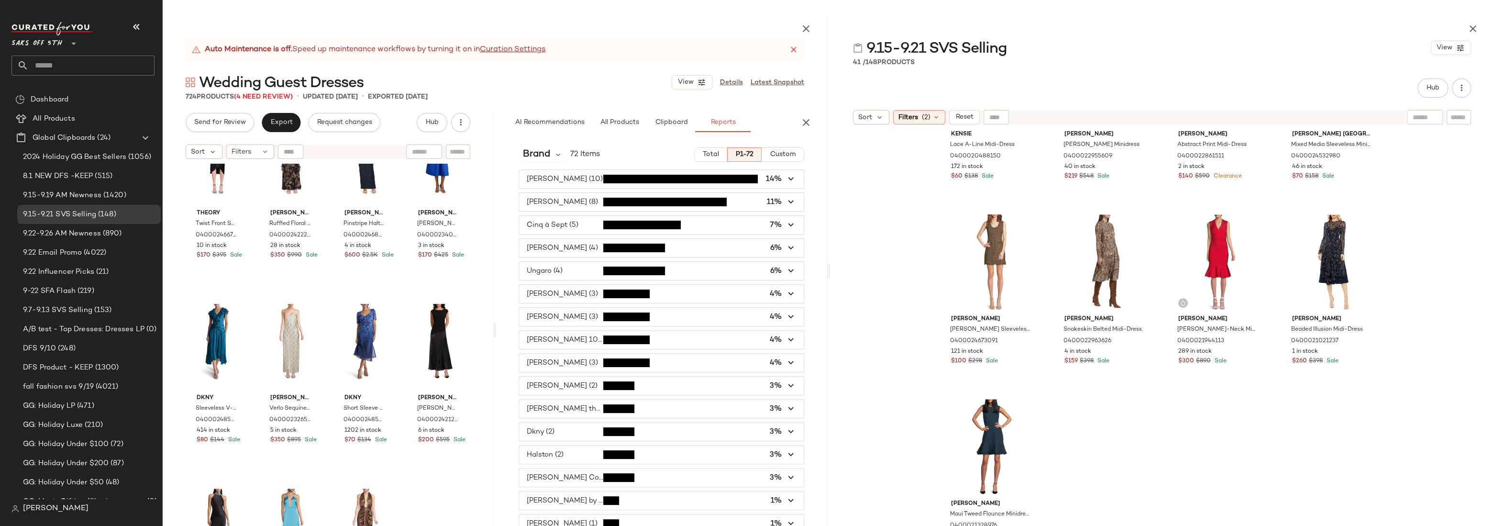
click at [1255, 254] on div "Kensie Lace A-Line Midi-Dress 0400020488150 172 in stock $60 $138 Sale Veronica…" at bounding box center [1162, 350] width 664 height 443
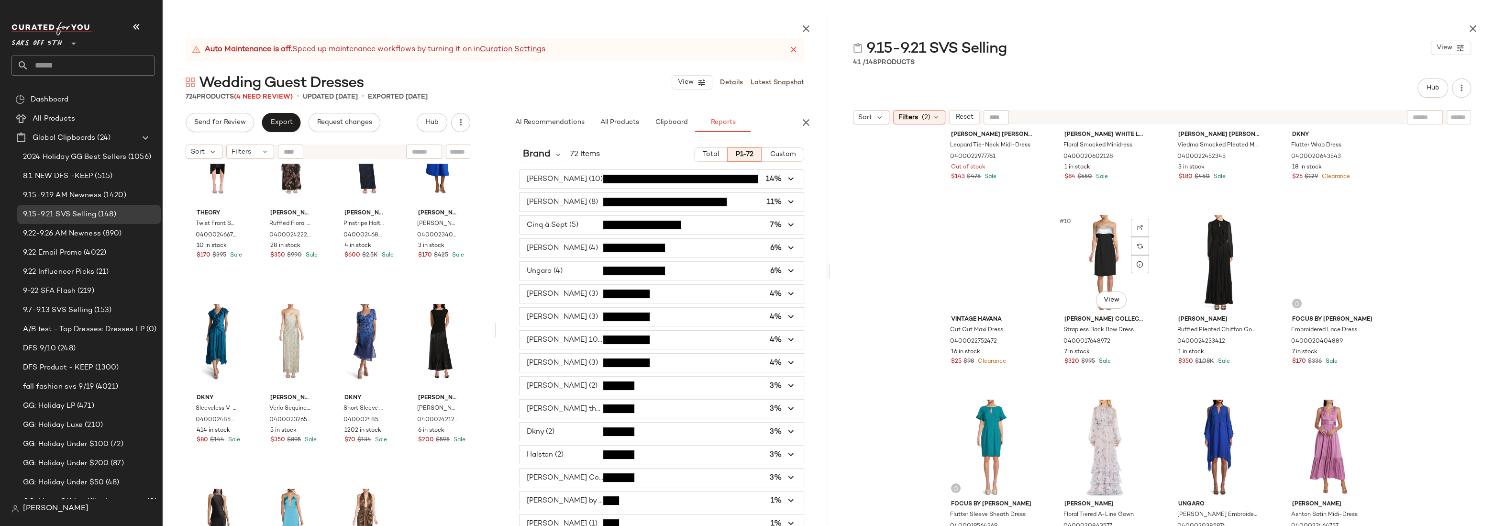
scroll to position [0, 0]
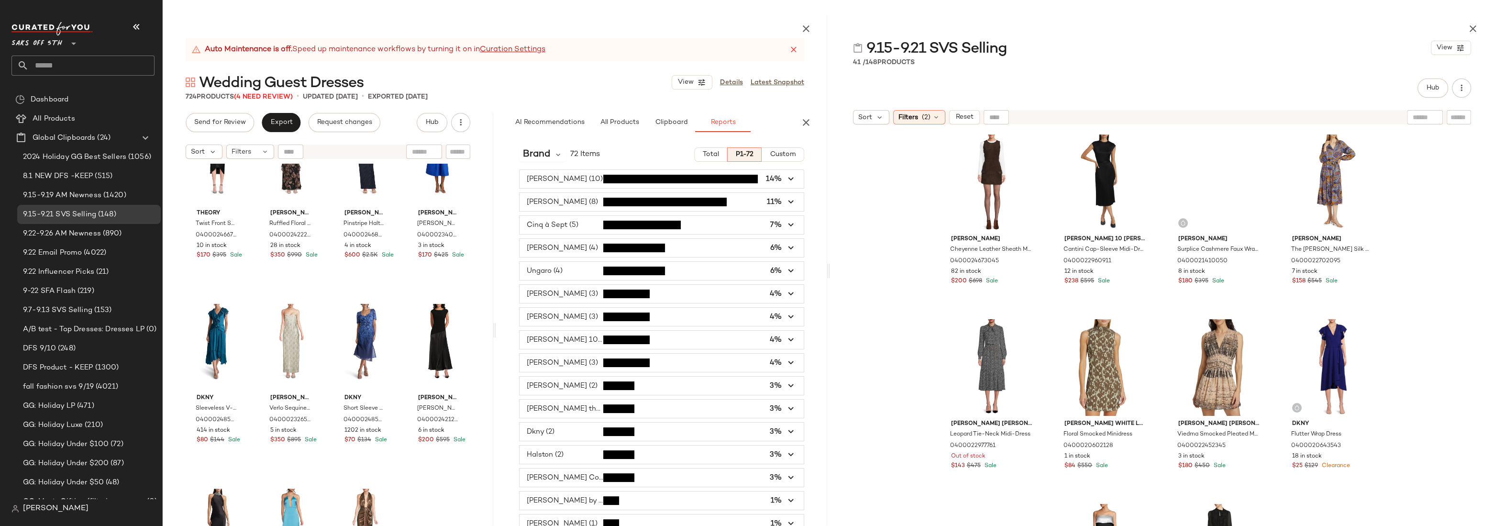
click at [1255, 155] on div "Walter Baker Cheyenne Leather Sheath Minidress 0400024673045 82 in stock $200 $…" at bounding box center [1162, 350] width 664 height 443
click at [1255, 29] on icon "button" at bounding box center [1472, 28] width 11 height 11
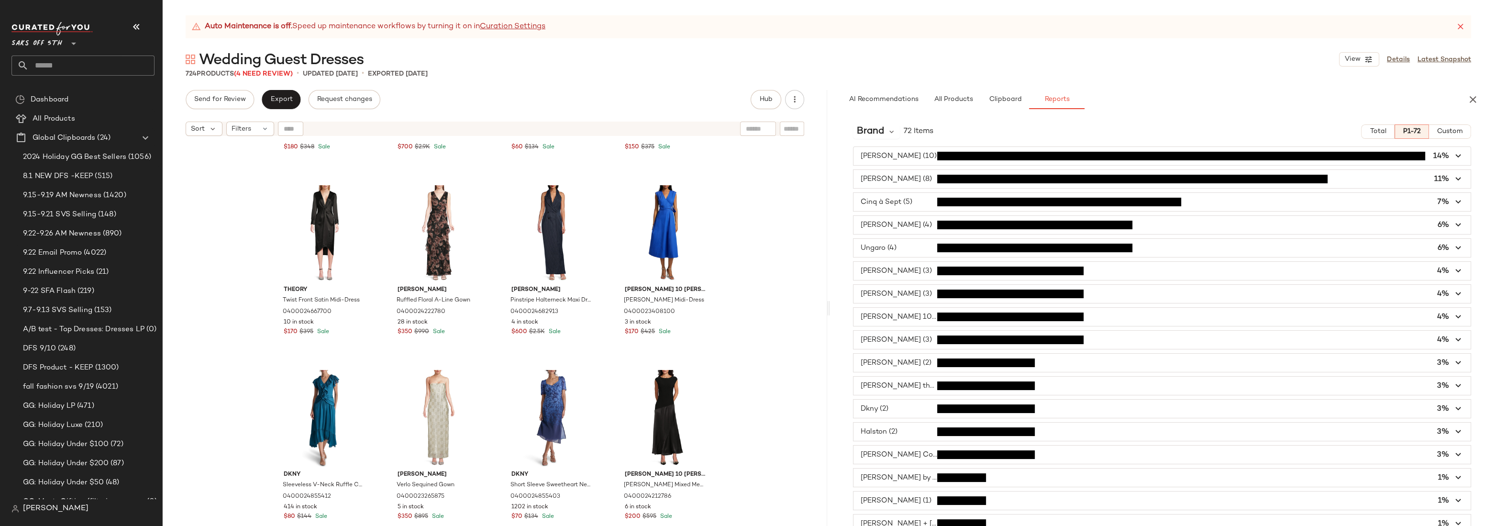
scroll to position [1076, 0]
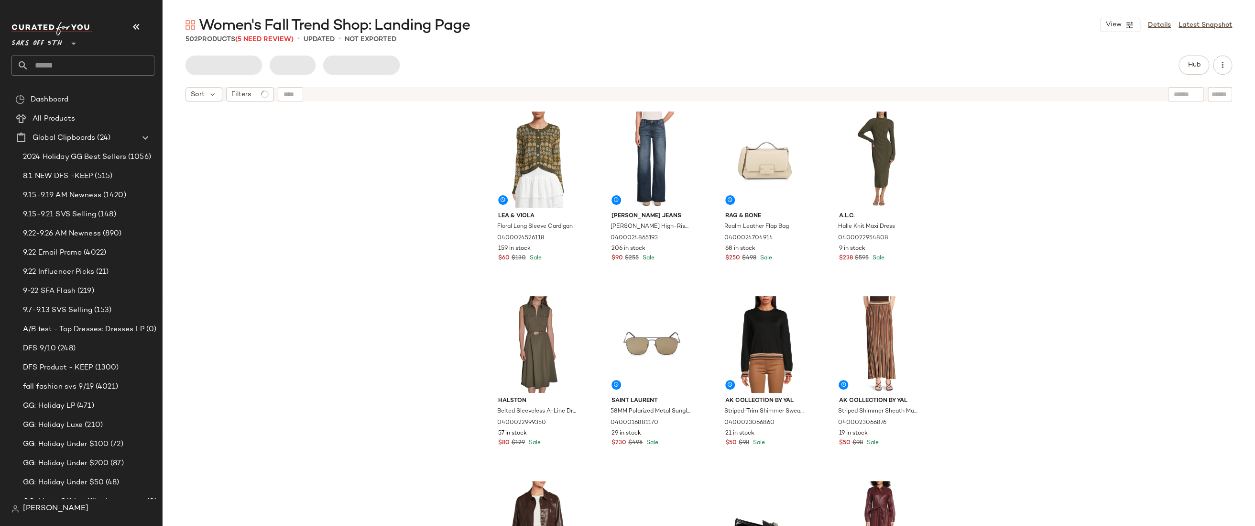
click at [55, 64] on input "text" at bounding box center [92, 65] width 126 height 20
click at [47, 64] on input "****" at bounding box center [82, 65] width 143 height 20
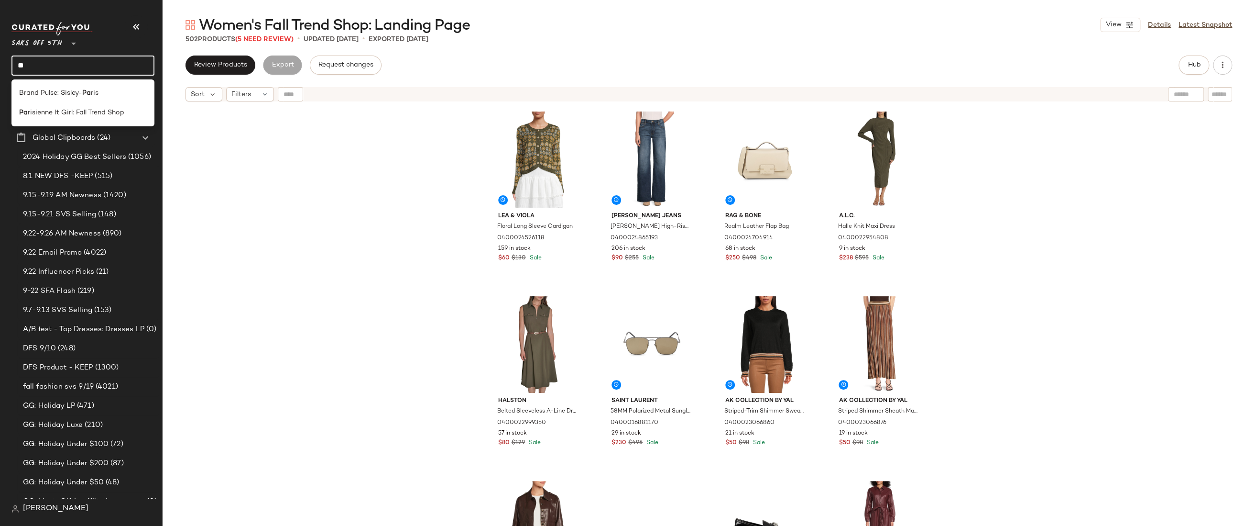
type input "*"
type input "*****"
click at [92, 111] on span "ienne It Girl: Fall Trend Shop" at bounding box center [136, 113] width 89 height 10
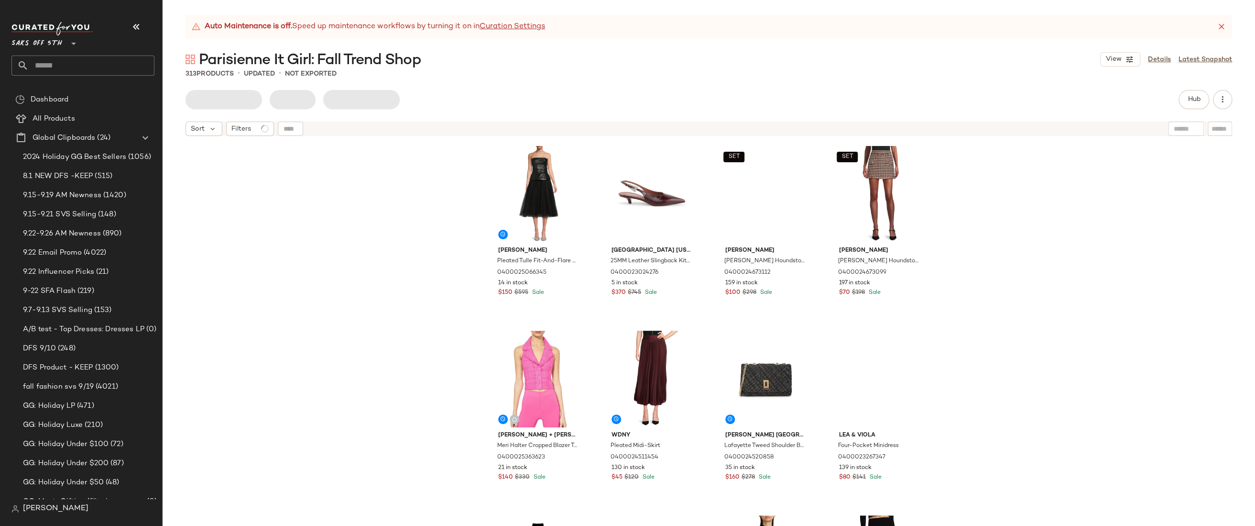
click at [388, 249] on div "Zac Posen Pleated Tulle Fit-And-Flare Midi-Dress 0400025066345 14 in stock $150…" at bounding box center [709, 345] width 1093 height 409
click at [417, 234] on div "Zac Posen Pleated Tulle Fit-And-Flare Midi-Dress 0400025066345 14 in stock $150…" at bounding box center [709, 345] width 1093 height 409
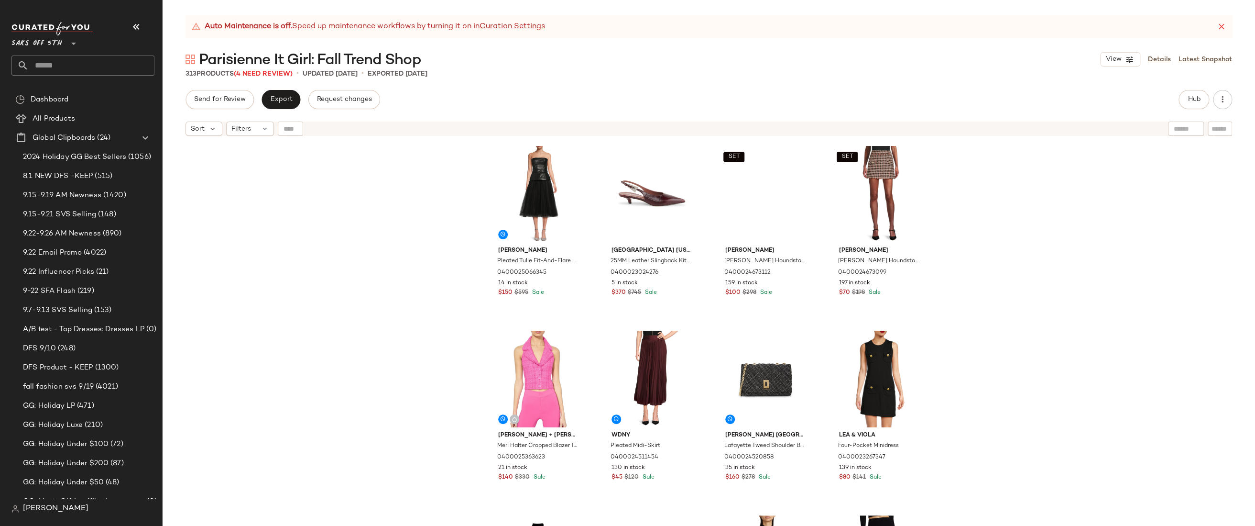
click at [431, 171] on div "Zac Posen Pleated Tulle Fit-And-Flare Midi-Dress 0400025066345 14 in stock $150…" at bounding box center [709, 345] width 1093 height 409
click at [429, 208] on div "Zac Posen Pleated Tulle Fit-And-Flare Midi-Dress 0400025066345 14 in stock $150…" at bounding box center [709, 345] width 1093 height 409
click at [429, 213] on div "Zac Posen Pleated Tulle Fit-And-Flare Midi-Dress 0400025066345 14 in stock $150…" at bounding box center [709, 345] width 1093 height 409
click at [398, 215] on div "Zac Posen Pleated Tulle Fit-And-Flare Midi-Dress 0400025066345 14 in stock $150…" at bounding box center [709, 345] width 1093 height 409
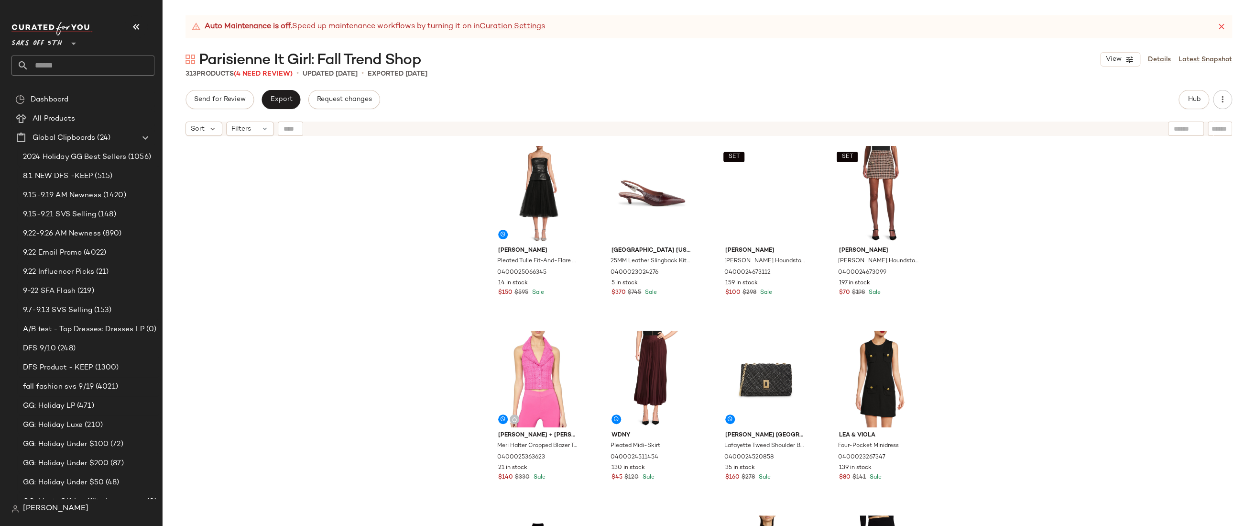
click at [398, 215] on div "Zac Posen Pleated Tulle Fit-And-Flare Midi-Dress 0400025066345 14 in stock $150…" at bounding box center [709, 345] width 1093 height 409
click at [999, 209] on div "Zac Posen Pleated Tulle Fit-And-Flare Midi-Dress 0400025066345 14 in stock $150…" at bounding box center [709, 345] width 1093 height 409
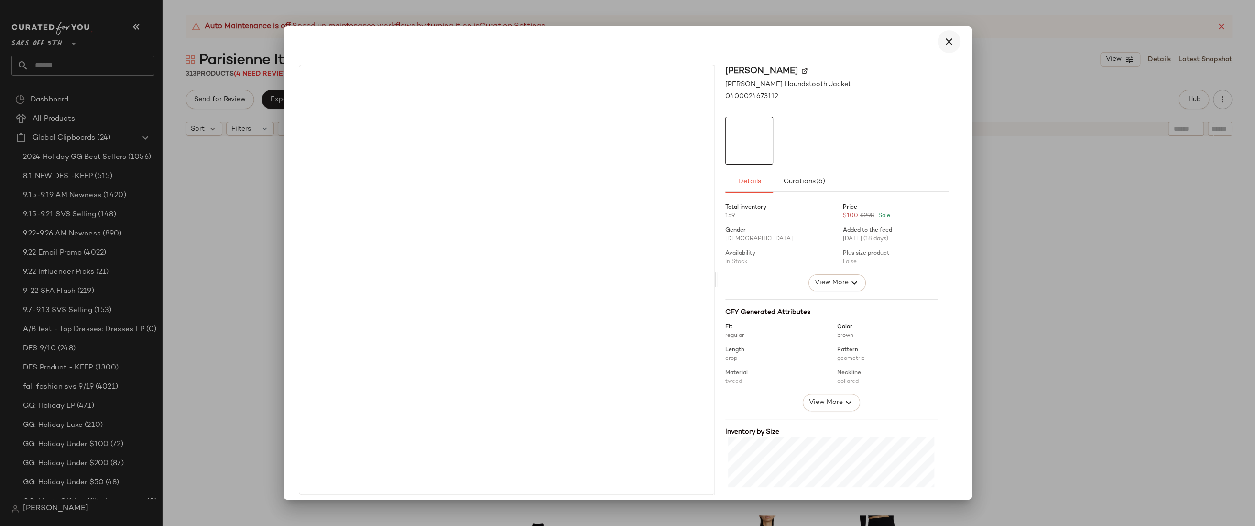
click at [945, 42] on icon "button" at bounding box center [949, 41] width 11 height 11
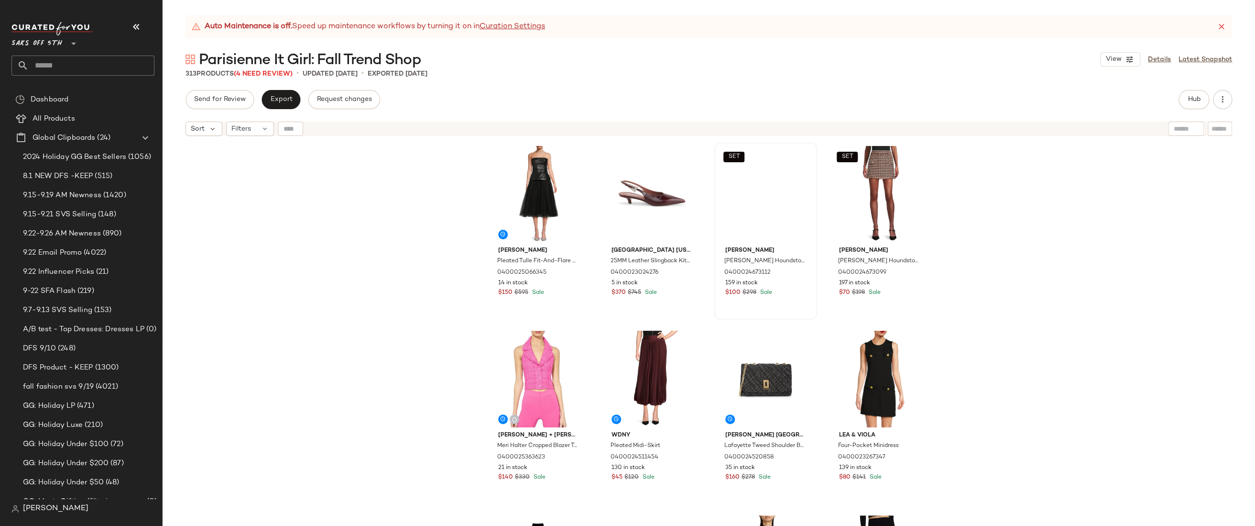
click at [984, 141] on div "Zac Posen Pleated Tulle Fit-And-Flare Midi-Dress 0400025066345 14 in stock $150…" at bounding box center [709, 345] width 1093 height 409
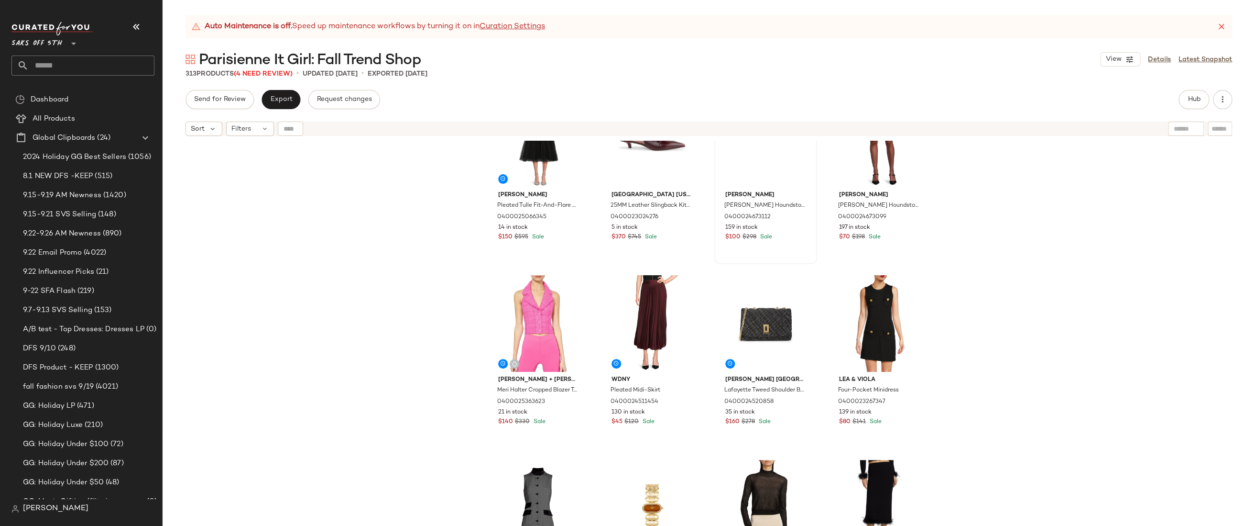
scroll to position [70, 0]
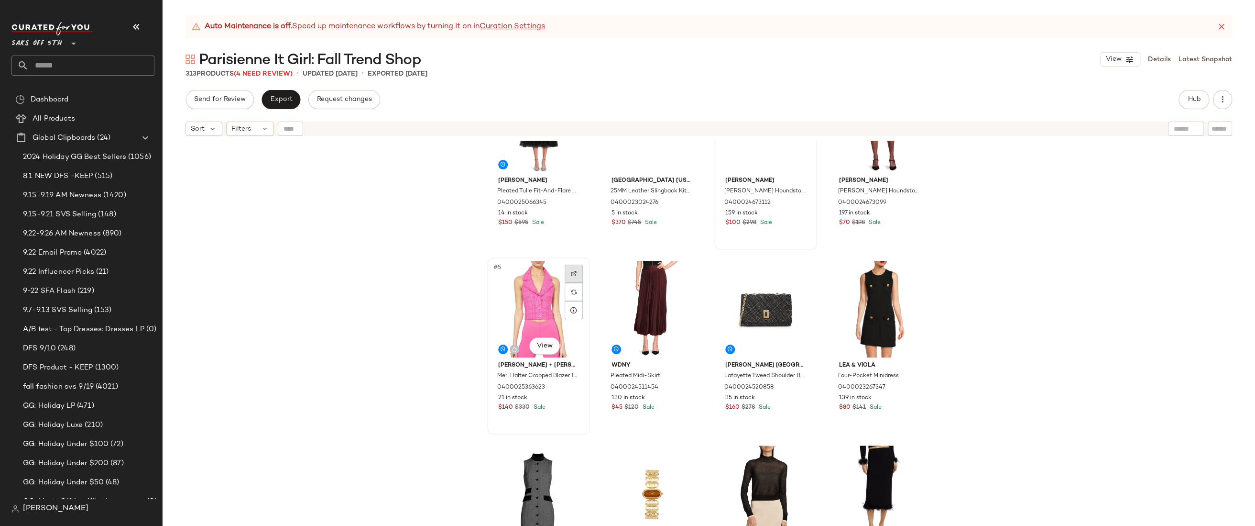
click at [567, 271] on div at bounding box center [574, 273] width 18 height 18
click at [342, 99] on span "Request changes" at bounding box center [344, 100] width 55 height 8
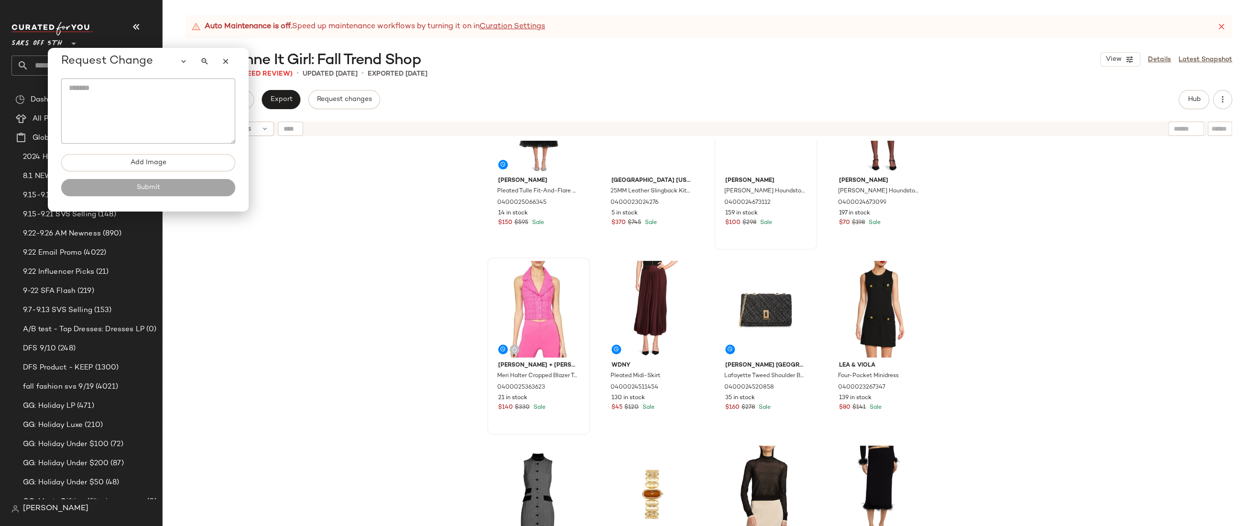
click at [90, 85] on textarea at bounding box center [148, 110] width 174 height 65
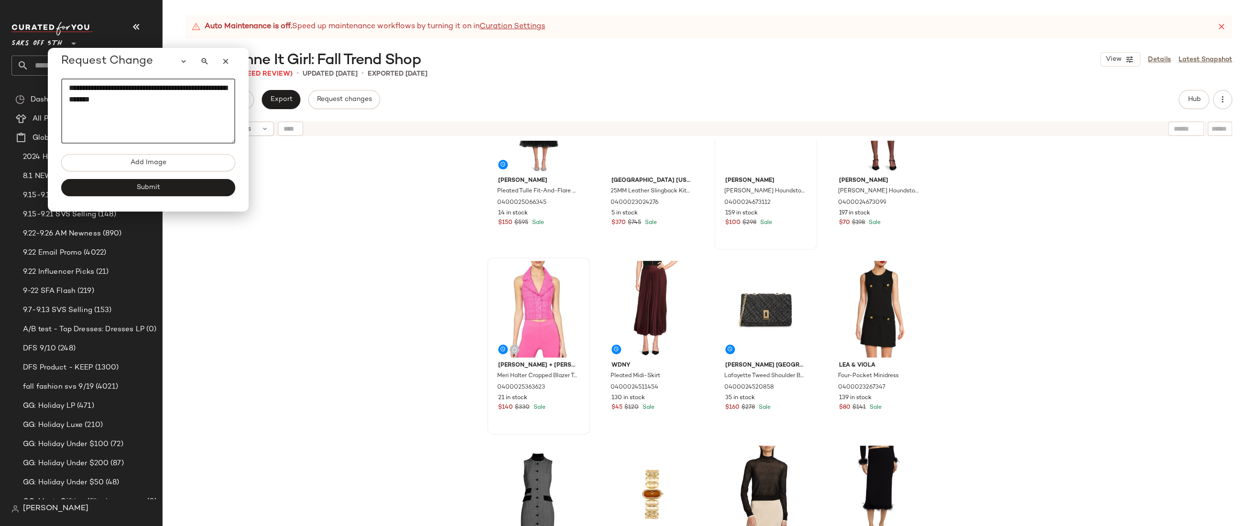
type textarea "**********"
click at [1002, 200] on div "Zac Posen Pleated Tulle Fit-And-Flare Midi-Dress 0400025066345 14 in stock $150…" at bounding box center [709, 345] width 1093 height 409
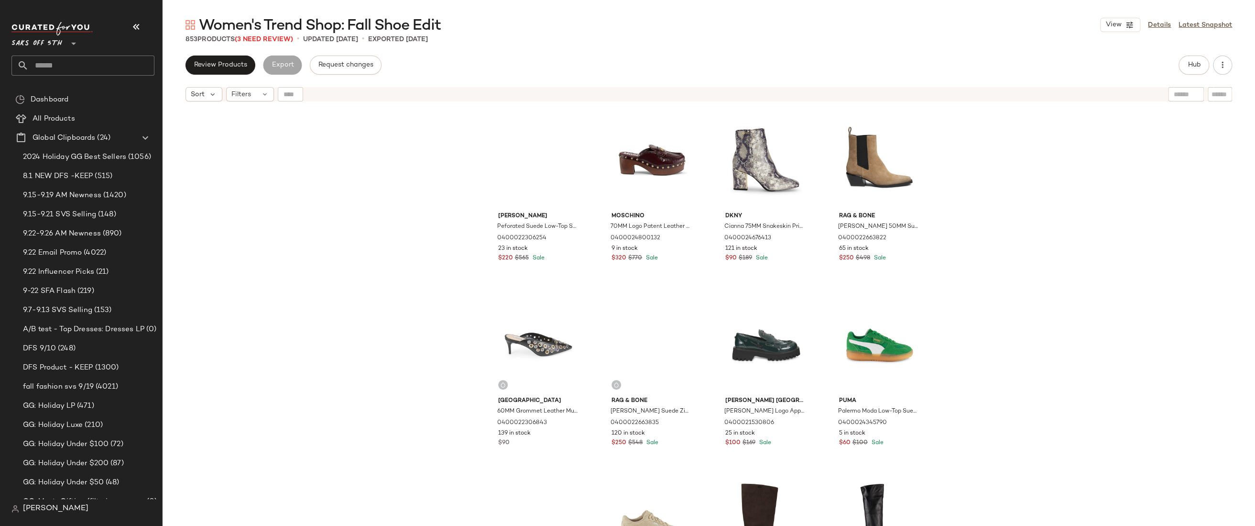
click at [979, 156] on div "John Richmond Peforated Suede Low-Top Sneakers 0400022306254 23 in stock $220 $…" at bounding box center [709, 327] width 1093 height 443
click at [1019, 250] on div "John Richmond Peforated Suede Low-Top Sneakers 0400022306254 23 in stock $220 $…" at bounding box center [709, 327] width 1093 height 443
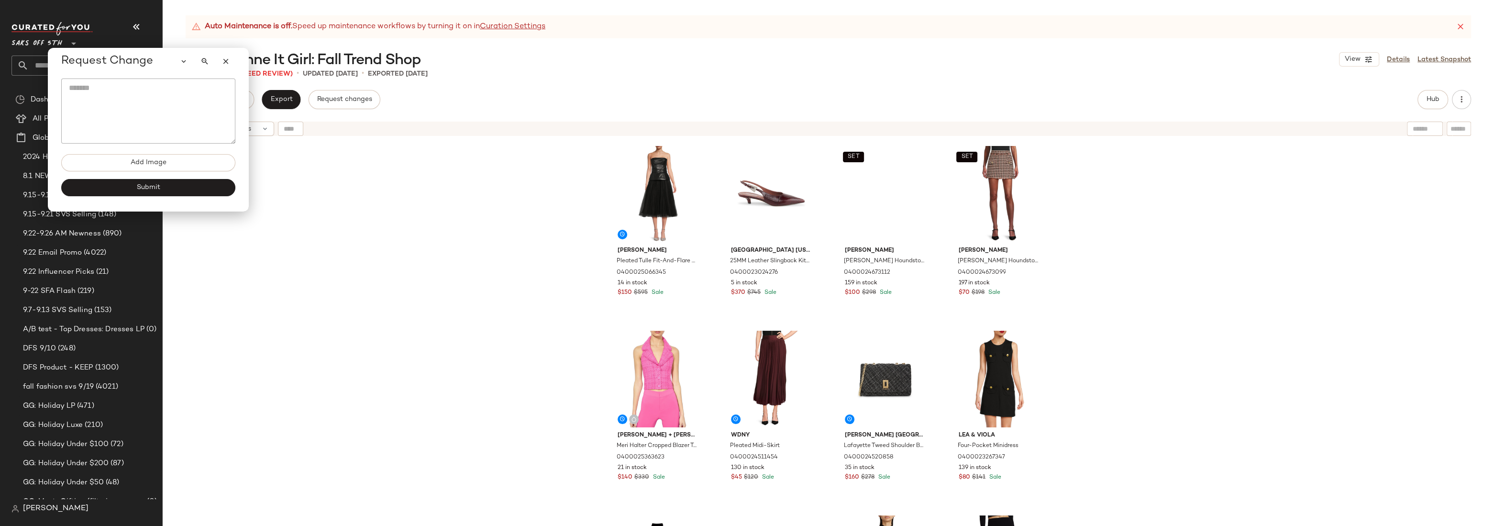
scroll to position [70, 0]
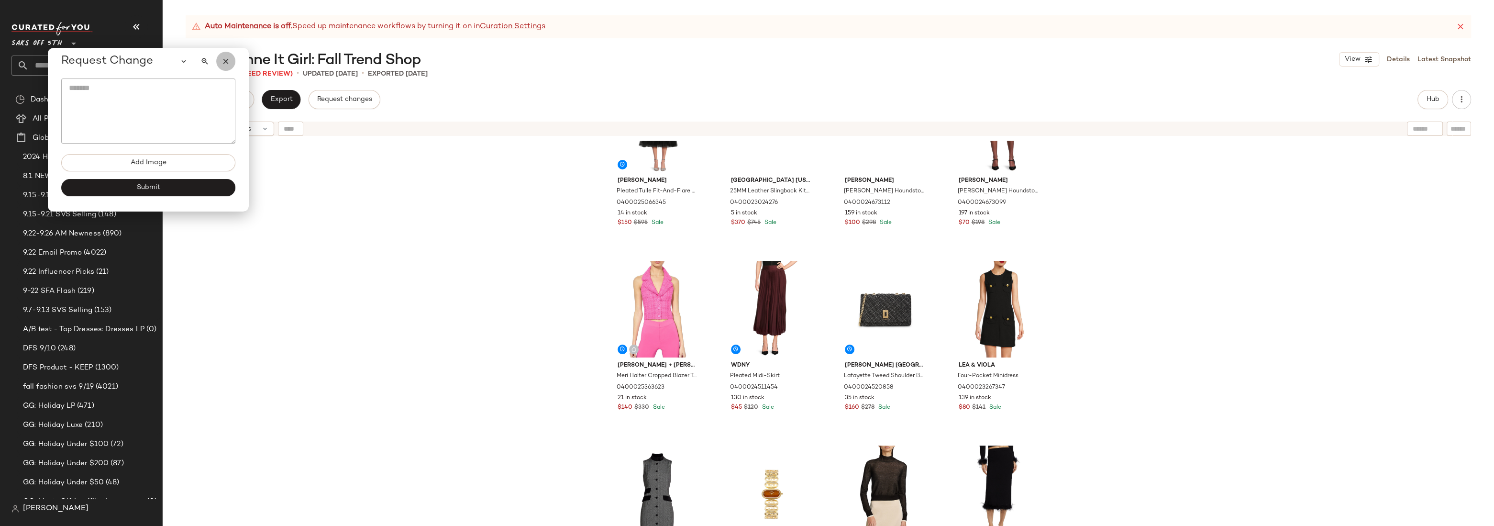
click at [232, 64] on button "button" at bounding box center [225, 61] width 19 height 19
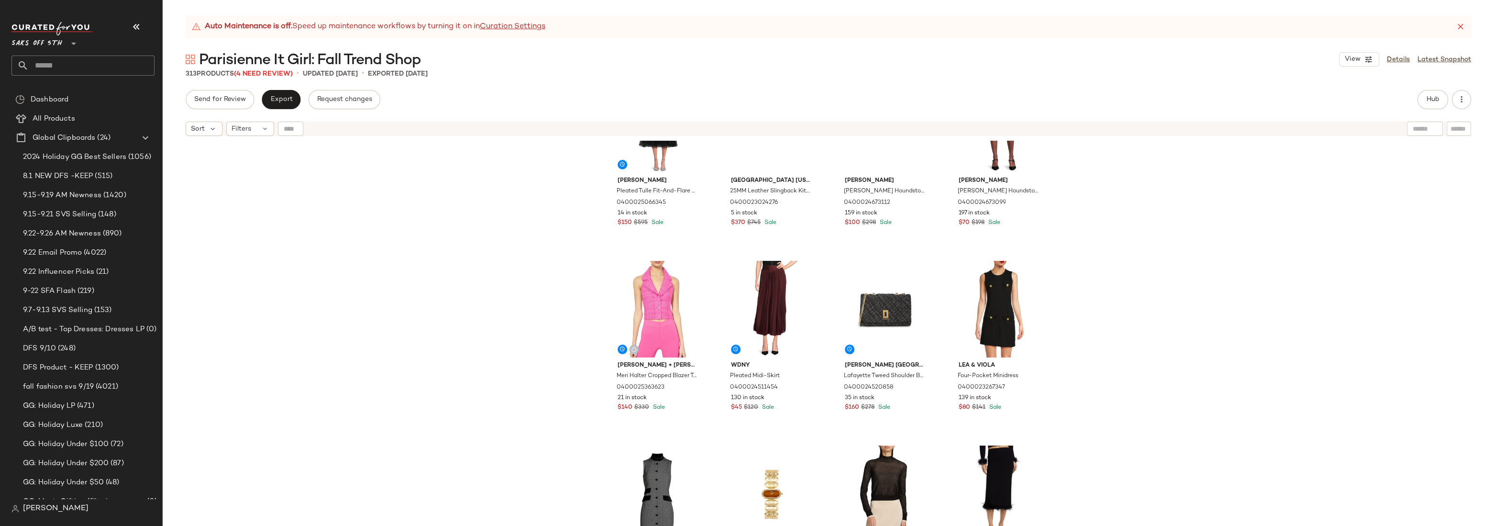
click at [63, 63] on input "text" at bounding box center [92, 65] width 126 height 20
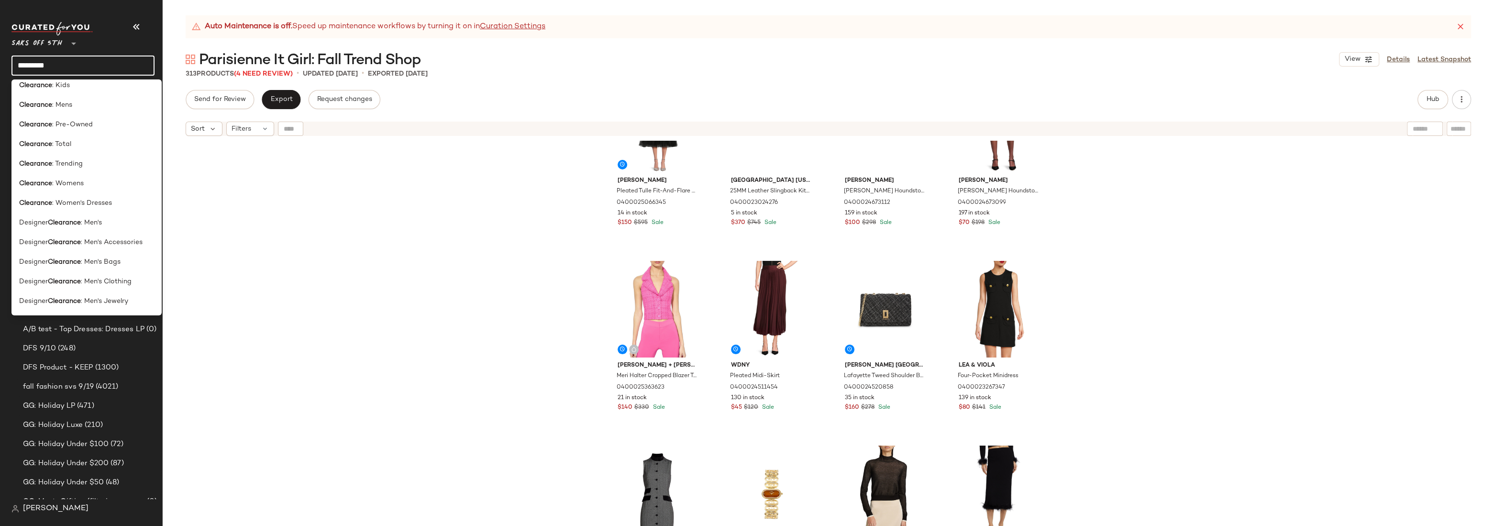
scroll to position [121, 0]
type input "*********"
click at [77, 190] on span ": Womens" at bounding box center [68, 188] width 32 height 10
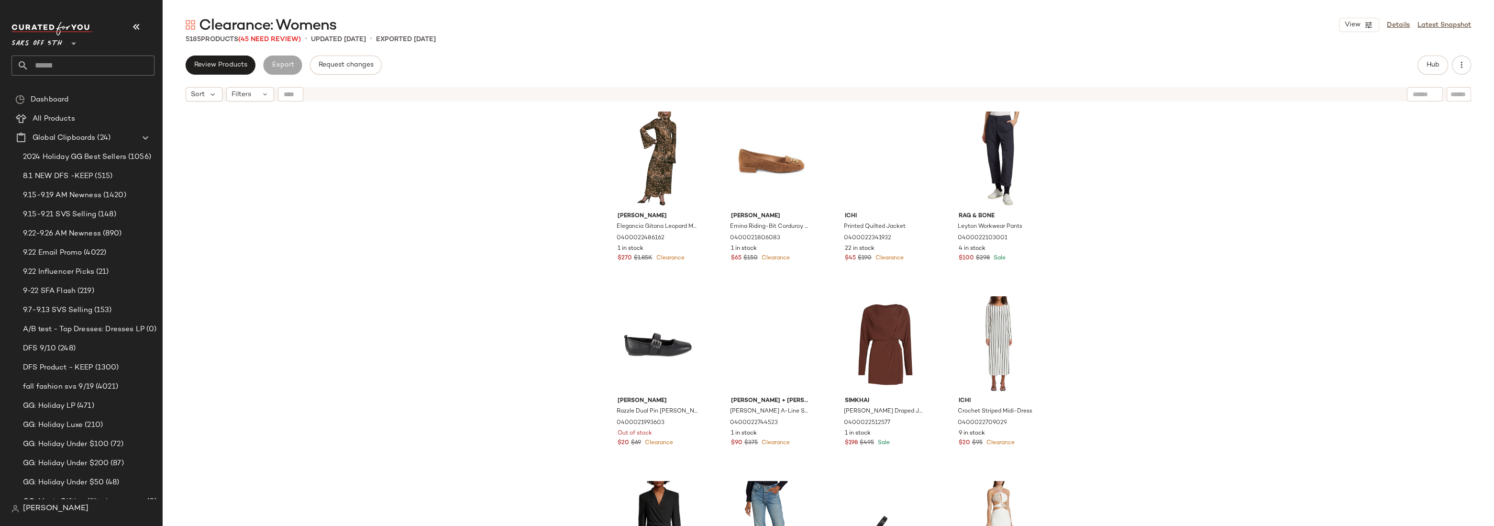
click at [1164, 175] on div "Johanna Ortiz Elegancia Gitana Leopard Maxi Dress 0400022486162 1 in stock $270…" at bounding box center [828, 327] width 1331 height 443
click at [1116, 186] on div "Johanna Ortiz Elegancia Gitana Leopard Maxi Dress 0400022486162 1 in stock $270…" at bounding box center [828, 327] width 1331 height 443
click at [1103, 196] on div "Johanna Ortiz Elegancia Gitana Leopard Maxi Dress 0400022486162 1 in stock $270…" at bounding box center [828, 327] width 1331 height 443
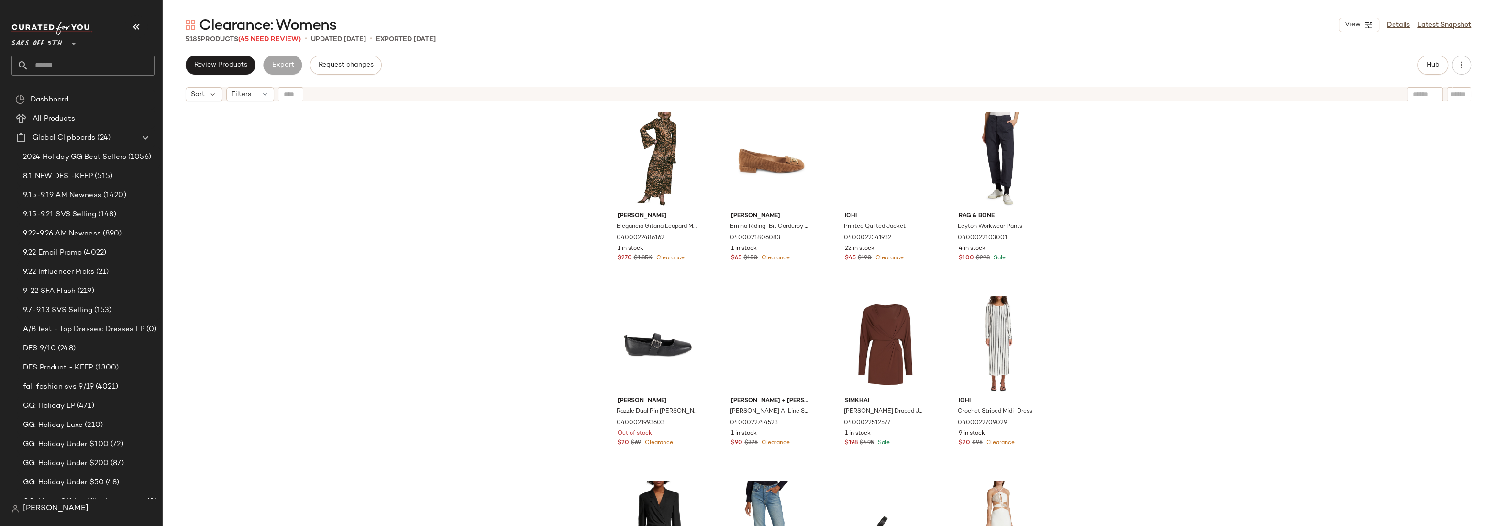
click at [1185, 150] on div "Johanna Ortiz Elegancia Gitana Leopard Maxi Dress 0400022486162 1 in stock $270…" at bounding box center [828, 327] width 1331 height 443
click at [1181, 171] on div "Johanna Ortiz Elegancia Gitana Leopard Maxi Dress 0400022486162 1 in stock $270…" at bounding box center [828, 327] width 1331 height 443
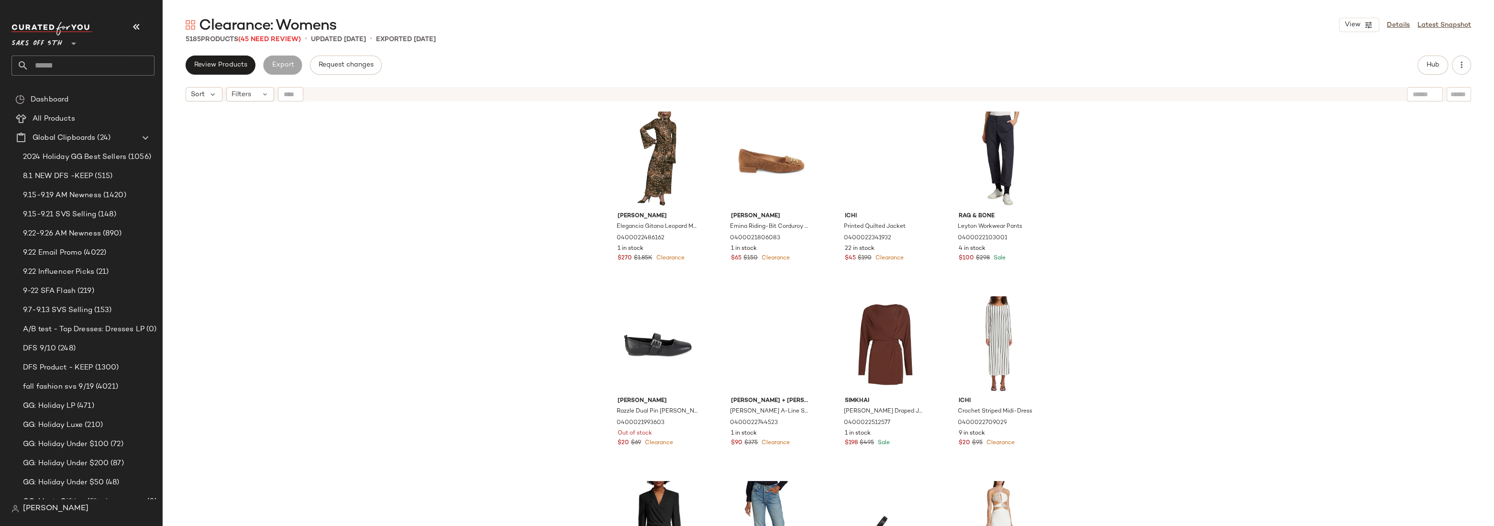
click at [1181, 171] on div "Johanna Ortiz Elegancia Gitana Leopard Maxi Dress 0400022486162 1 in stock $270…" at bounding box center [828, 327] width 1331 height 443
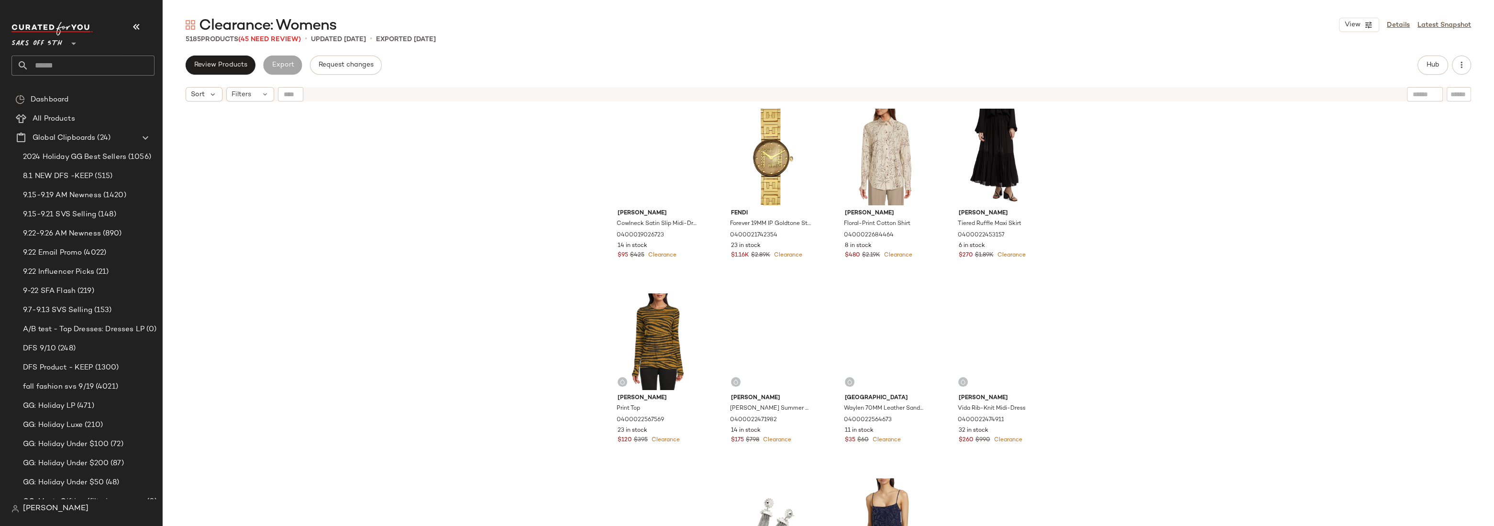
scroll to position [748, 0]
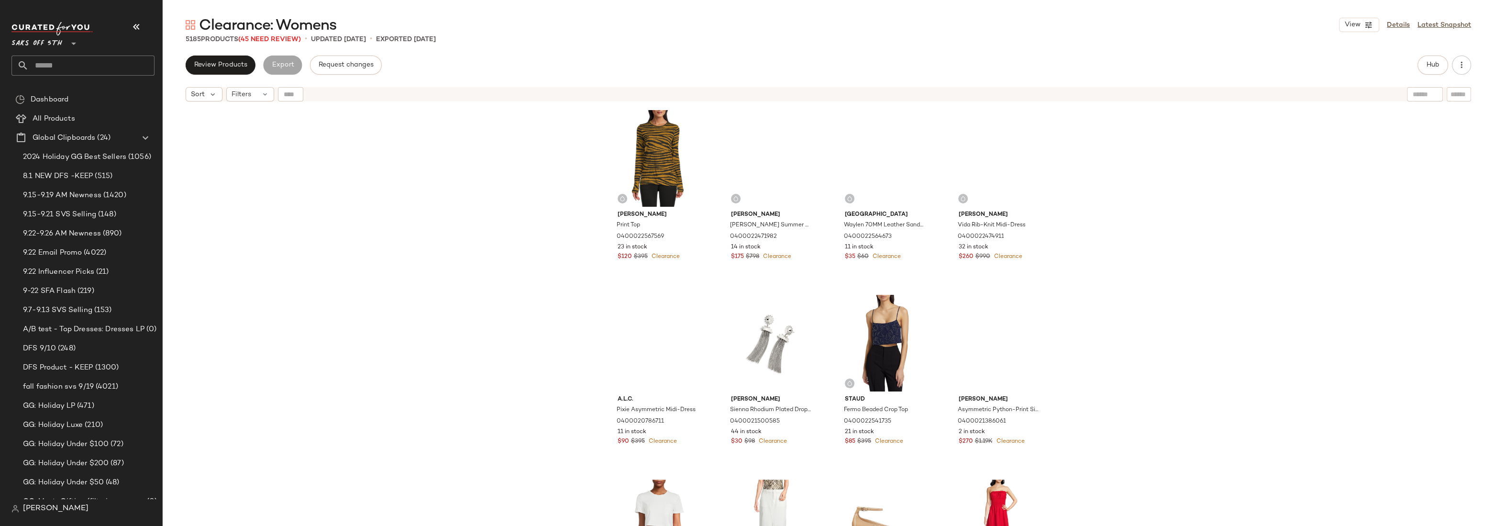
click at [1130, 202] on div "Vince Cowlneck Satin Slip Midi-Dress 0400019026723 14 in stock $95 $425 Clearan…" at bounding box center [828, 327] width 1331 height 443
drag, startPoint x: 1126, startPoint y: 269, endPoint x: 1123, endPoint y: 275, distance: 7.3
click at [1125, 269] on div "Vince Cowlneck Satin Slip Midi-Dress 0400019026723 14 in stock $95 $425 Clearan…" at bounding box center [828, 327] width 1331 height 443
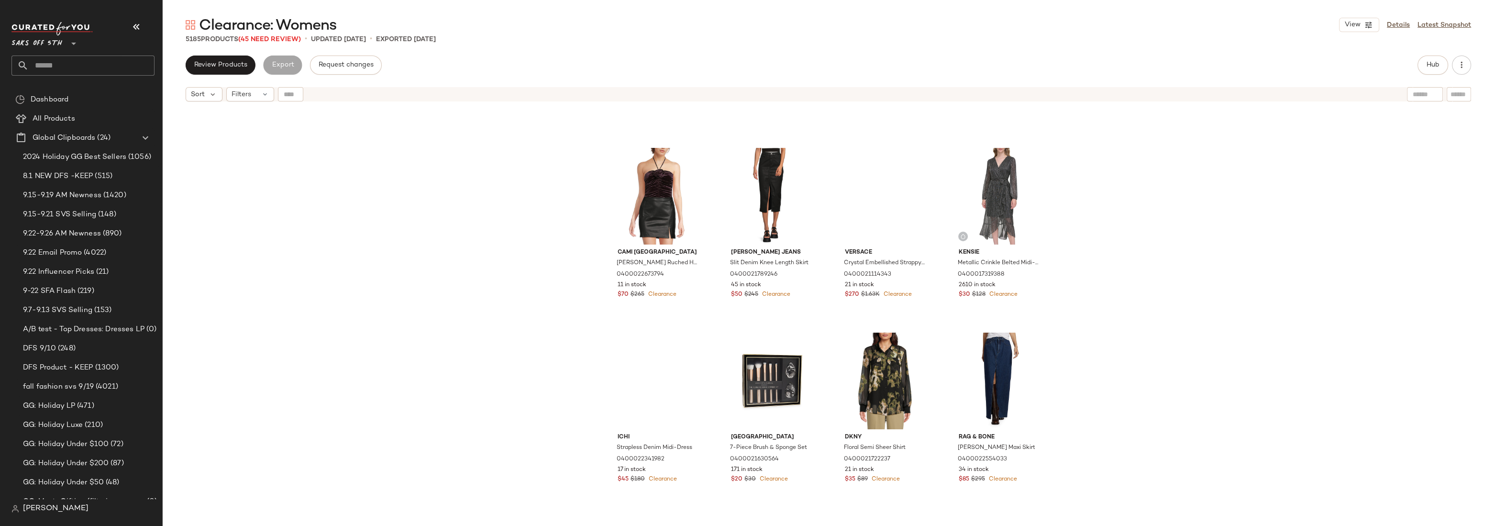
scroll to position [2106, 0]
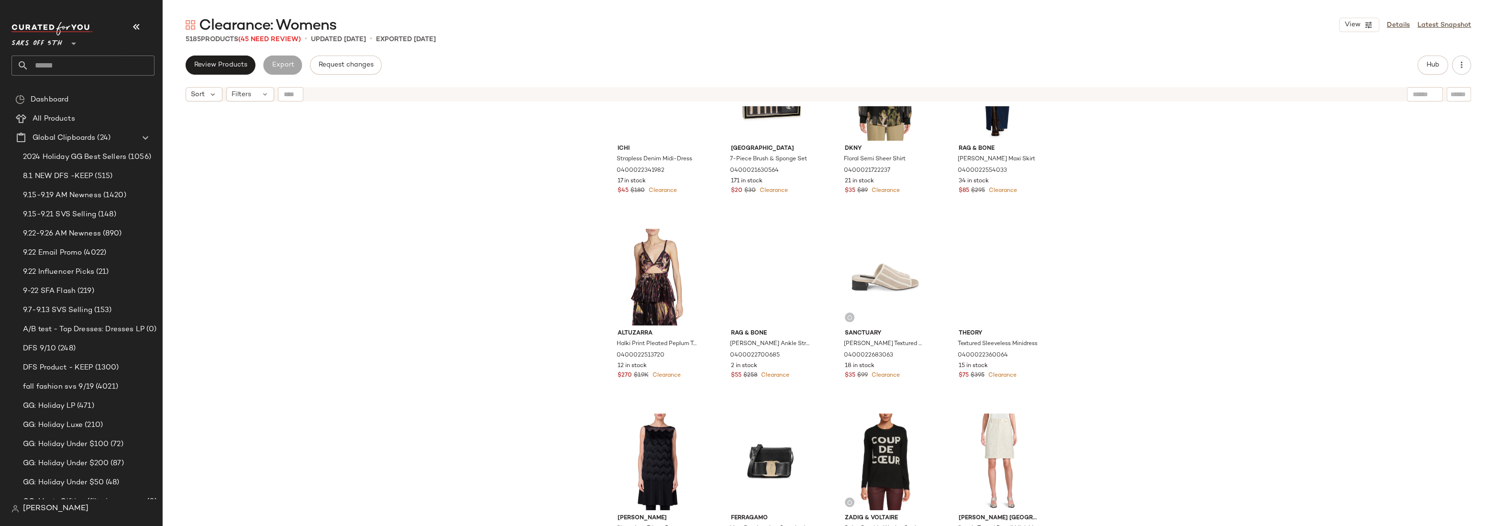
click at [1155, 205] on div "Ichi Strapless Denim Midi-Dress 0400022341982 17 in stock $45 $180 Clearance Sa…" at bounding box center [828, 327] width 1331 height 443
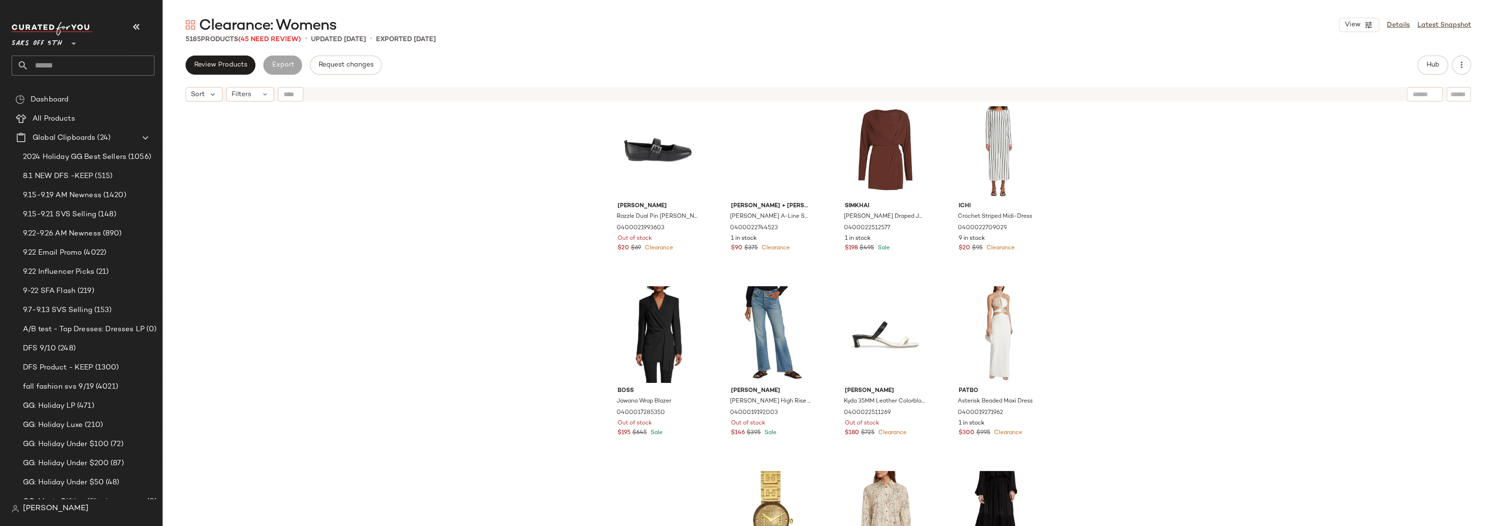
scroll to position [0, 0]
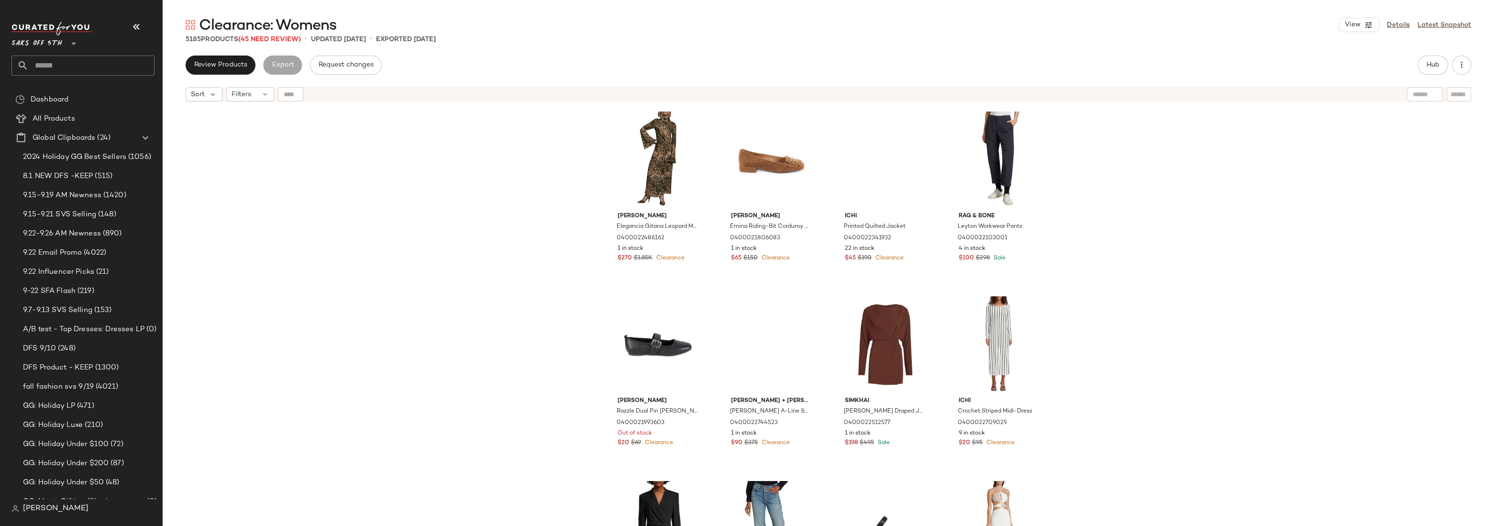
click at [1107, 229] on div "Johanna Ortiz Elegancia Gitana Leopard Maxi Dress 0400022486162 1 in stock $270…" at bounding box center [828, 327] width 1331 height 443
click at [1125, 188] on div "Johanna Ortiz Elegancia Gitana Leopard Maxi Dress 0400022486162 1 in stock $270…" at bounding box center [828, 327] width 1331 height 443
click at [1138, 165] on div "Johanna Ortiz Elegancia Gitana Leopard Maxi Dress 0400022486162 1 in stock $270…" at bounding box center [828, 327] width 1331 height 443
click at [1138, 178] on div "Johanna Ortiz Elegancia Gitana Leopard Maxi Dress 0400022486162 1 in stock $270…" at bounding box center [828, 327] width 1331 height 443
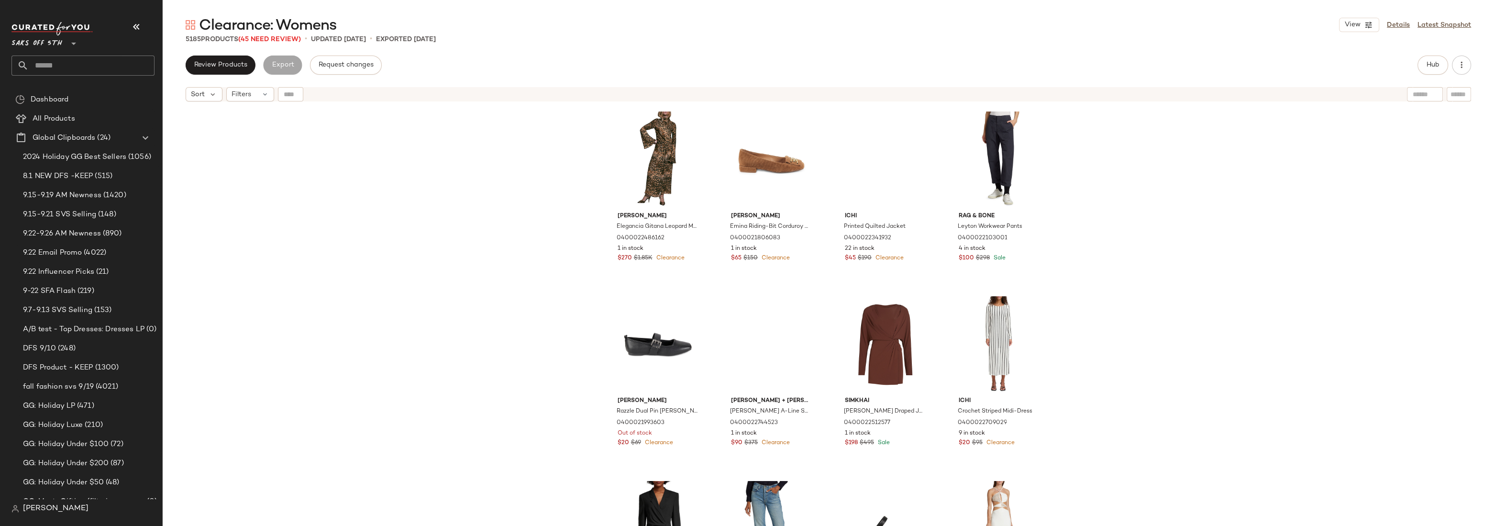
click at [1138, 178] on div "Johanna Ortiz Elegancia Gitana Leopard Maxi Dress 0400022486162 1 in stock $270…" at bounding box center [828, 327] width 1331 height 443
click at [1431, 61] on span "Hub" at bounding box center [1432, 65] width 13 height 8
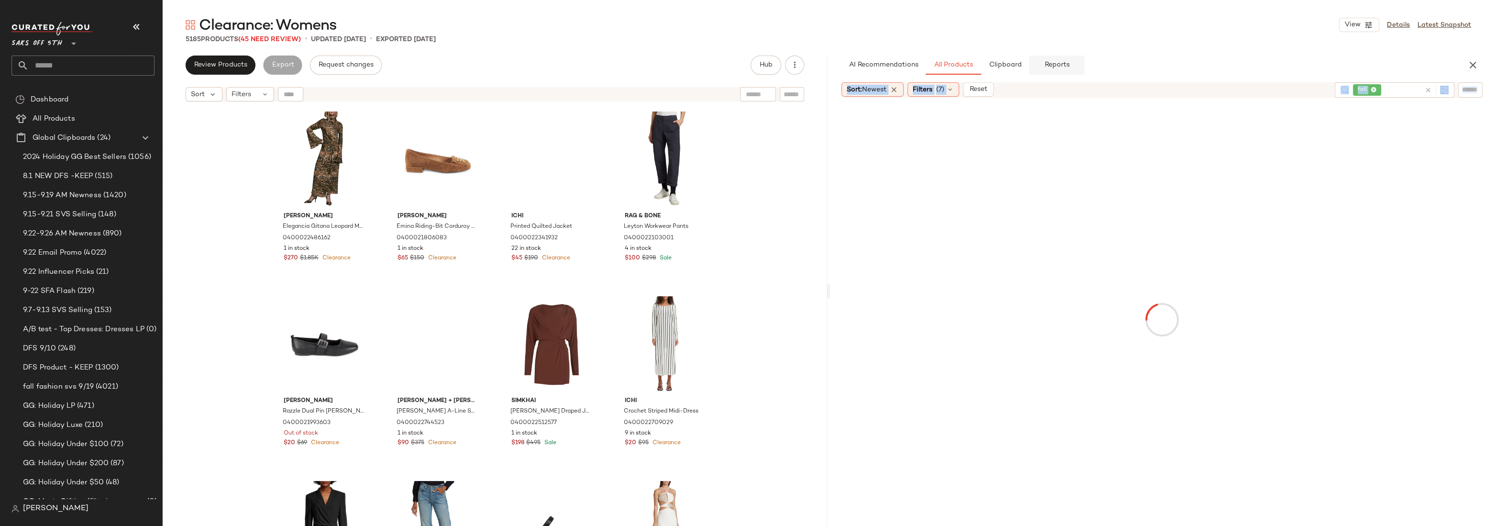
click at [1068, 65] on span "Reports" at bounding box center [1056, 65] width 25 height 8
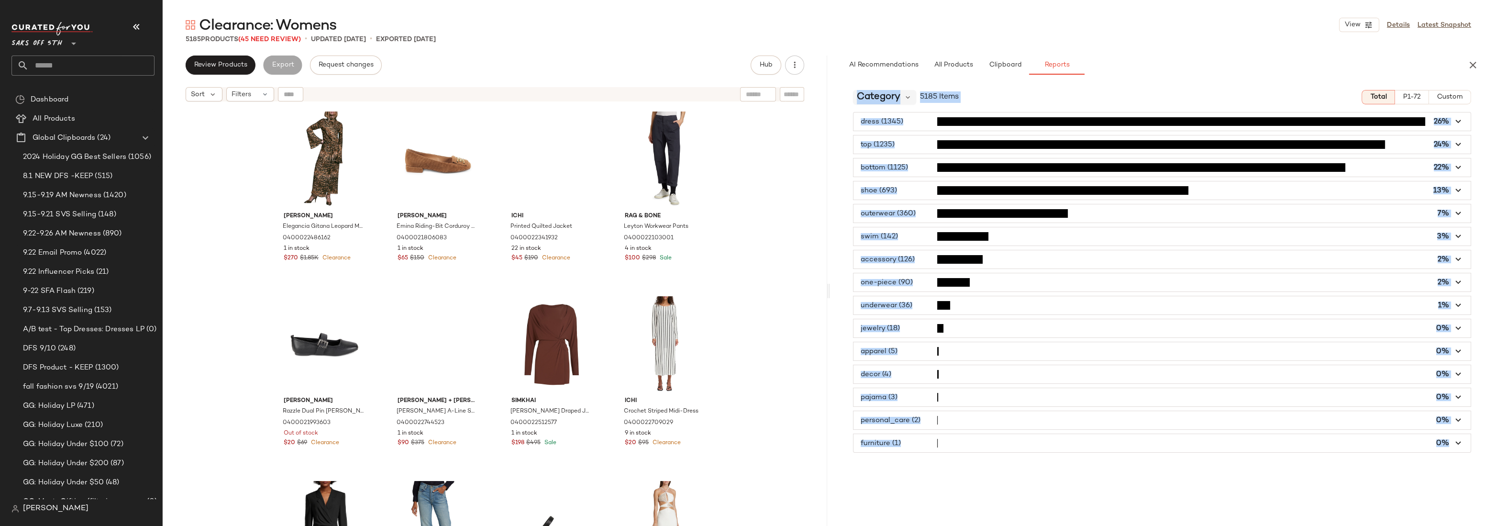
click at [894, 102] on span "Category" at bounding box center [879, 97] width 44 height 14
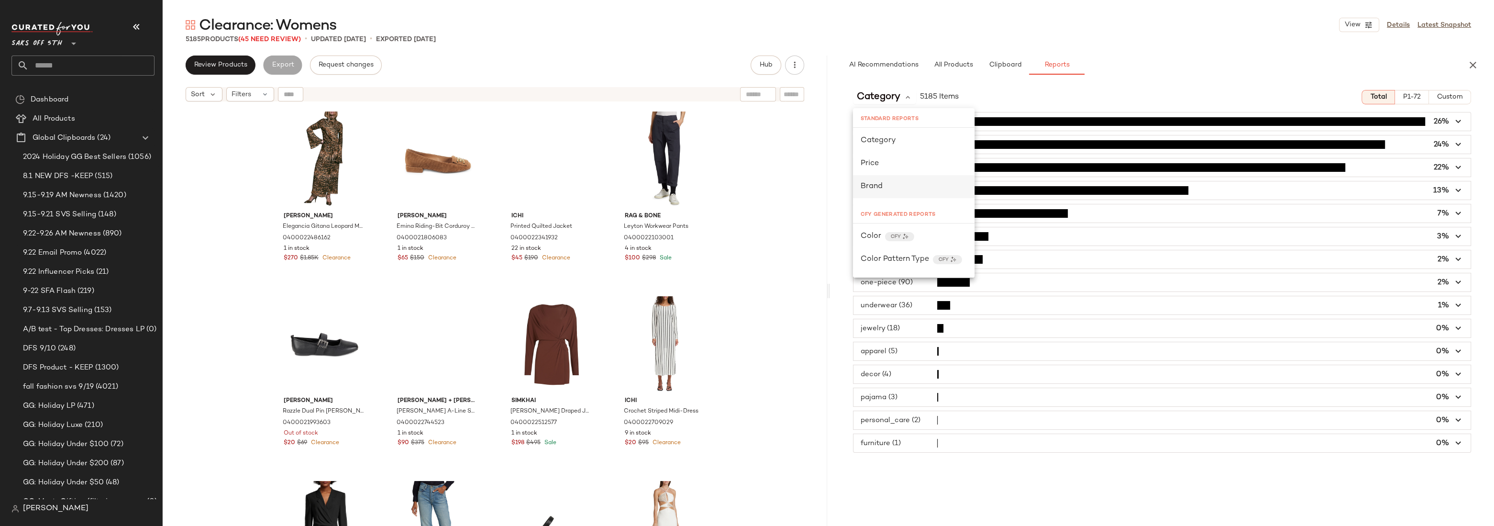
click at [887, 189] on div "Brand" at bounding box center [913, 186] width 106 height 11
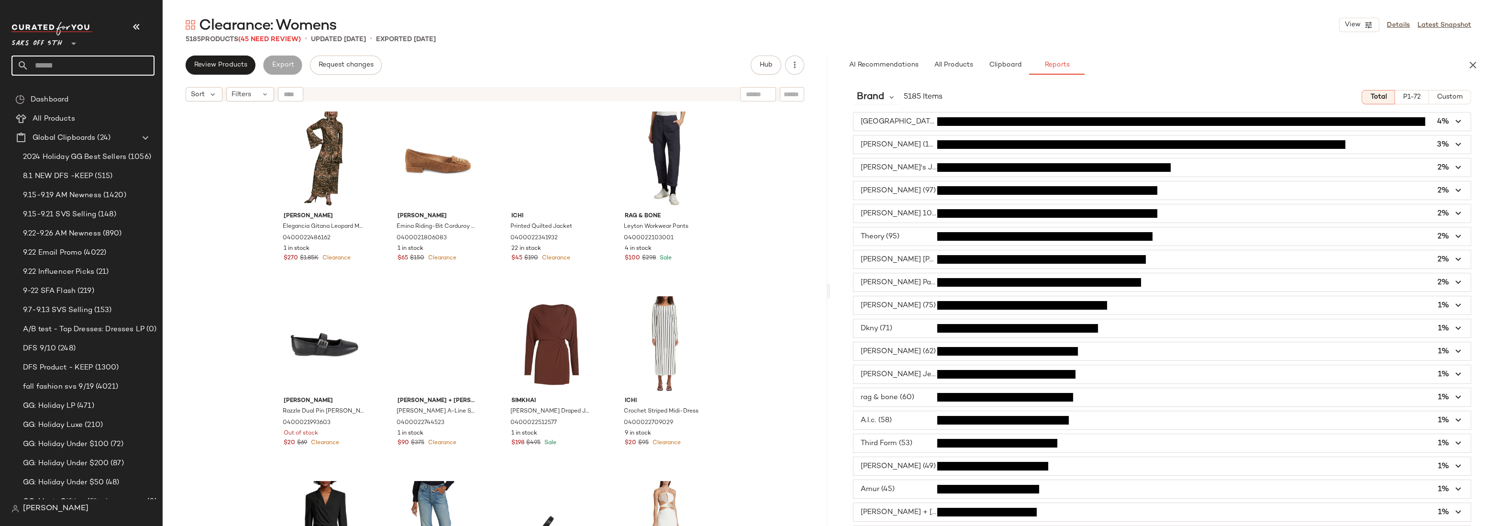
click at [66, 71] on input "text" at bounding box center [92, 65] width 126 height 20
type input "*"
click at [880, 98] on span "Brand" at bounding box center [870, 97] width 27 height 14
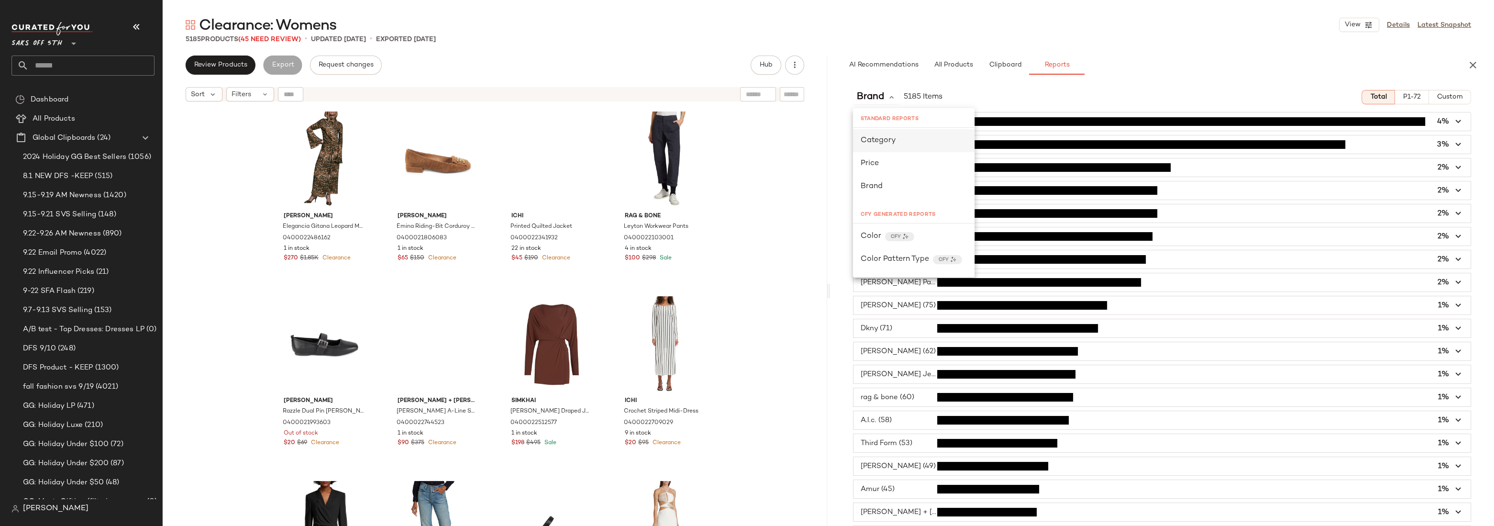
click at [888, 138] on span "Category" at bounding box center [877, 140] width 35 height 8
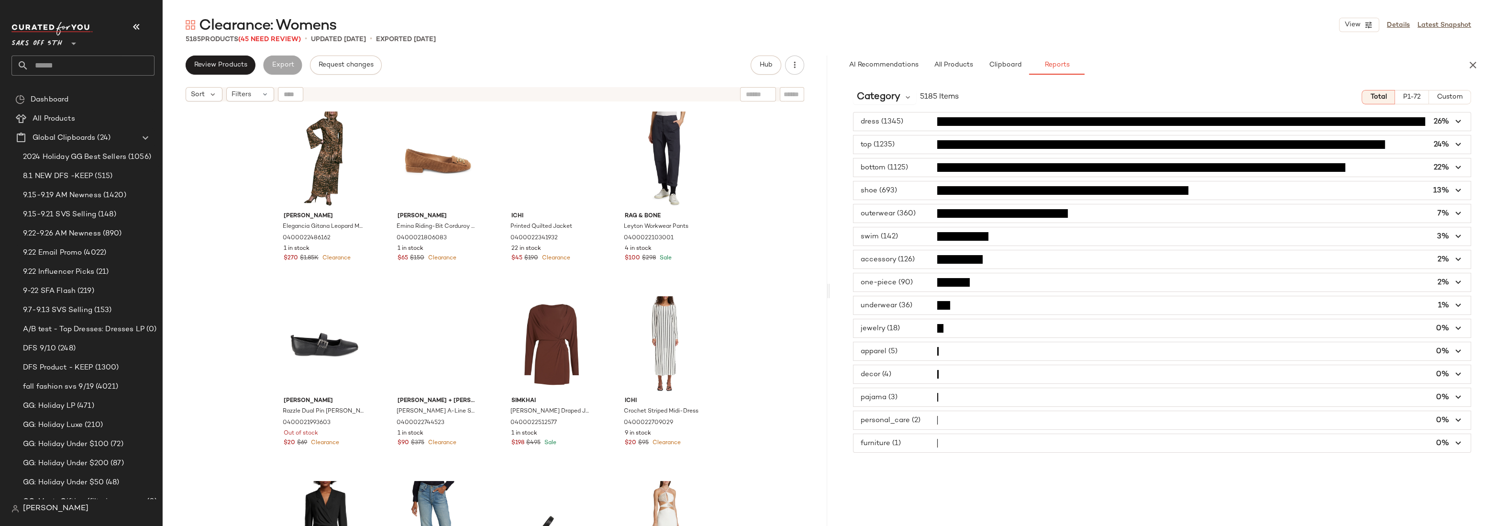
click at [911, 125] on span "button" at bounding box center [1161, 121] width 617 height 18
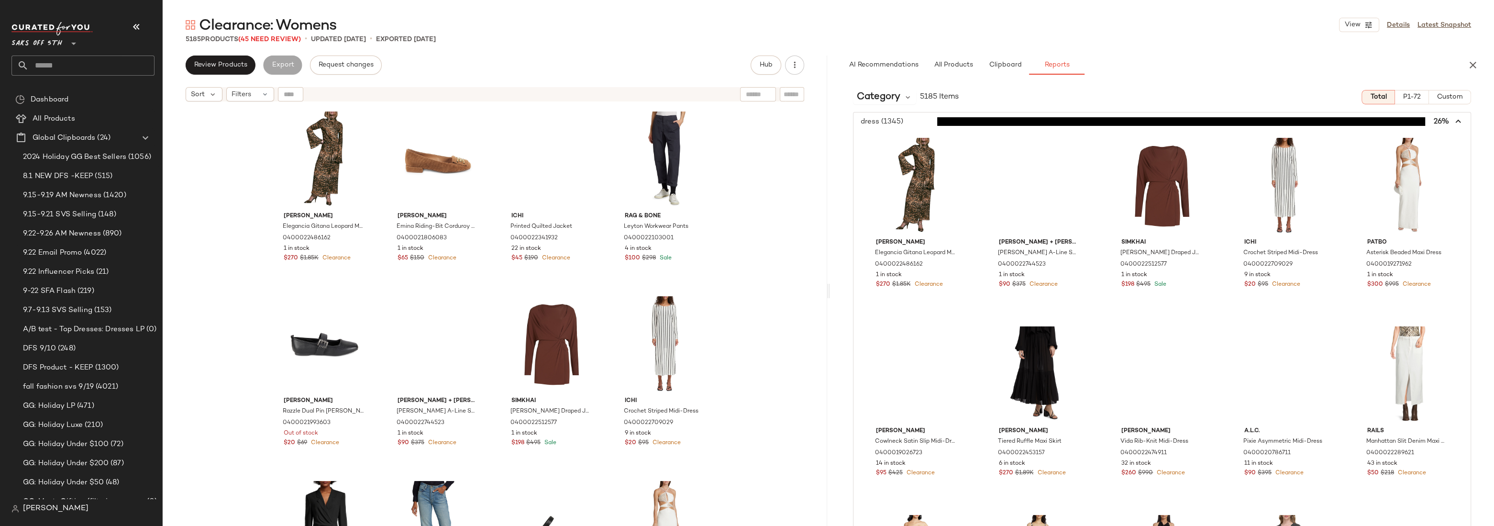
click at [911, 125] on span "button" at bounding box center [1161, 121] width 617 height 18
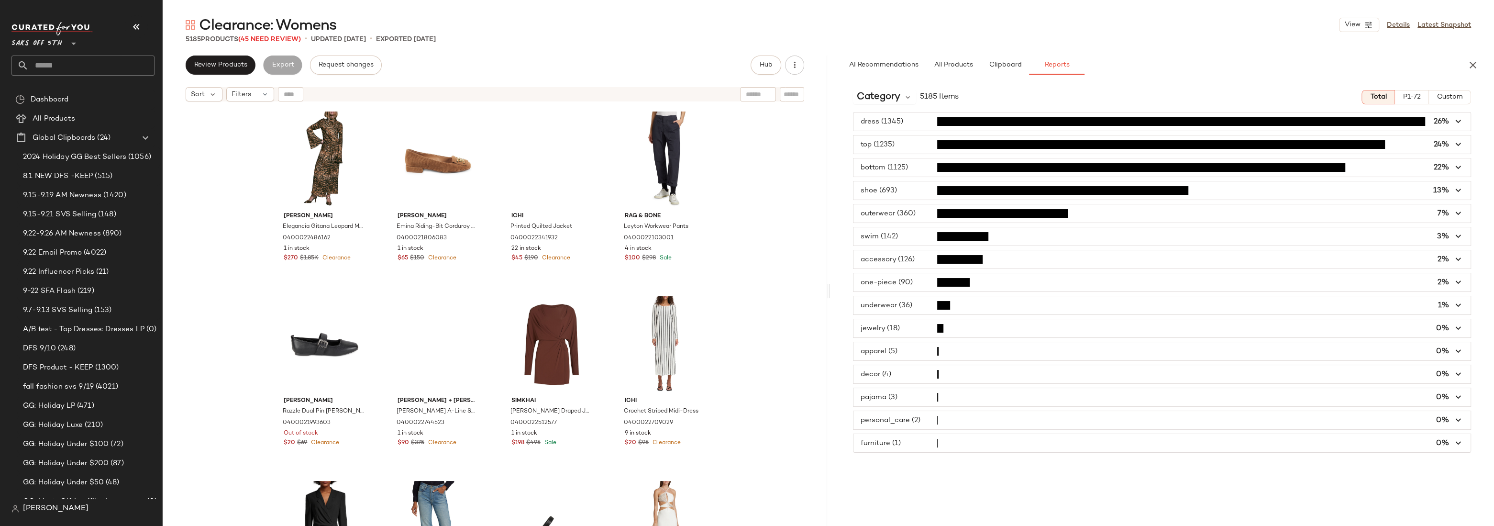
click at [896, 144] on span "button" at bounding box center [1161, 144] width 617 height 18
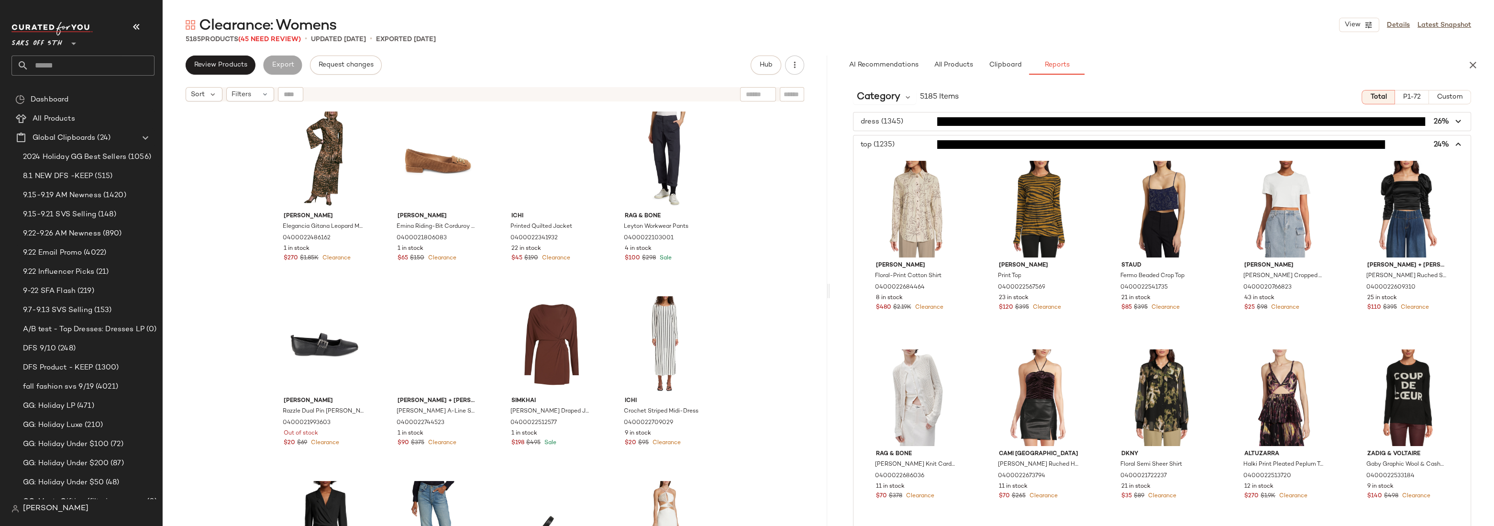
click at [896, 144] on span "button" at bounding box center [1161, 144] width 617 height 18
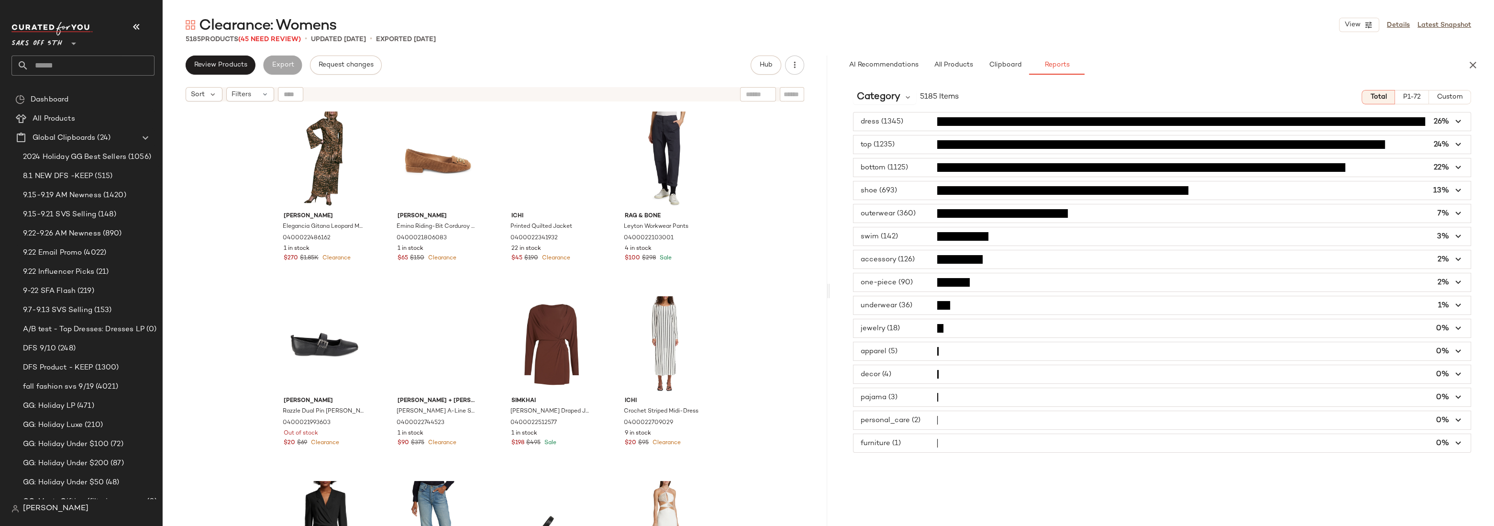
click at [906, 191] on span "button" at bounding box center [1161, 190] width 617 height 18
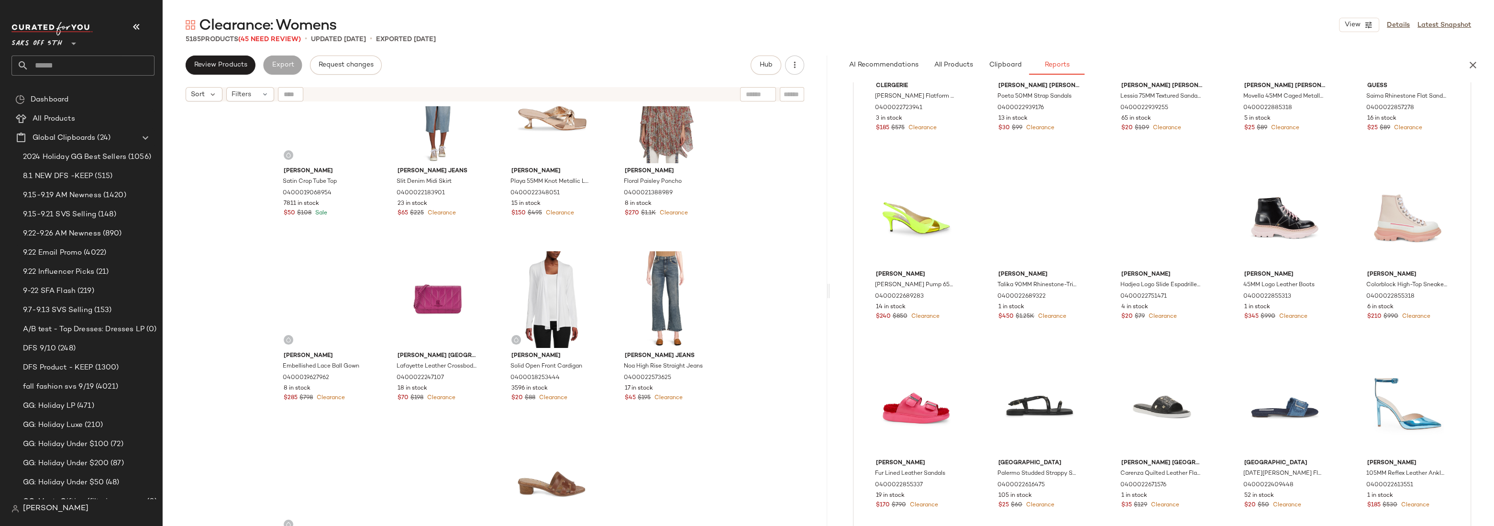
scroll to position [4320, 0]
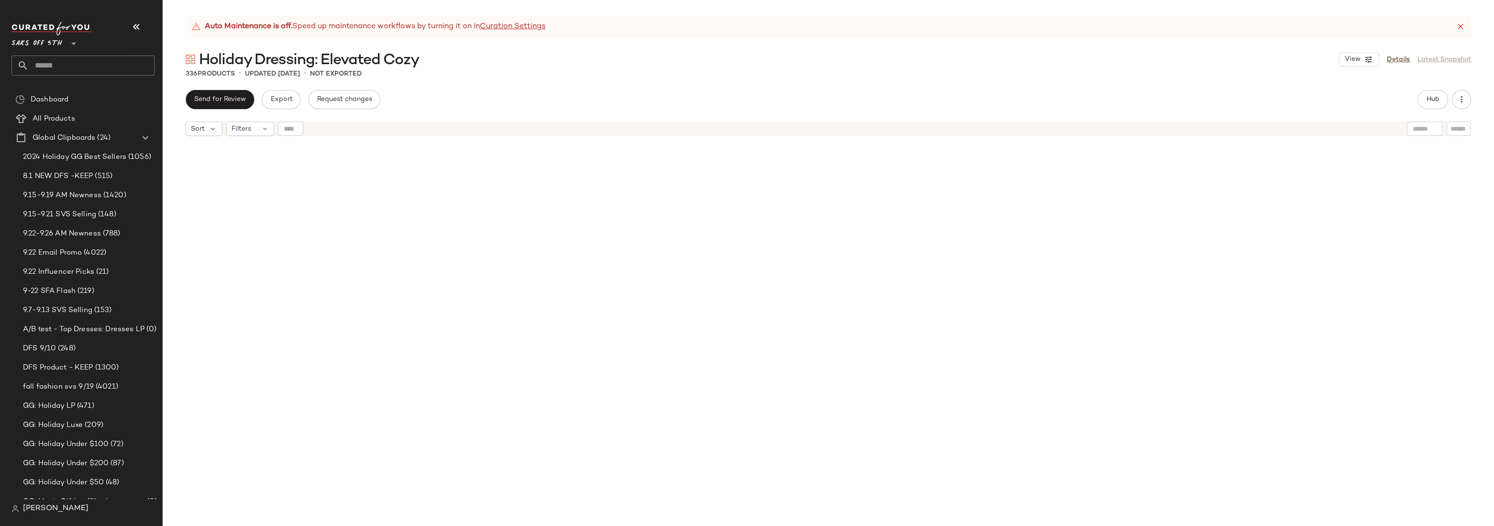
scroll to position [1735, 0]
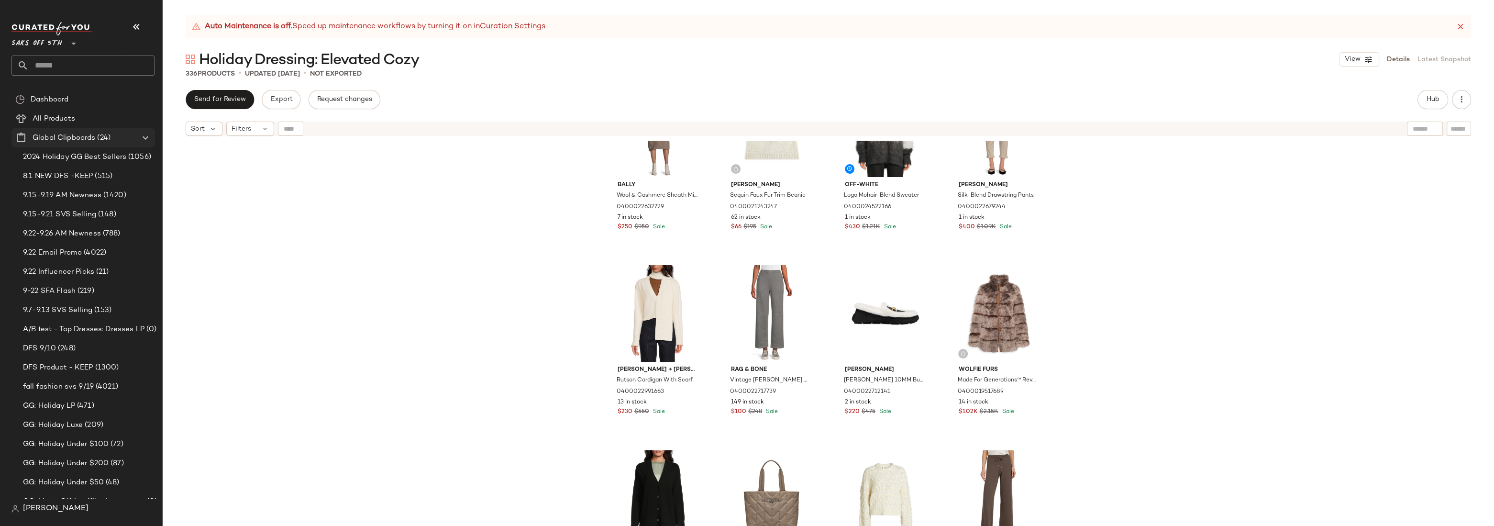
click at [52, 136] on span "Global Clipboards" at bounding box center [64, 137] width 63 height 11
click at [84, 147] on span "Create Global Clipboard" at bounding box center [105, 151] width 90 height 8
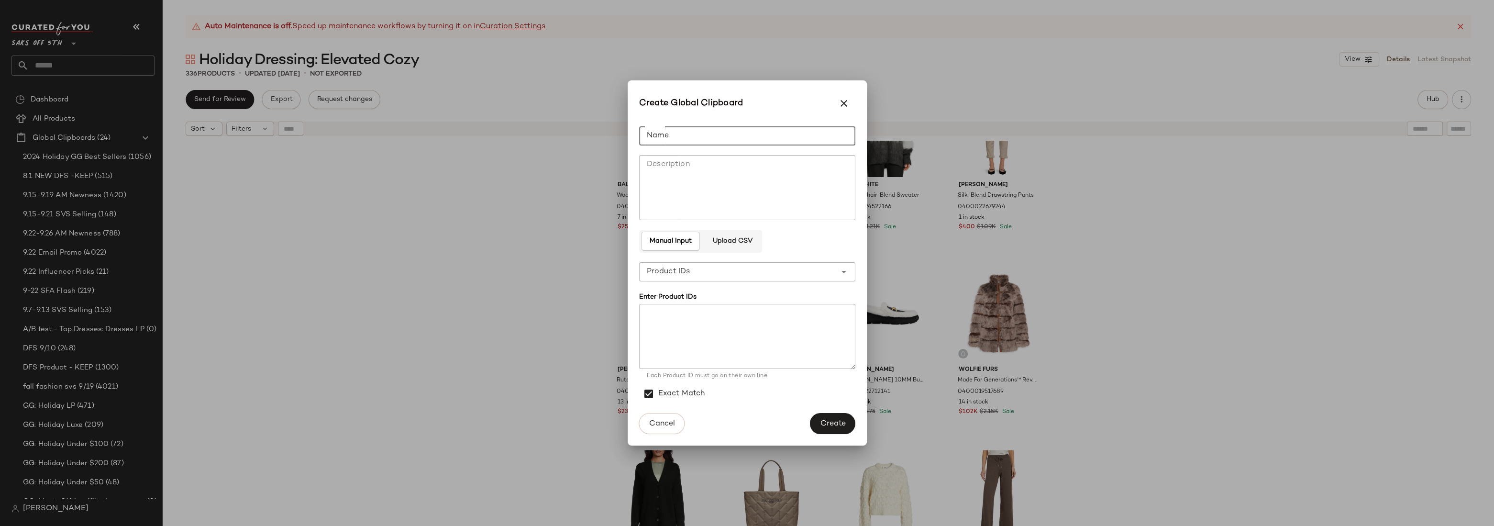
click at [675, 134] on input "Name" at bounding box center [747, 135] width 216 height 19
type input "**********"
click at [702, 170] on textarea "Description" at bounding box center [747, 187] width 216 height 65
click at [697, 321] on textarea at bounding box center [747, 336] width 216 height 65
paste textarea "**********"
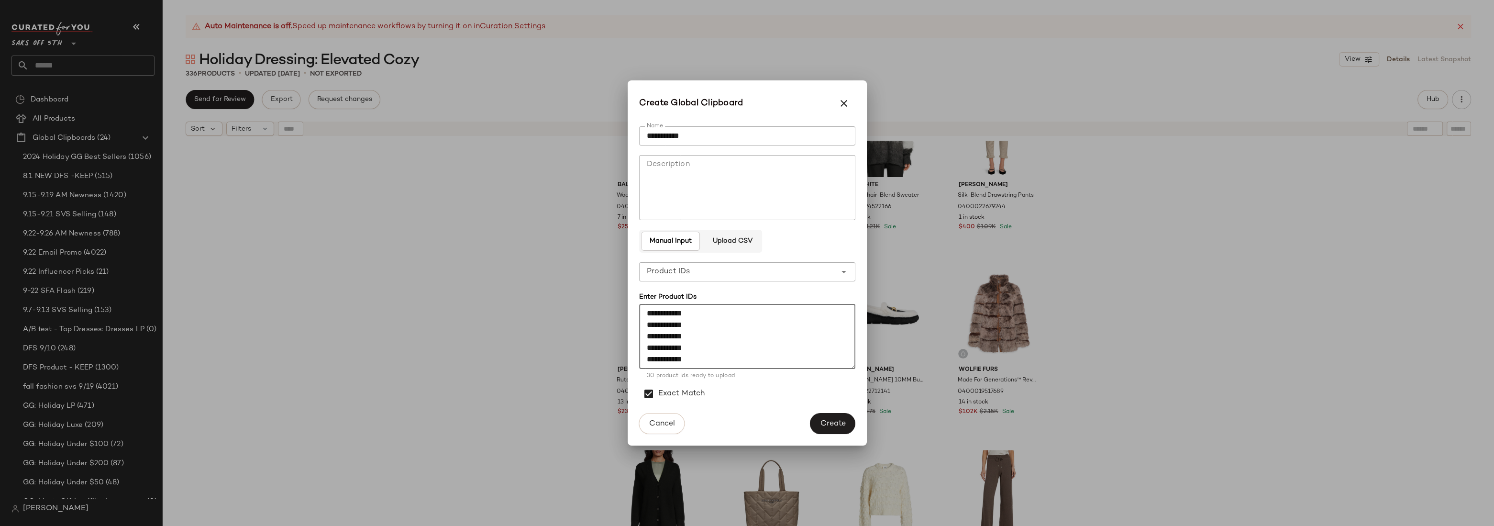
scroll to position [281, 0]
type textarea "**********"
click at [828, 417] on button "Create" at bounding box center [832, 423] width 45 height 21
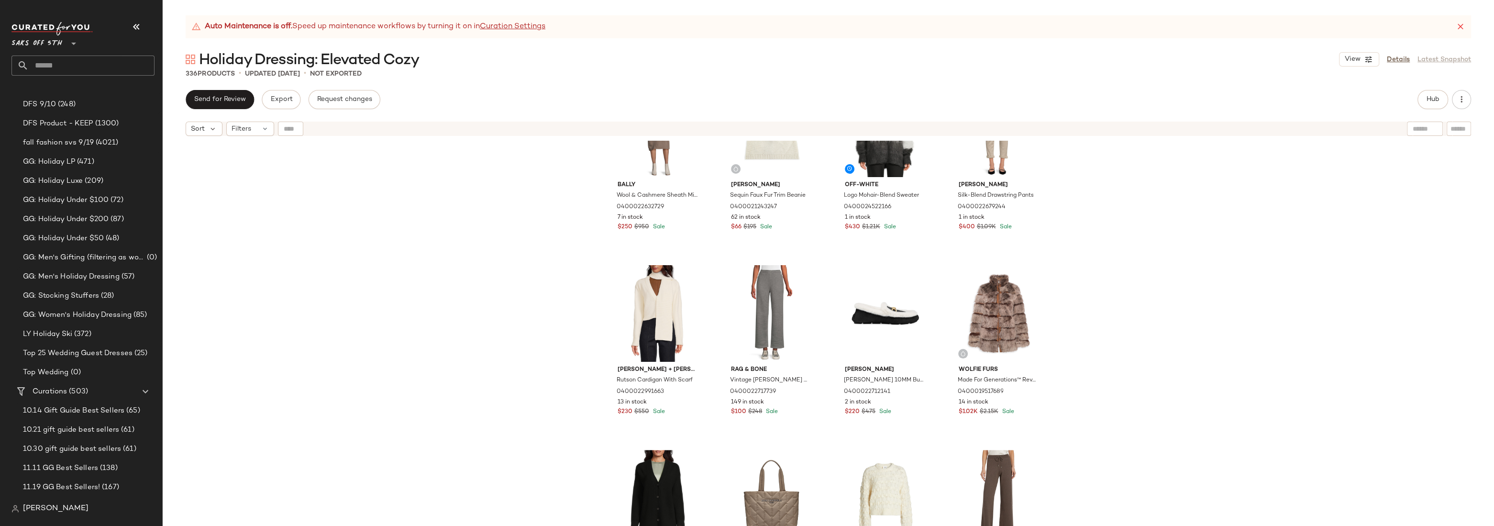
scroll to position [245, 0]
click at [61, 369] on span "Top Wedding" at bounding box center [46, 371] width 46 height 11
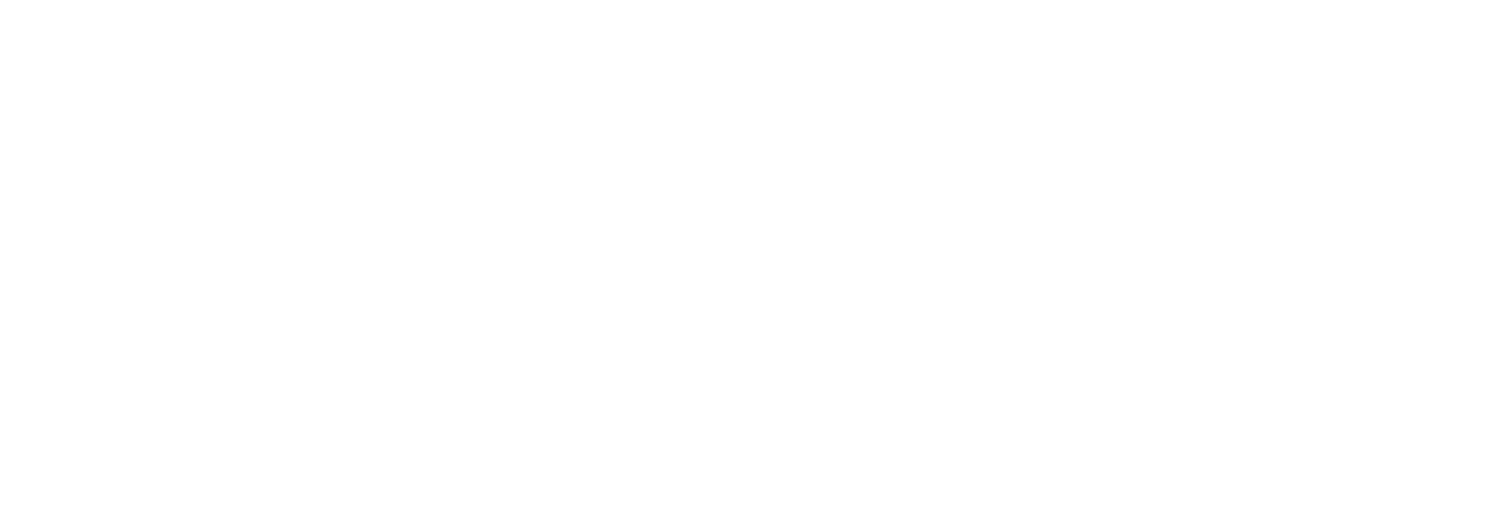
click at [404, 0] on html at bounding box center [747, 0] width 1494 height 0
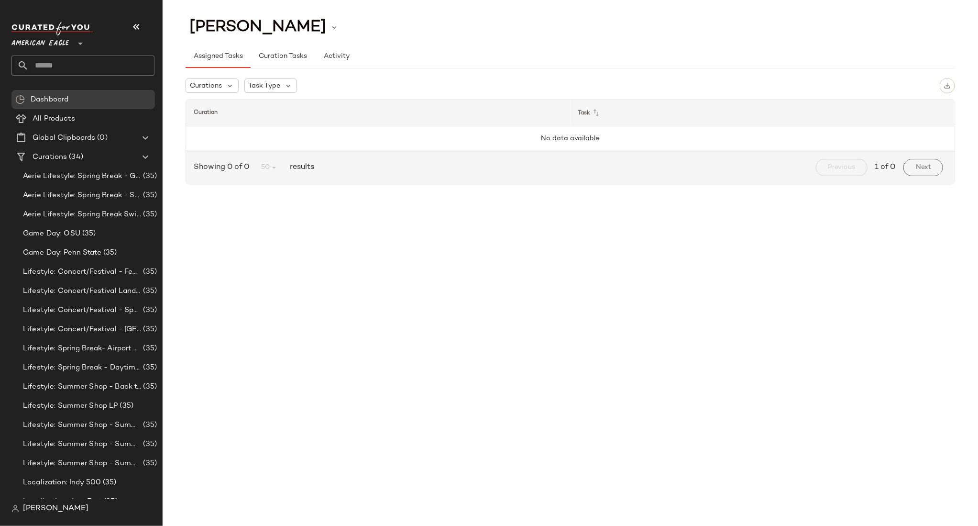
click at [66, 42] on span "American Eagle" at bounding box center [39, 41] width 57 height 17
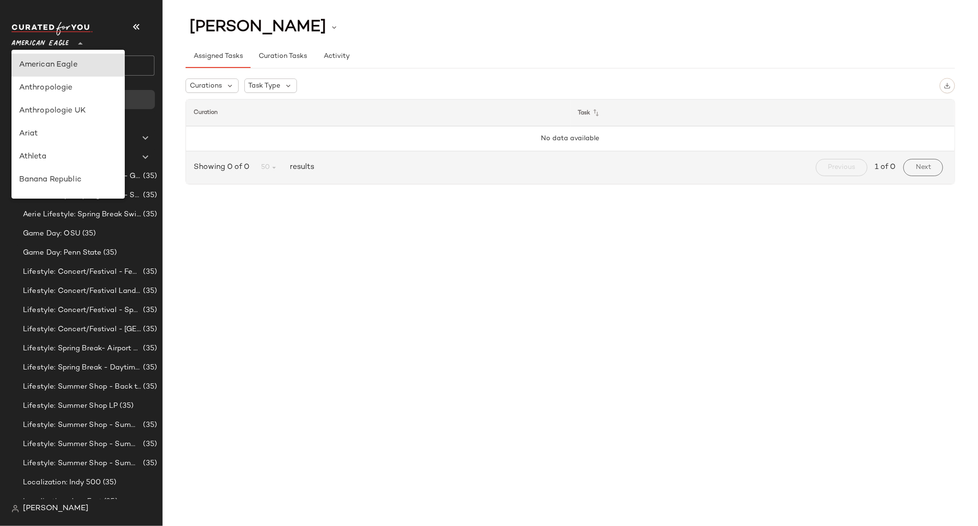
scroll to position [239, 0]
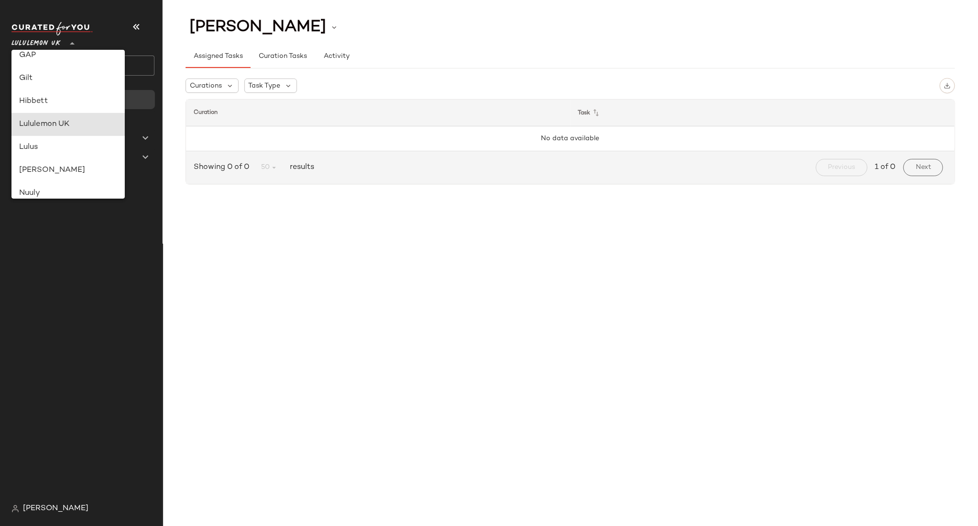
type input "**"
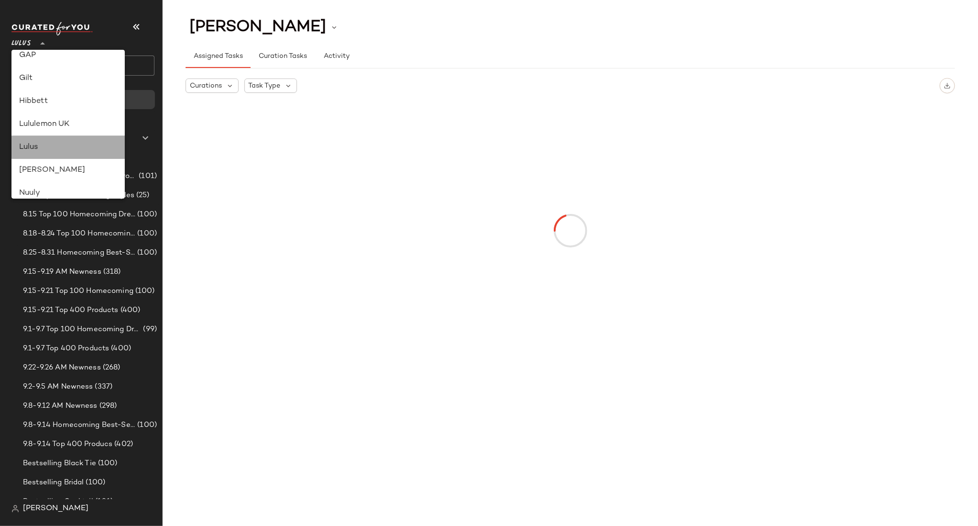
click at [33, 148] on div "Lulus" at bounding box center [68, 147] width 99 height 11
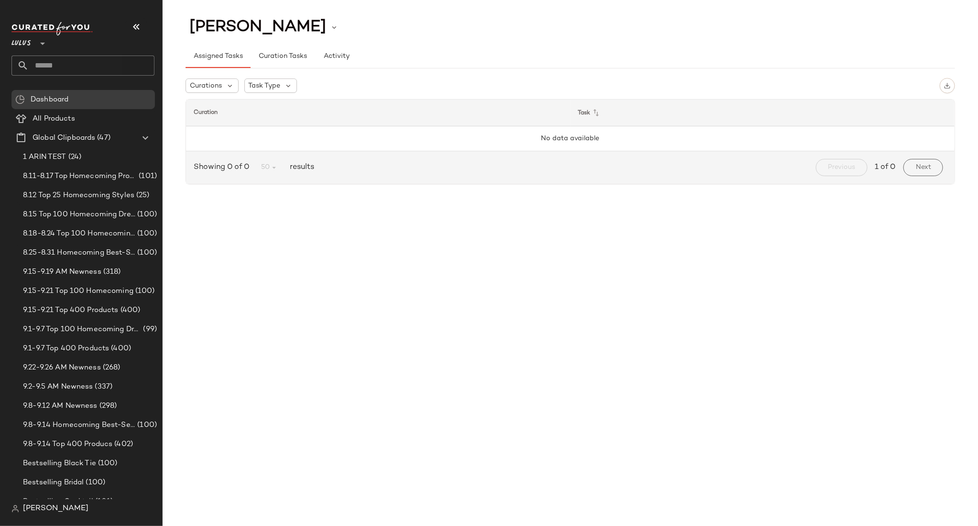
click at [63, 67] on input "text" at bounding box center [92, 65] width 126 height 20
type input "**********"
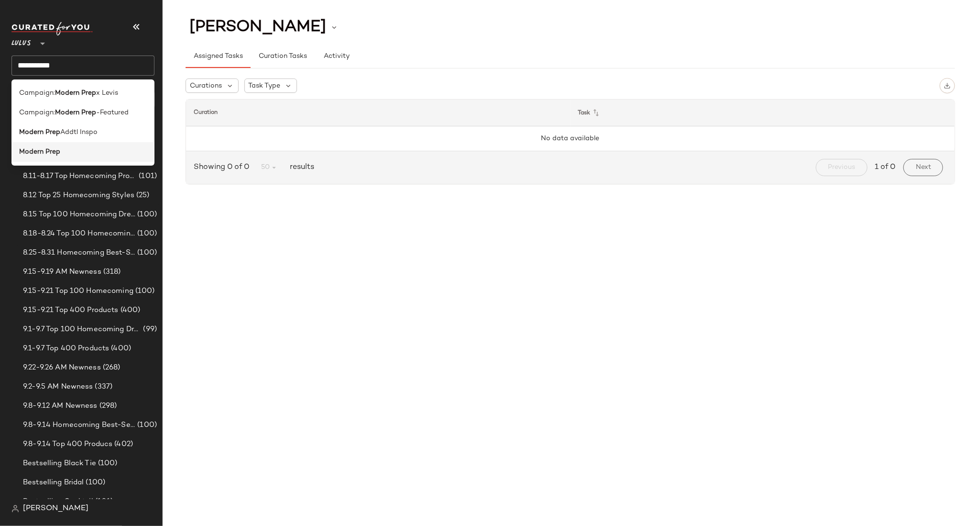
click at [44, 153] on b "Modern Prep" at bounding box center [39, 152] width 41 height 10
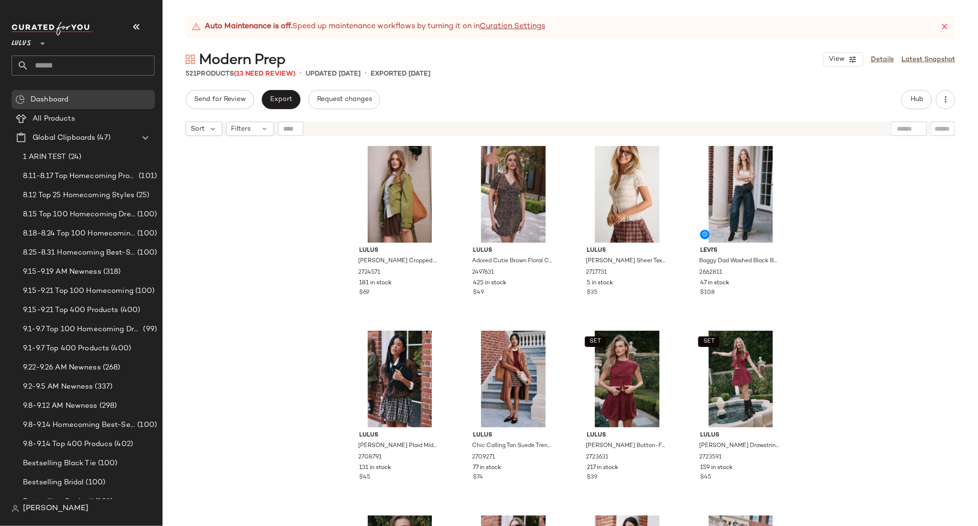
click at [908, 159] on div "Lulus [PERSON_NAME] Cropped Trench Coat 2724571 181 in stock $69 Lulus Adored C…" at bounding box center [570, 345] width 815 height 409
click at [916, 102] on span "Hub" at bounding box center [916, 100] width 13 height 8
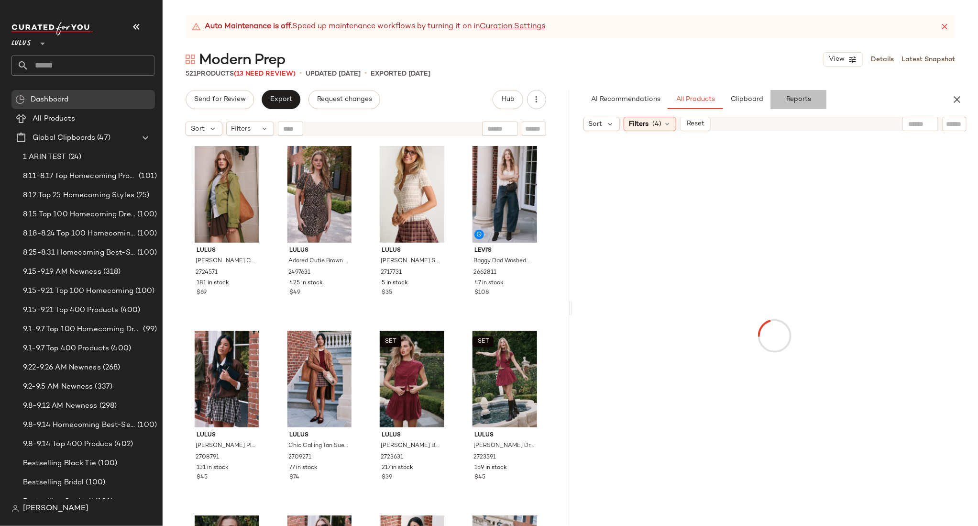
click at [807, 97] on span "Reports" at bounding box center [798, 100] width 25 height 8
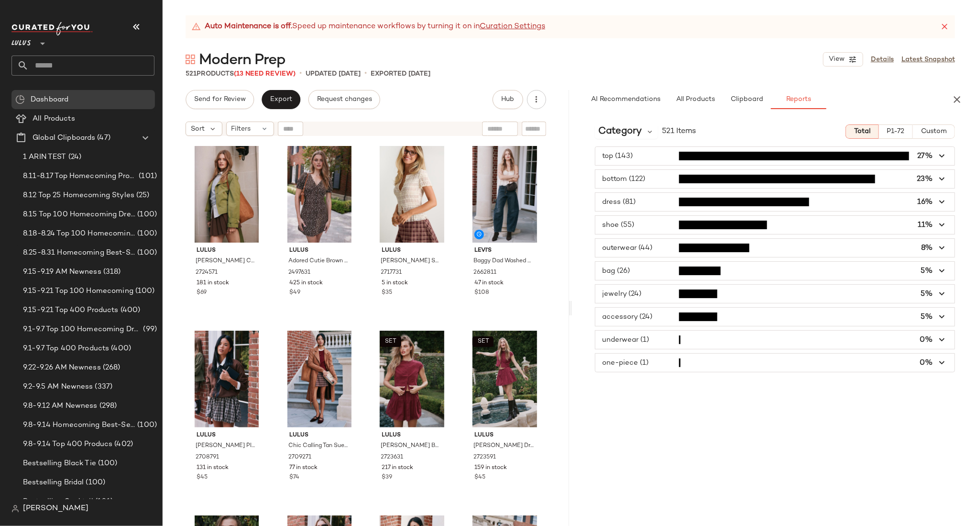
click at [641, 183] on span "button" at bounding box center [775, 179] width 360 height 18
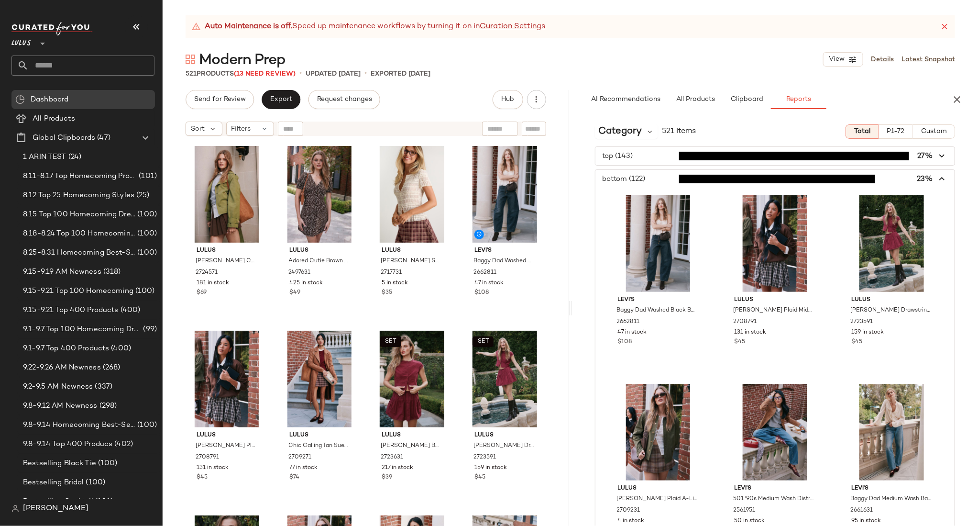
click at [642, 182] on span "button" at bounding box center [775, 179] width 360 height 18
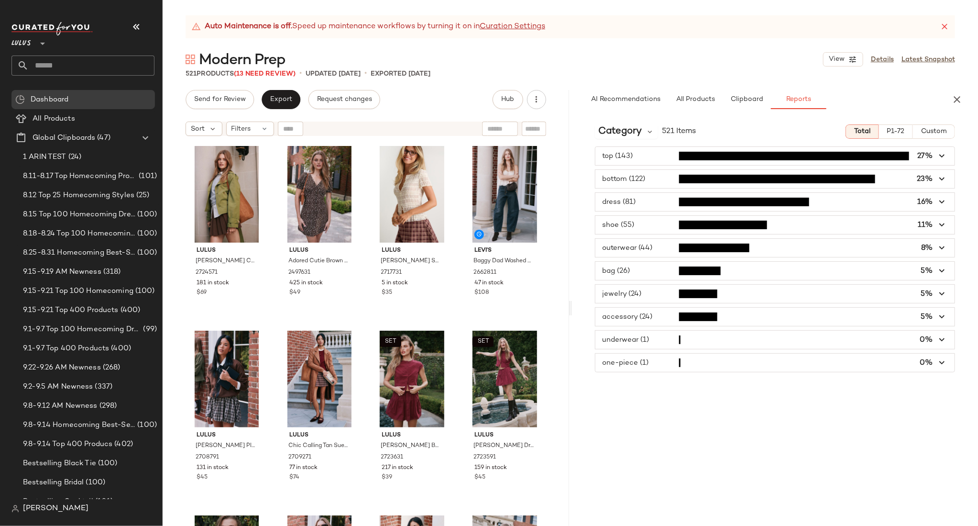
click at [644, 202] on span "button" at bounding box center [775, 202] width 360 height 18
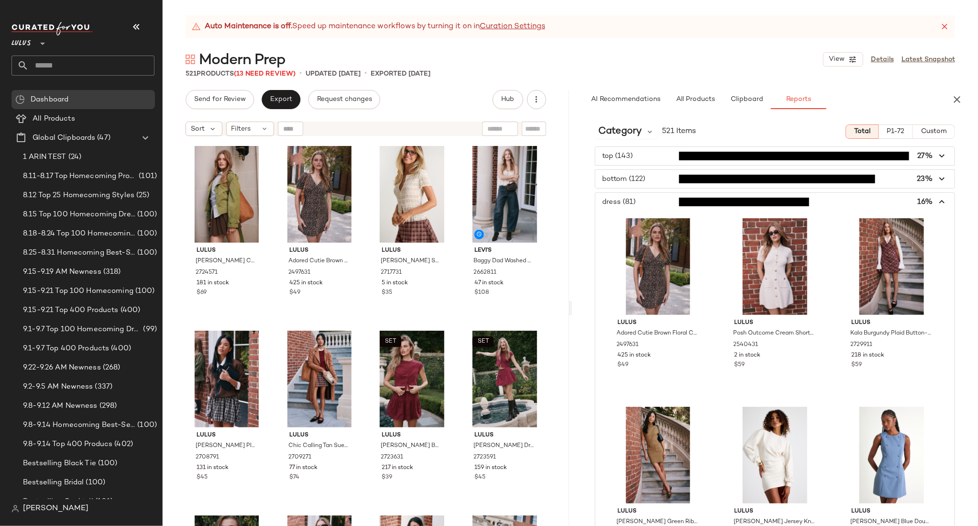
click at [644, 202] on span "button" at bounding box center [775, 202] width 360 height 18
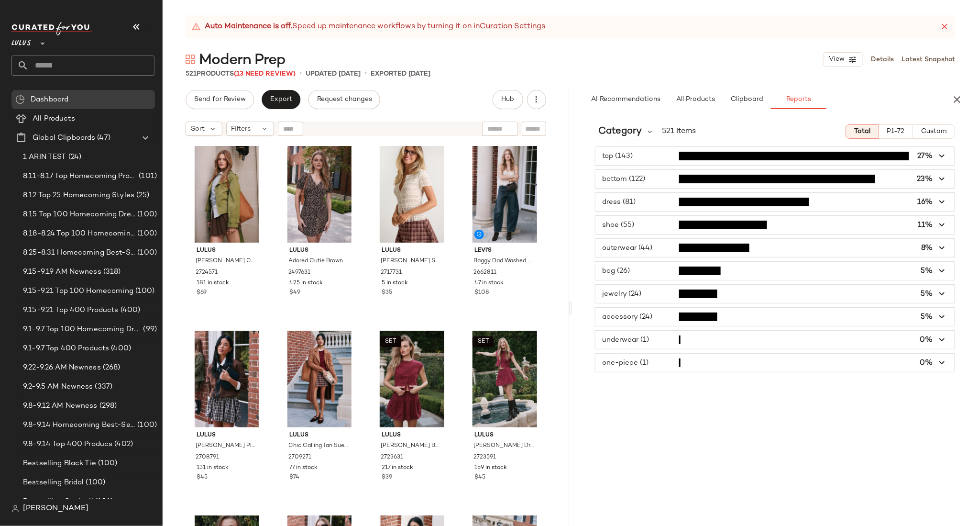
click at [641, 223] on span "button" at bounding box center [775, 225] width 360 height 18
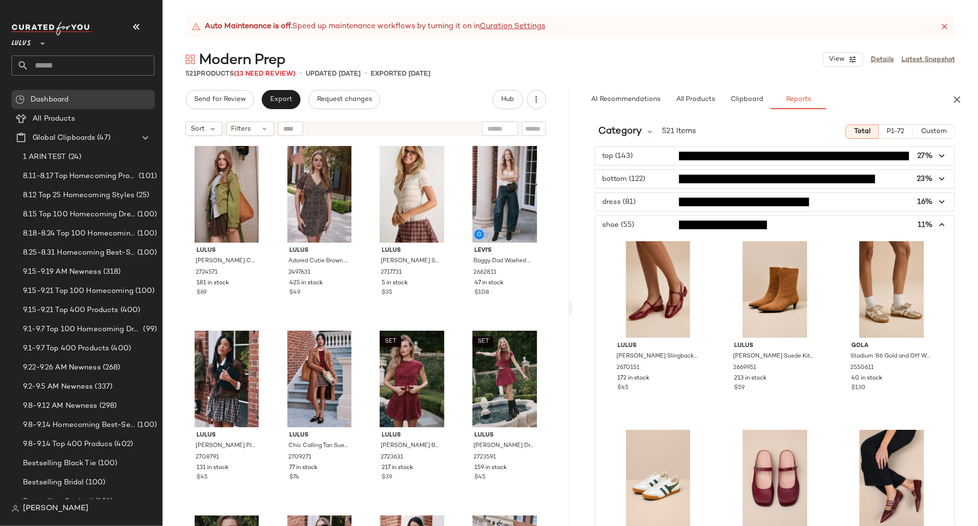
click at [651, 226] on span "button" at bounding box center [775, 225] width 360 height 18
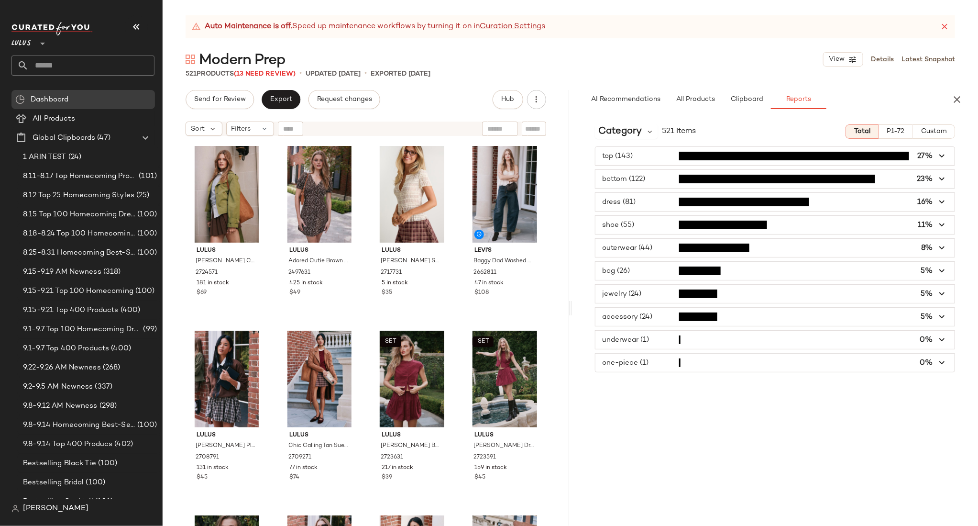
click at [651, 226] on span "button" at bounding box center [775, 225] width 360 height 18
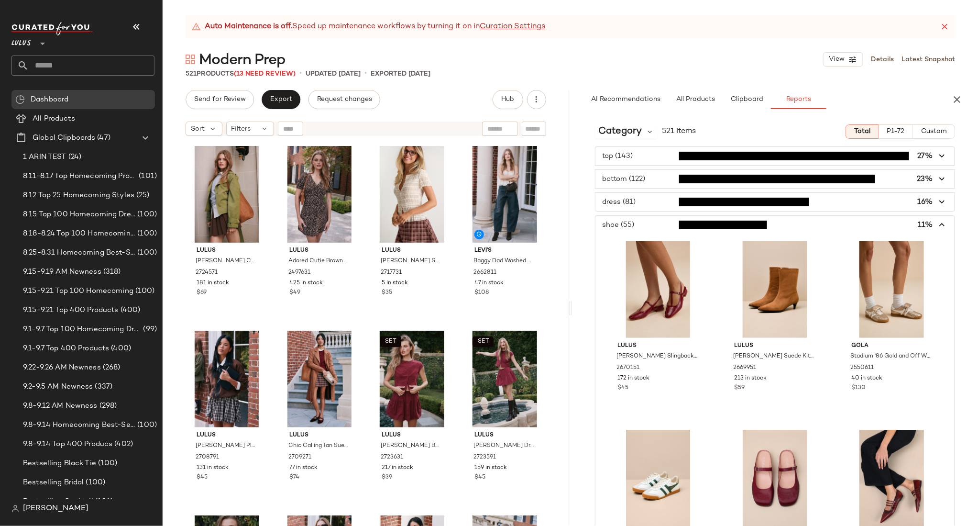
click at [937, 226] on icon "button" at bounding box center [942, 225] width 11 height 11
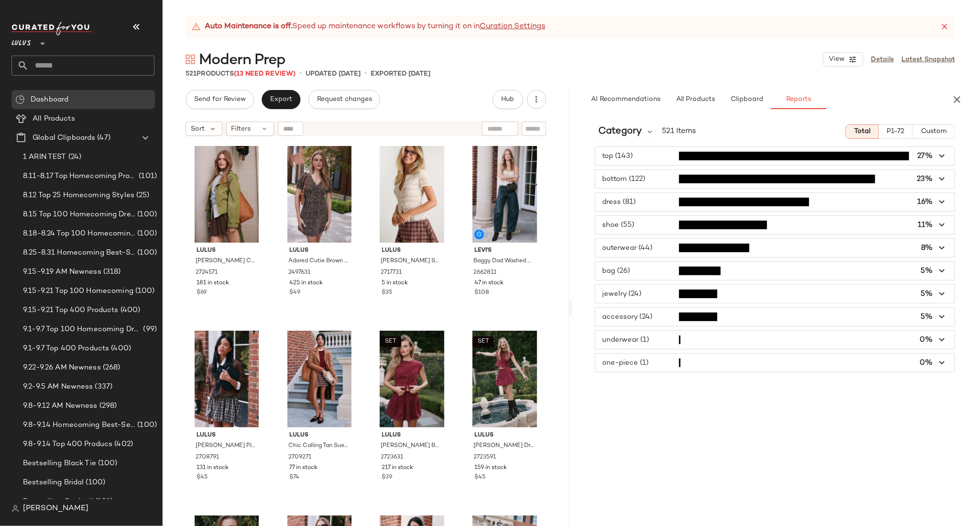
click at [635, 250] on span "button" at bounding box center [775, 248] width 360 height 18
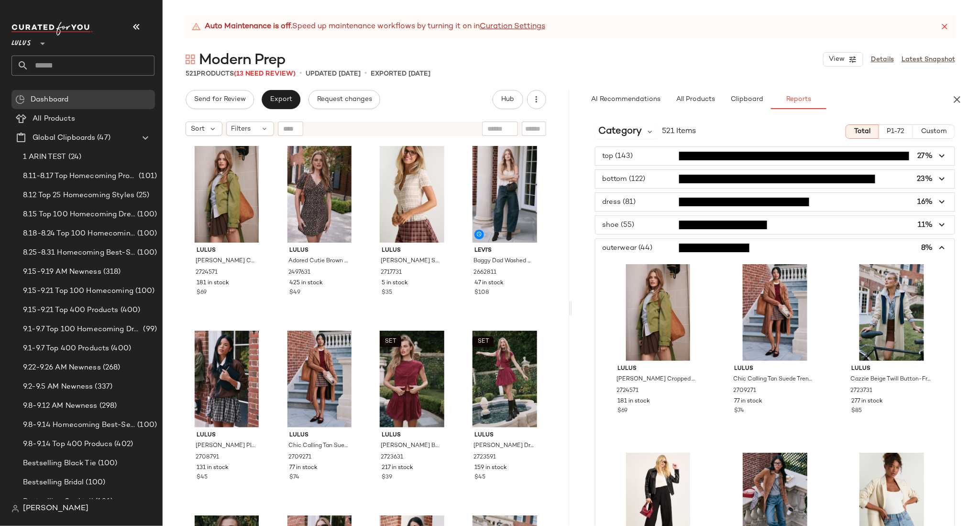
click at [943, 248] on span "button" at bounding box center [775, 248] width 360 height 18
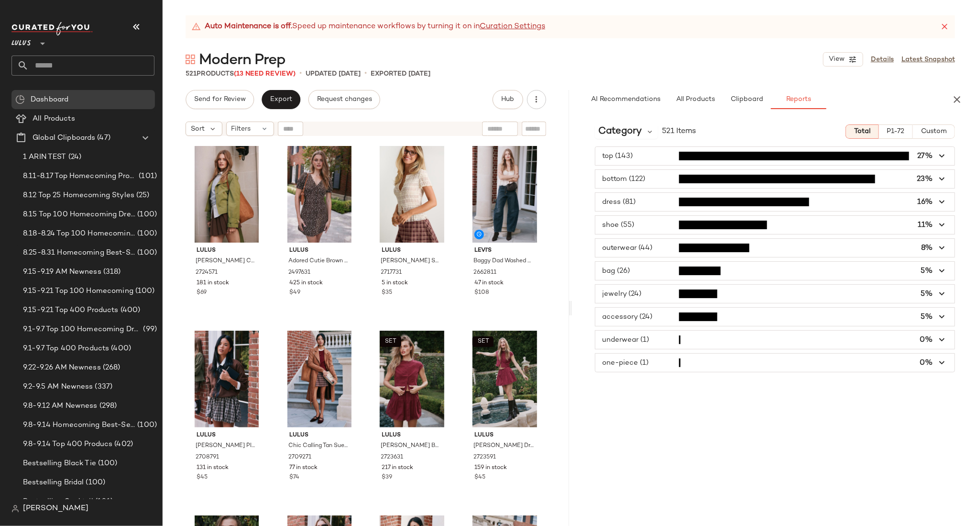
click at [633, 313] on span "button" at bounding box center [775, 317] width 360 height 18
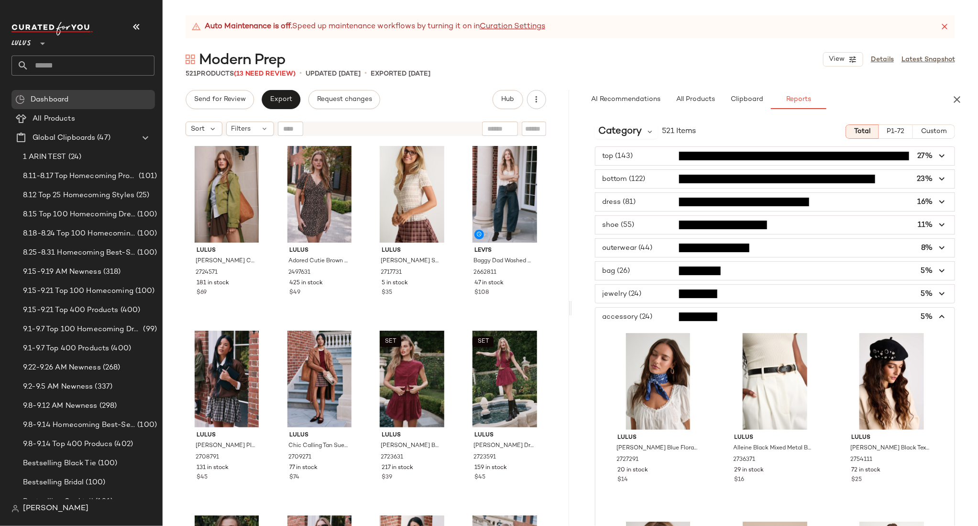
click at [633, 313] on span "button" at bounding box center [775, 317] width 360 height 18
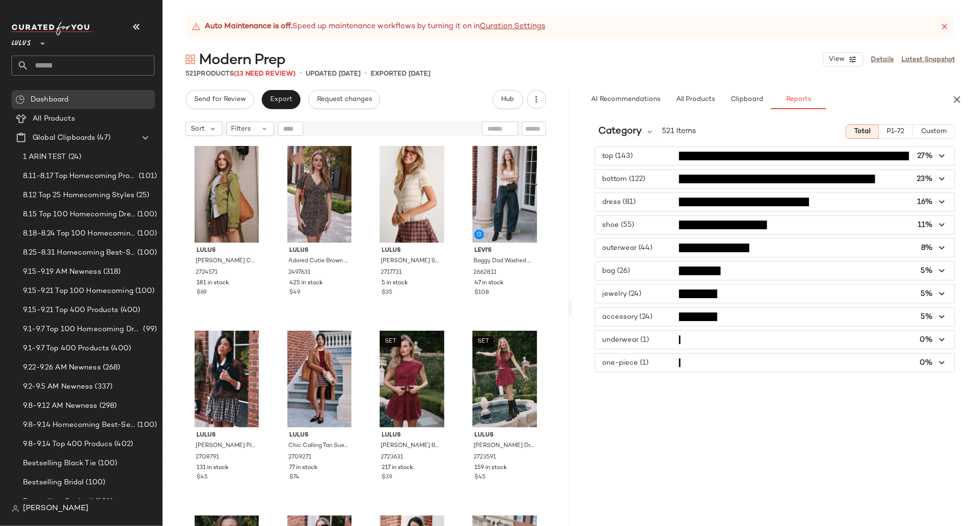
click at [626, 293] on span "button" at bounding box center [775, 294] width 360 height 18
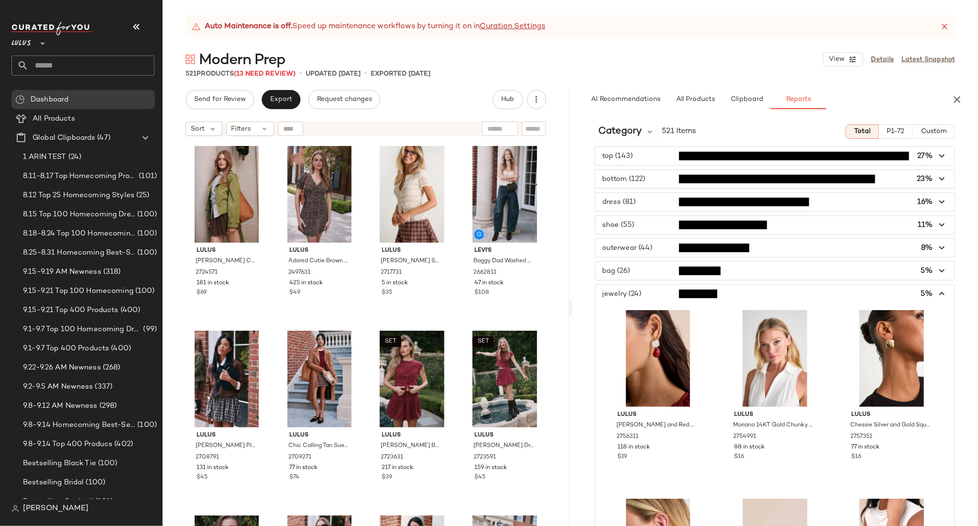
click at [626, 293] on span "button" at bounding box center [775, 294] width 360 height 18
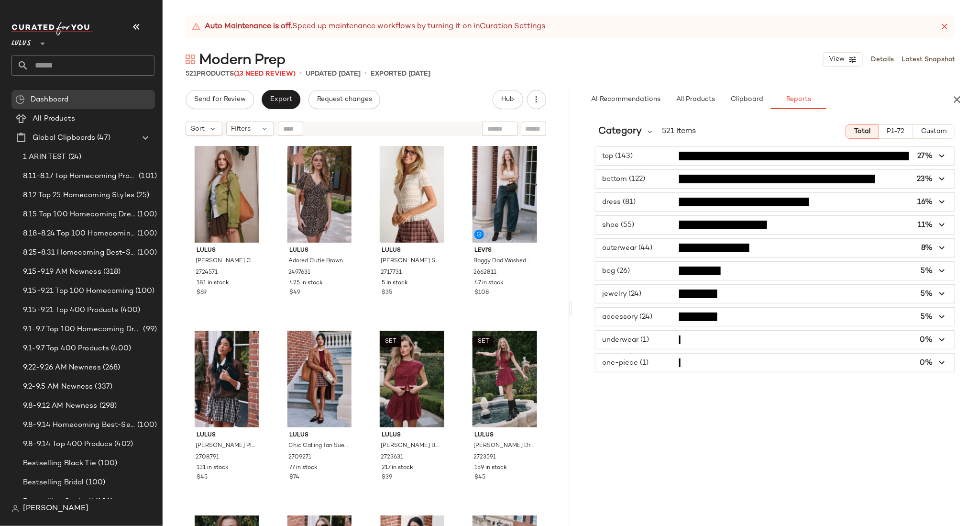
click at [625, 272] on span "button" at bounding box center [775, 271] width 360 height 18
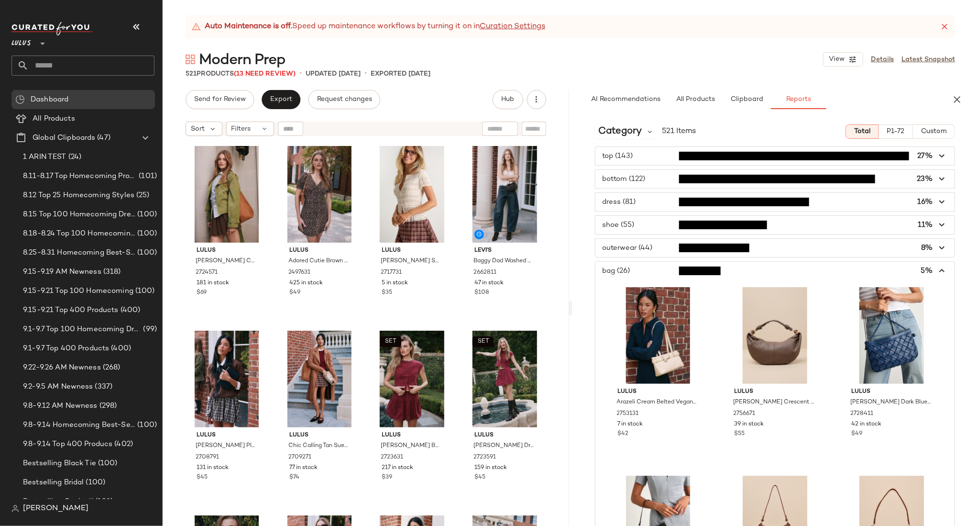
click at [625, 272] on span "button" at bounding box center [775, 271] width 360 height 18
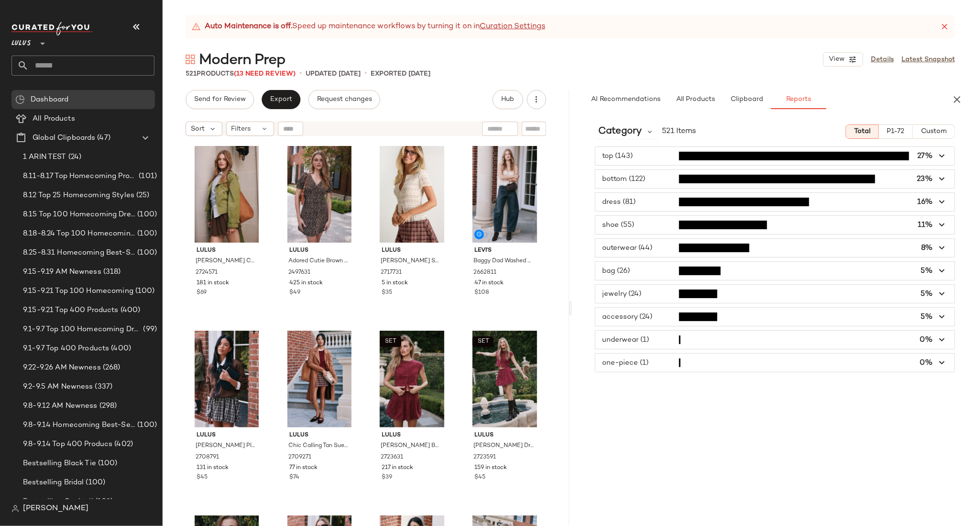
click at [620, 246] on span "button" at bounding box center [775, 248] width 360 height 18
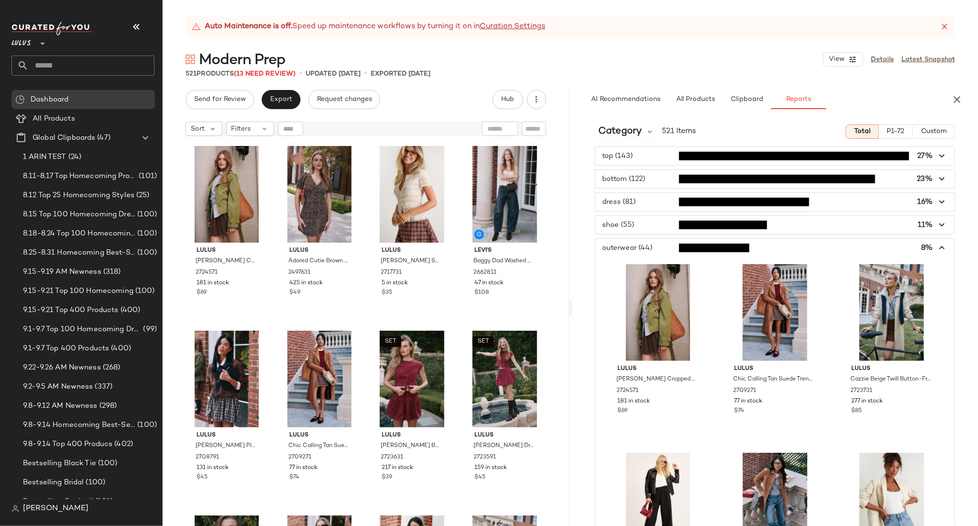
click at [620, 246] on span "button" at bounding box center [775, 248] width 360 height 18
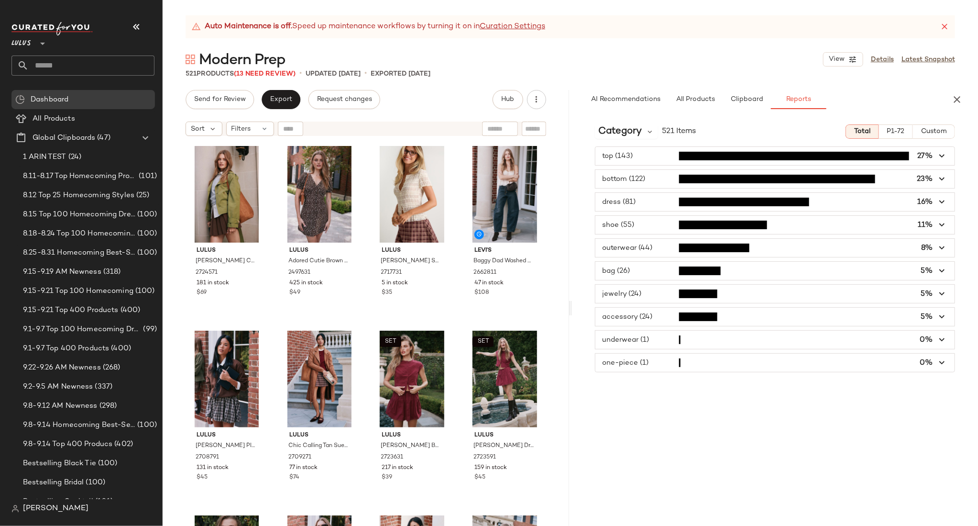
click at [630, 220] on span "button" at bounding box center [775, 225] width 360 height 18
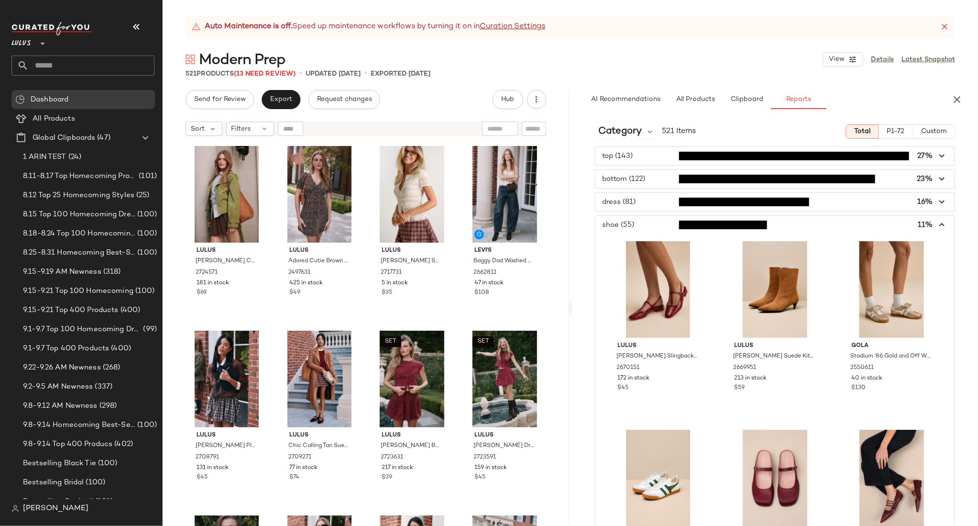
click at [631, 220] on span "button" at bounding box center [775, 225] width 360 height 18
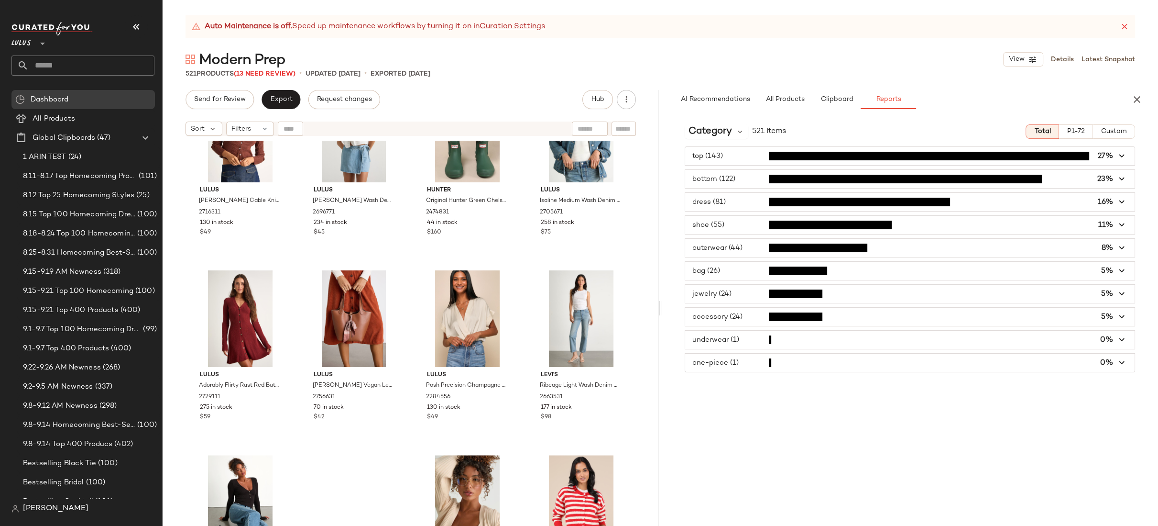
scroll to position [8393, 0]
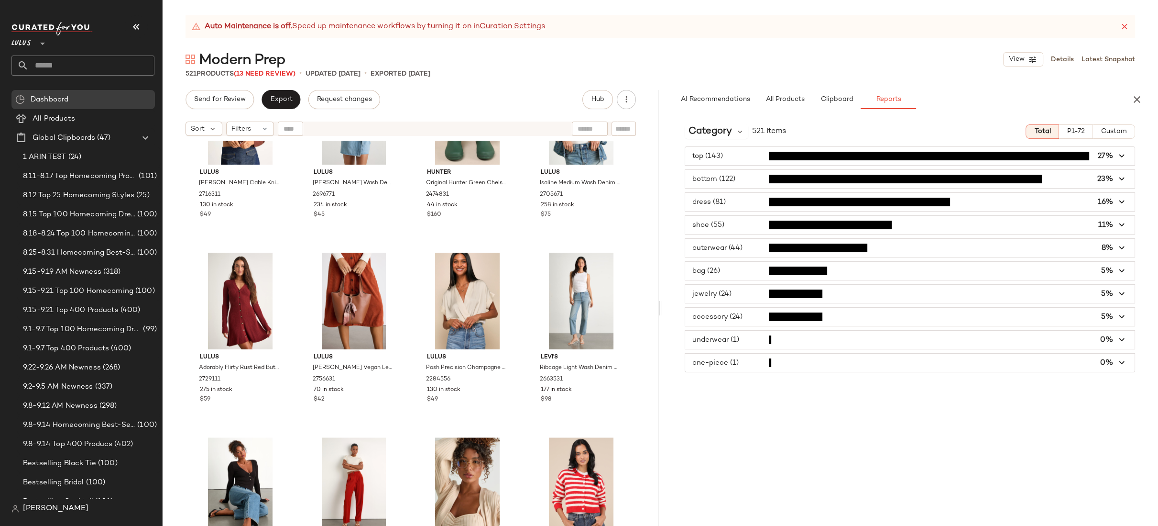
click at [738, 179] on span "button" at bounding box center [910, 179] width 450 height 18
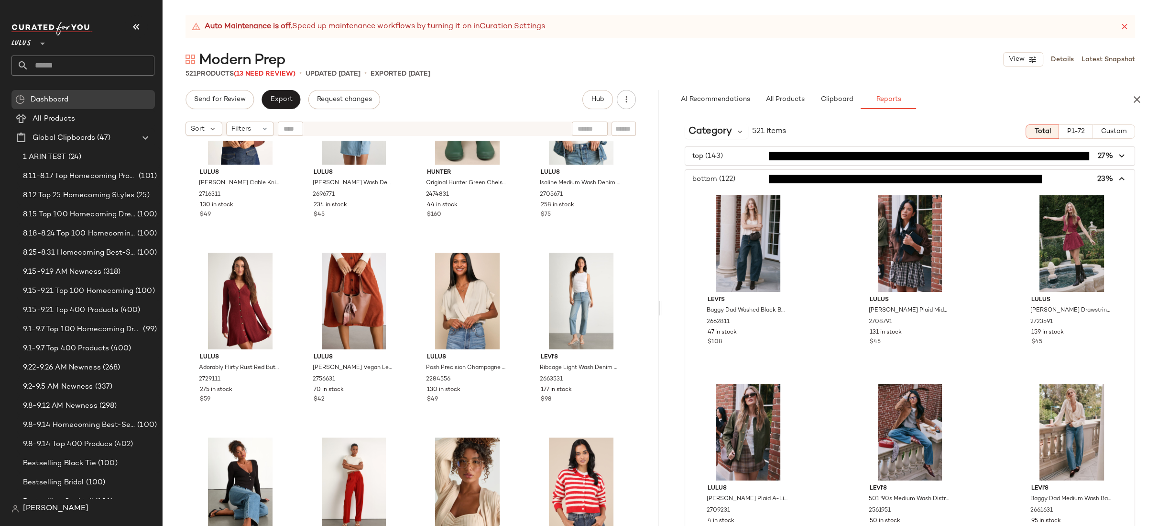
click at [738, 179] on span "button" at bounding box center [910, 179] width 450 height 18
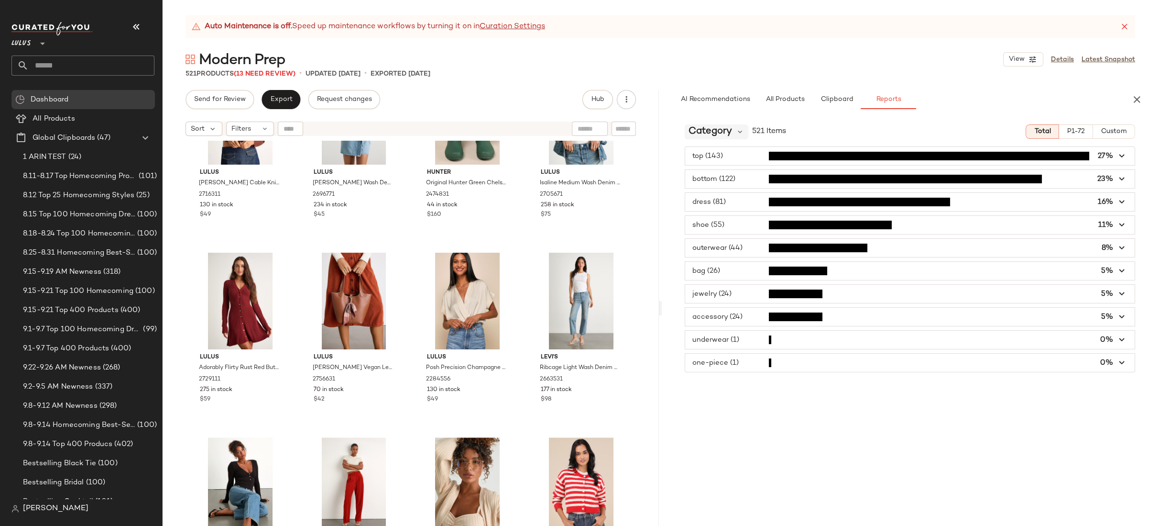
click at [700, 127] on span "Category" at bounding box center [711, 131] width 44 height 14
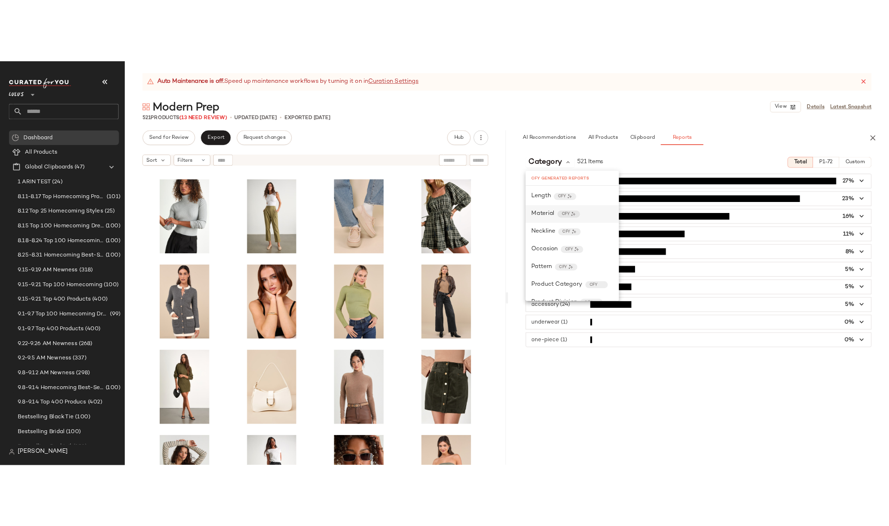
scroll to position [505, 0]
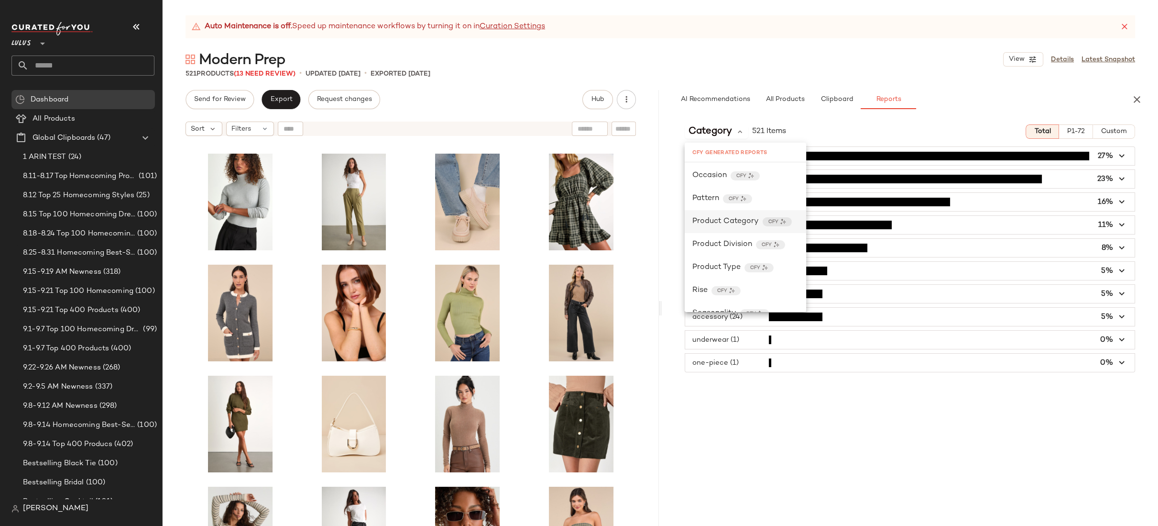
click at [722, 226] on span "Product Category" at bounding box center [726, 221] width 66 height 11
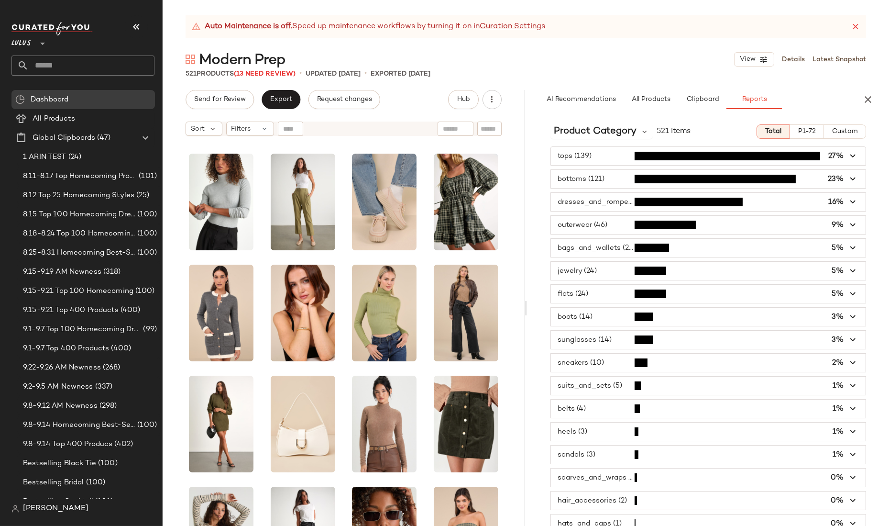
scroll to position [8322, 0]
